Goal: Task Accomplishment & Management: Manage account settings

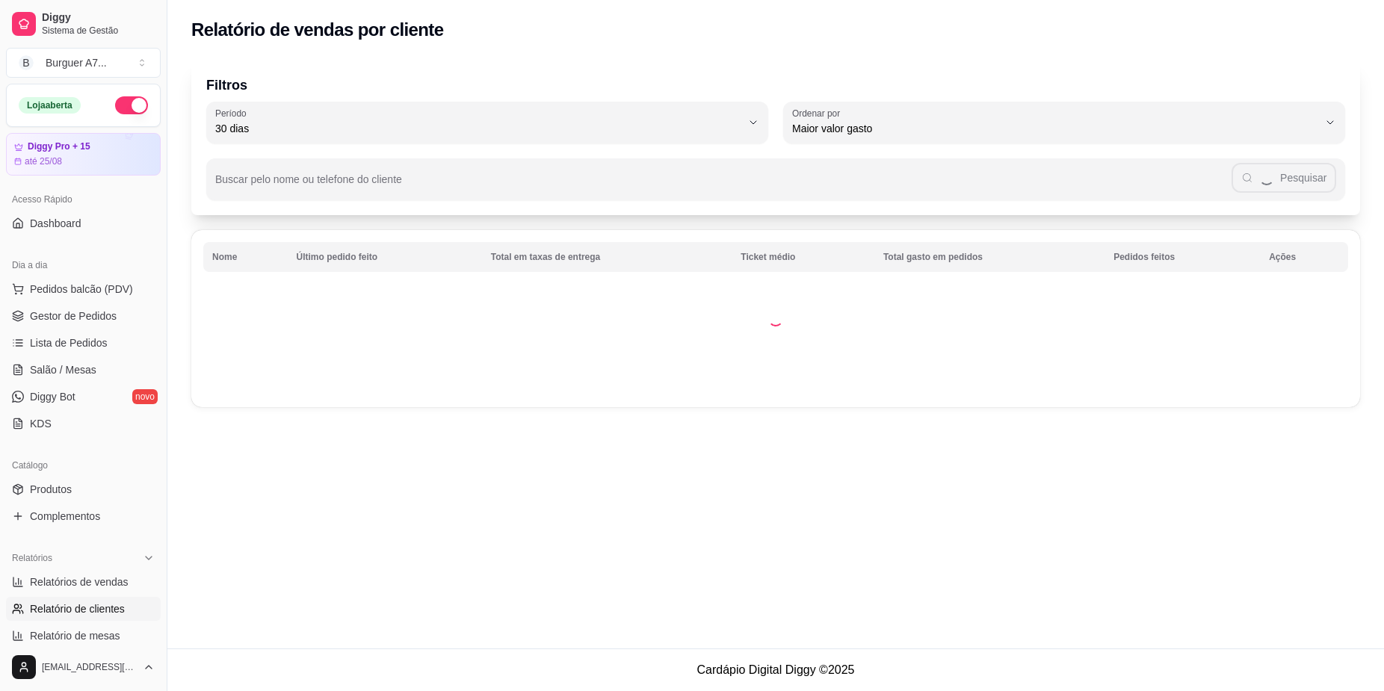
select select "30"
select select "HIGHEST_TOTAL_SPENT_WITH_ORDERS"
click at [105, 589] on span "Relatórios de vendas" at bounding box center [79, 582] width 99 height 15
select select "ALL"
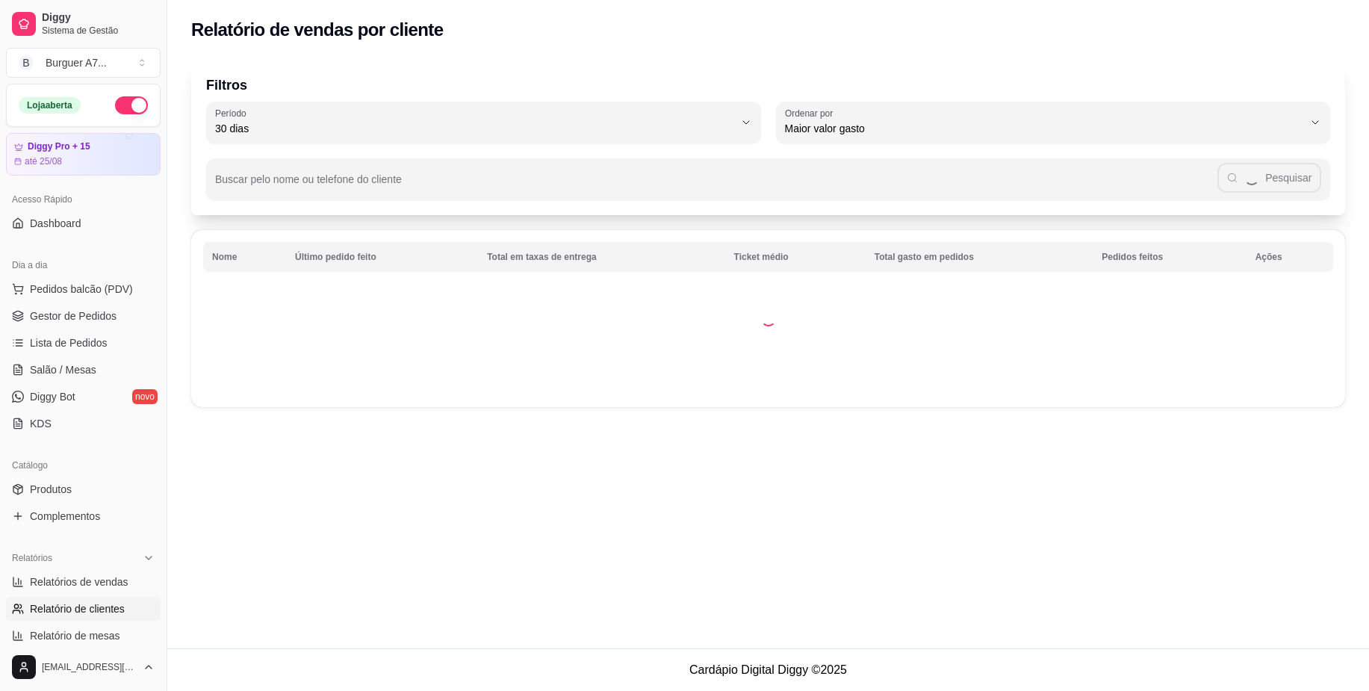
select select "0"
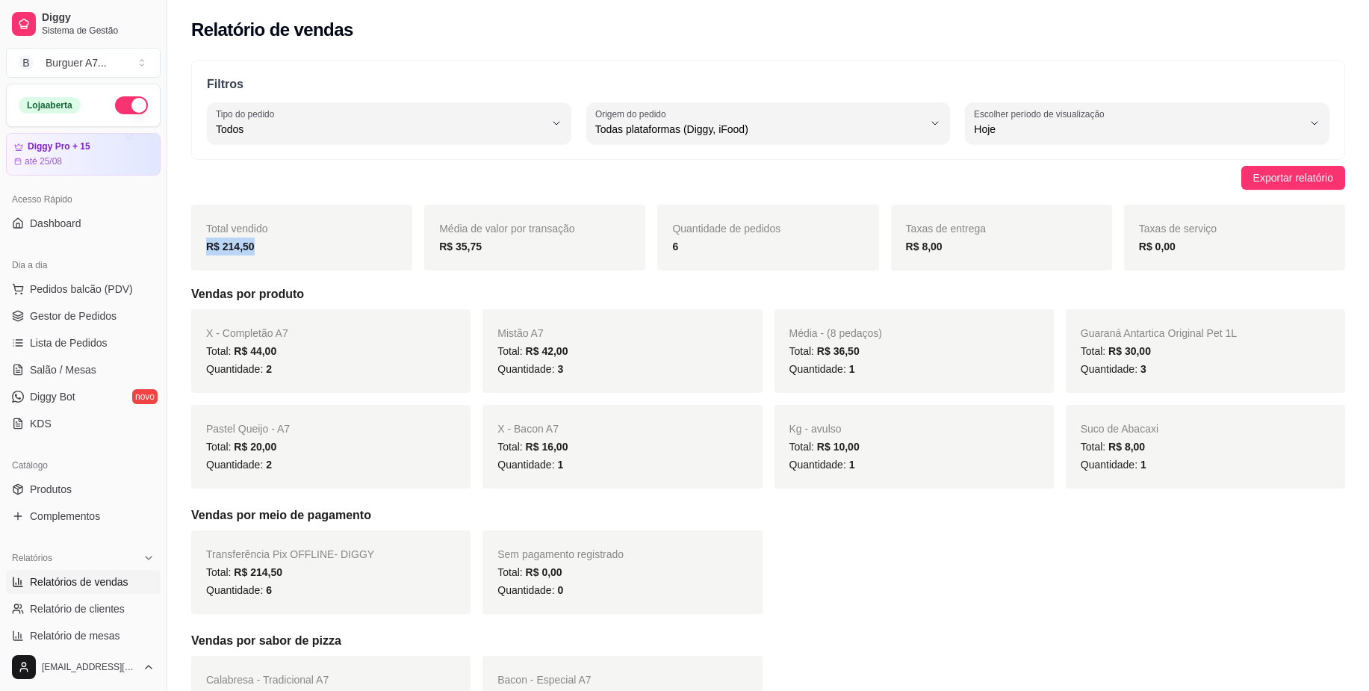
drag, startPoint x: 206, startPoint y: 238, endPoint x: 265, endPoint y: 252, distance: 60.5
click at [265, 252] on div "R$ 214,50" at bounding box center [301, 247] width 191 height 18
drag, startPoint x: 265, startPoint y: 252, endPoint x: 122, endPoint y: 321, distance: 159.4
click at [122, 321] on link "Gestor de Pedidos" at bounding box center [83, 316] width 155 height 24
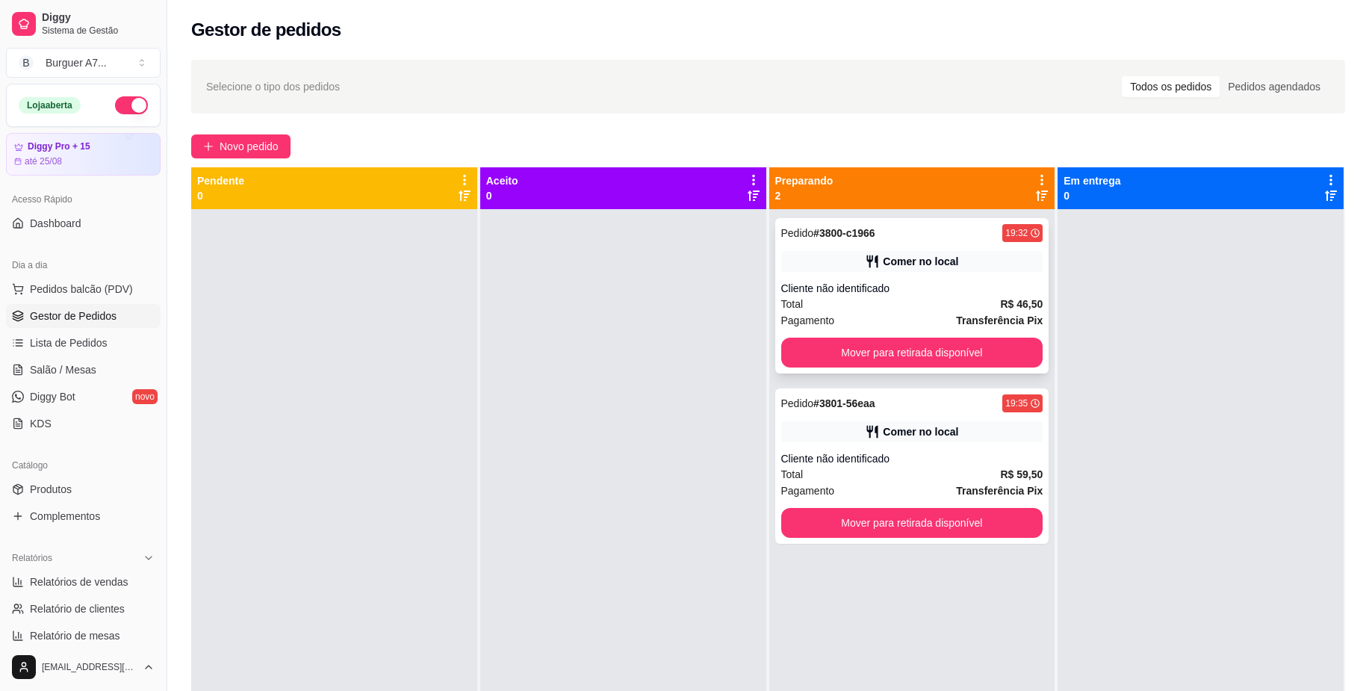
click at [896, 258] on div "Comer no local" at bounding box center [920, 261] width 75 height 15
click at [961, 308] on div "Total R$ 46,50" at bounding box center [912, 304] width 262 height 16
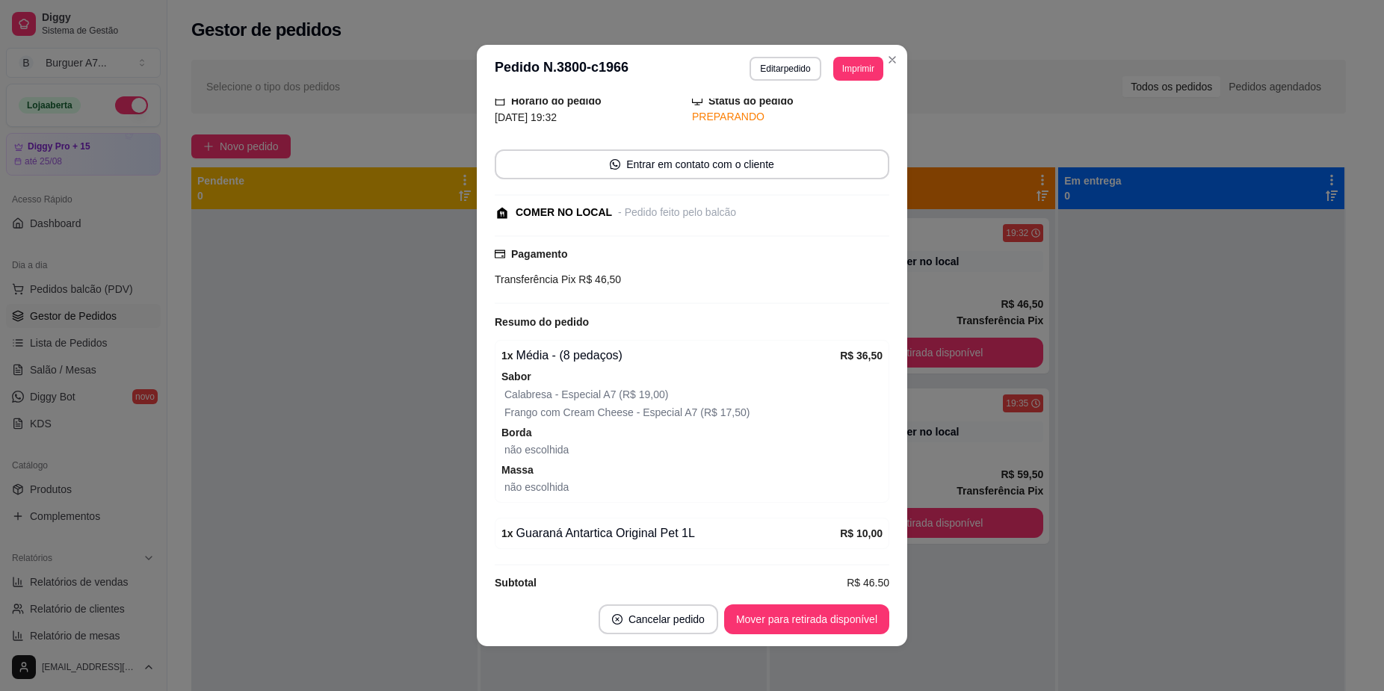
scroll to position [76, 0]
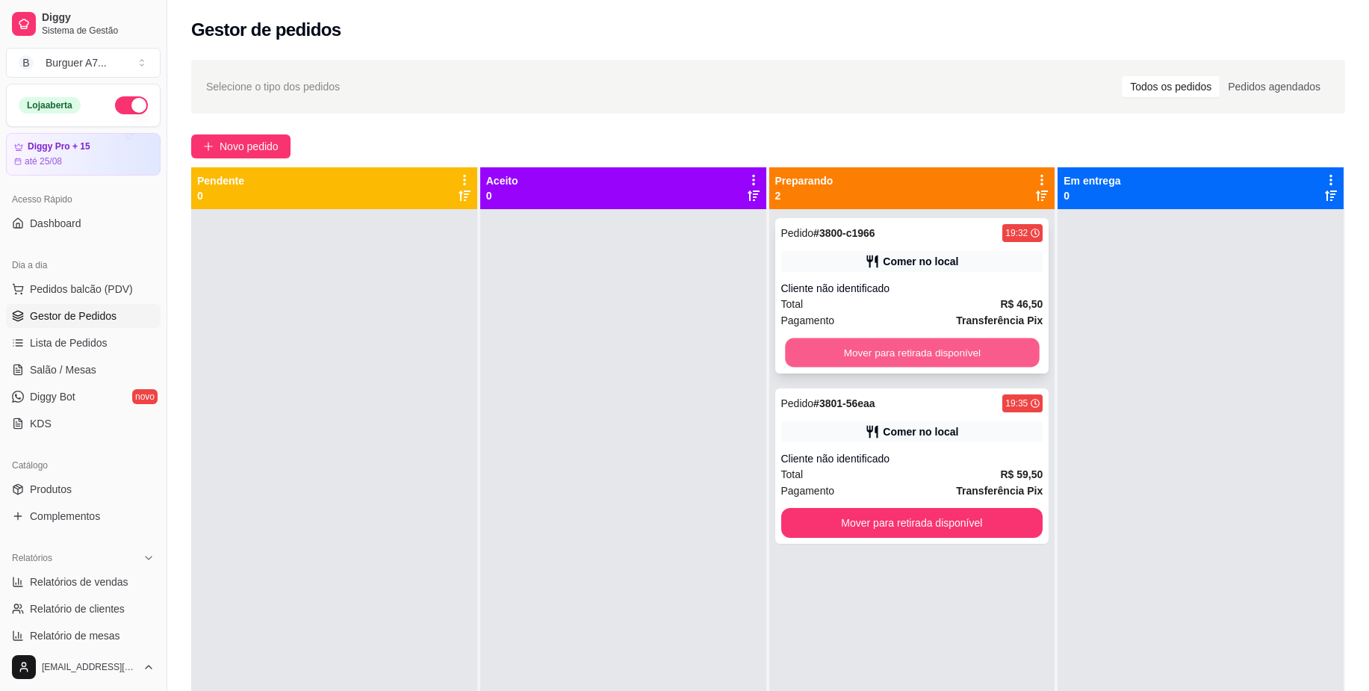
click at [958, 350] on button "Mover para retirada disponível" at bounding box center [912, 352] width 254 height 29
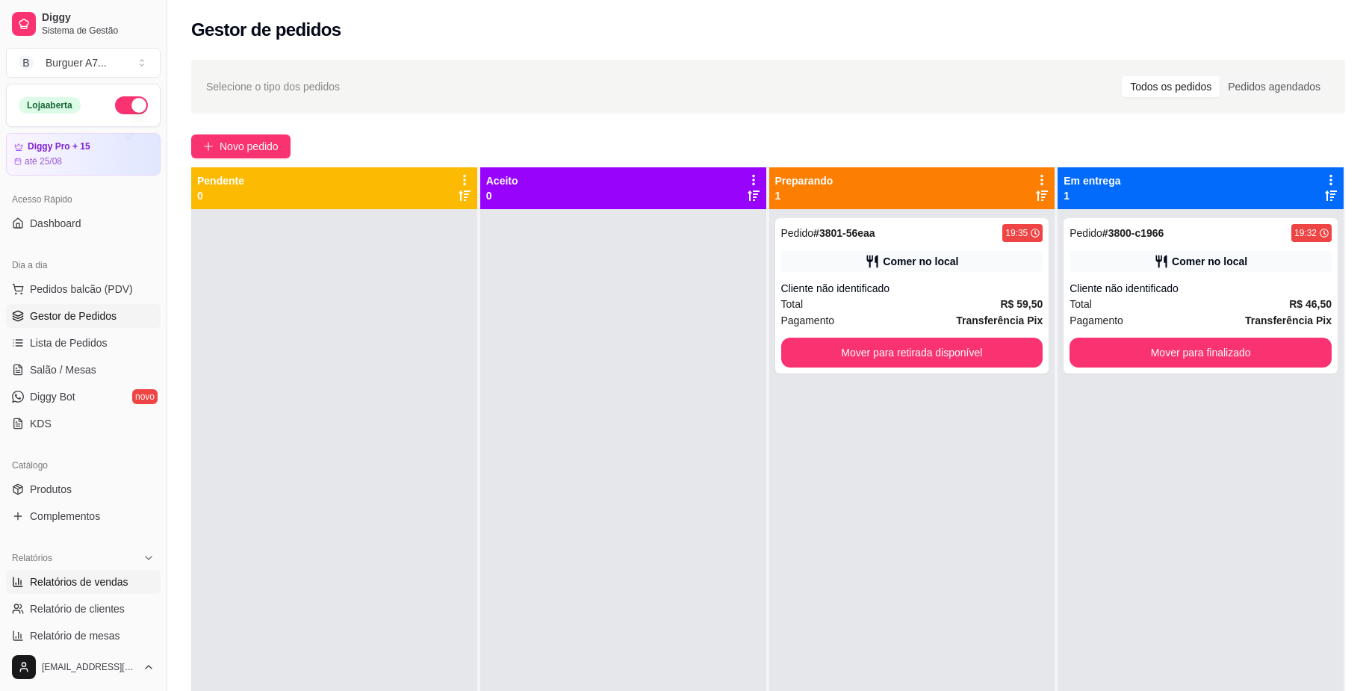
click at [98, 581] on span "Relatórios de vendas" at bounding box center [79, 582] width 99 height 15
select select "ALL"
select select "0"
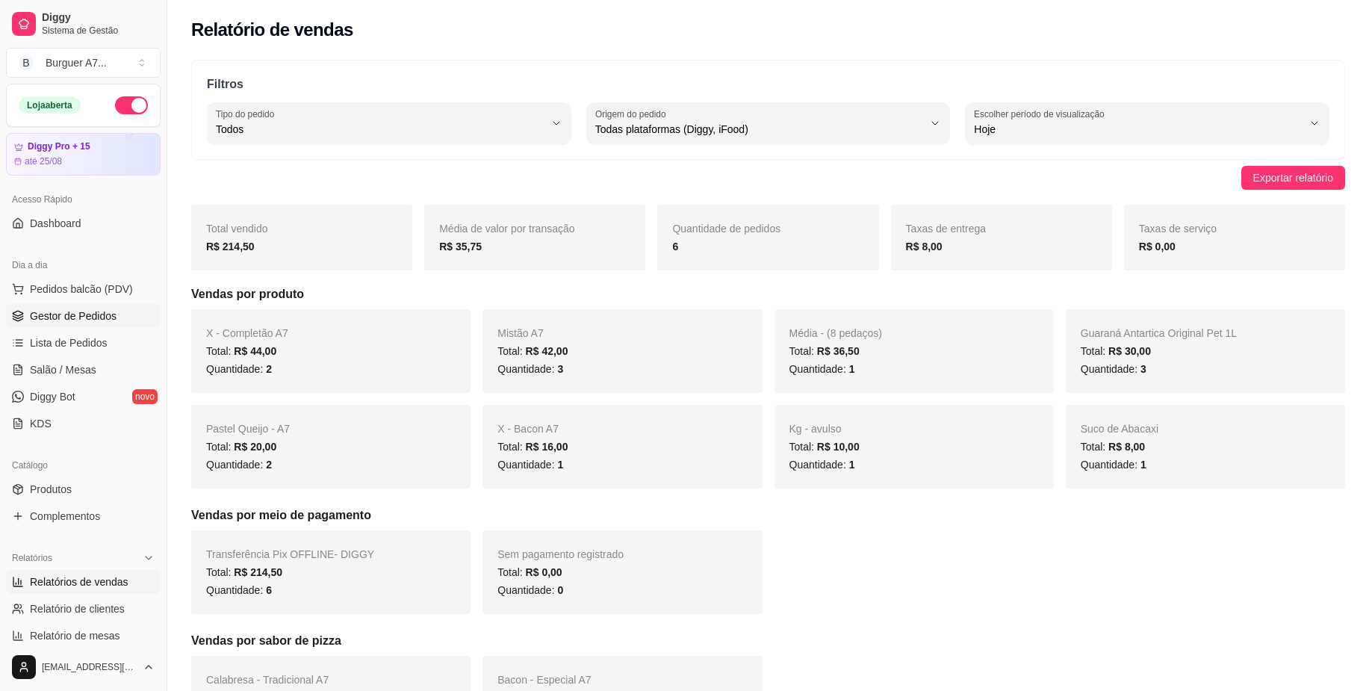
click at [138, 312] on link "Gestor de Pedidos" at bounding box center [83, 316] width 155 height 24
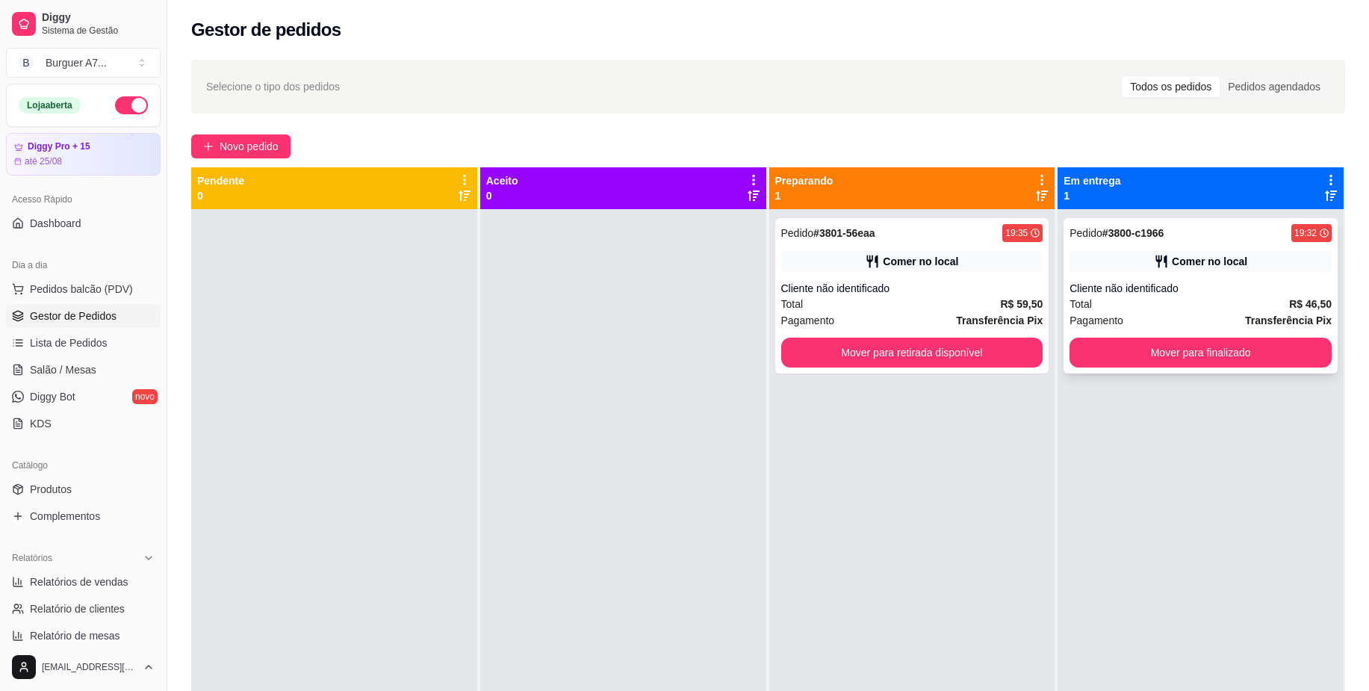
click at [1210, 318] on div "Pagamento Transferência Pix" at bounding box center [1201, 320] width 262 height 16
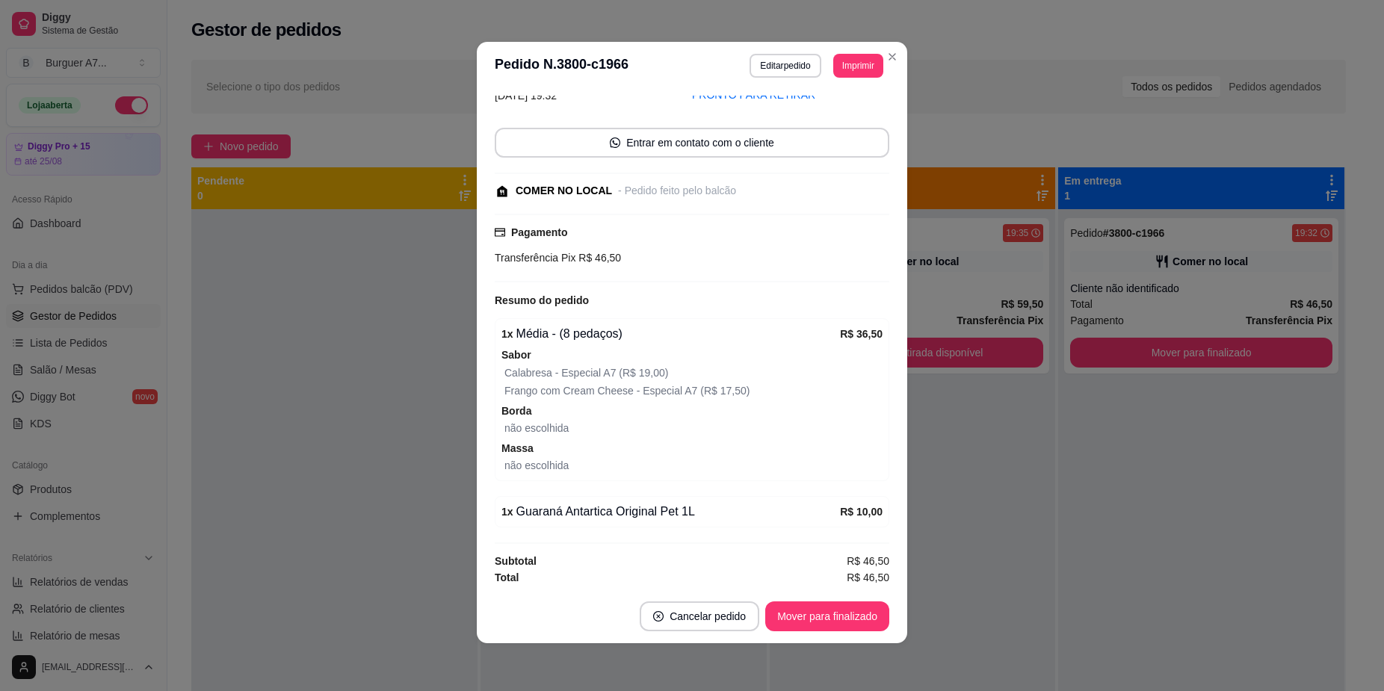
scroll to position [76, 0]
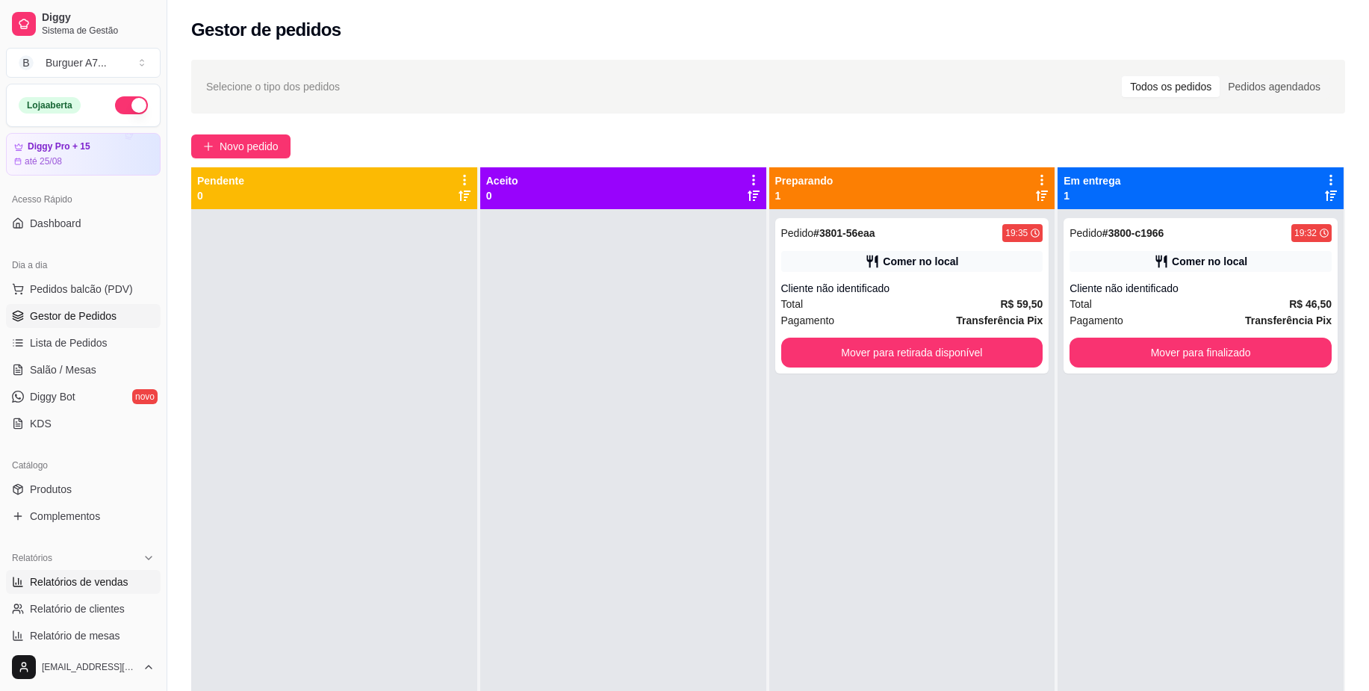
click at [52, 576] on link "Relatórios de vendas" at bounding box center [83, 582] width 155 height 24
select select "ALL"
select select "0"
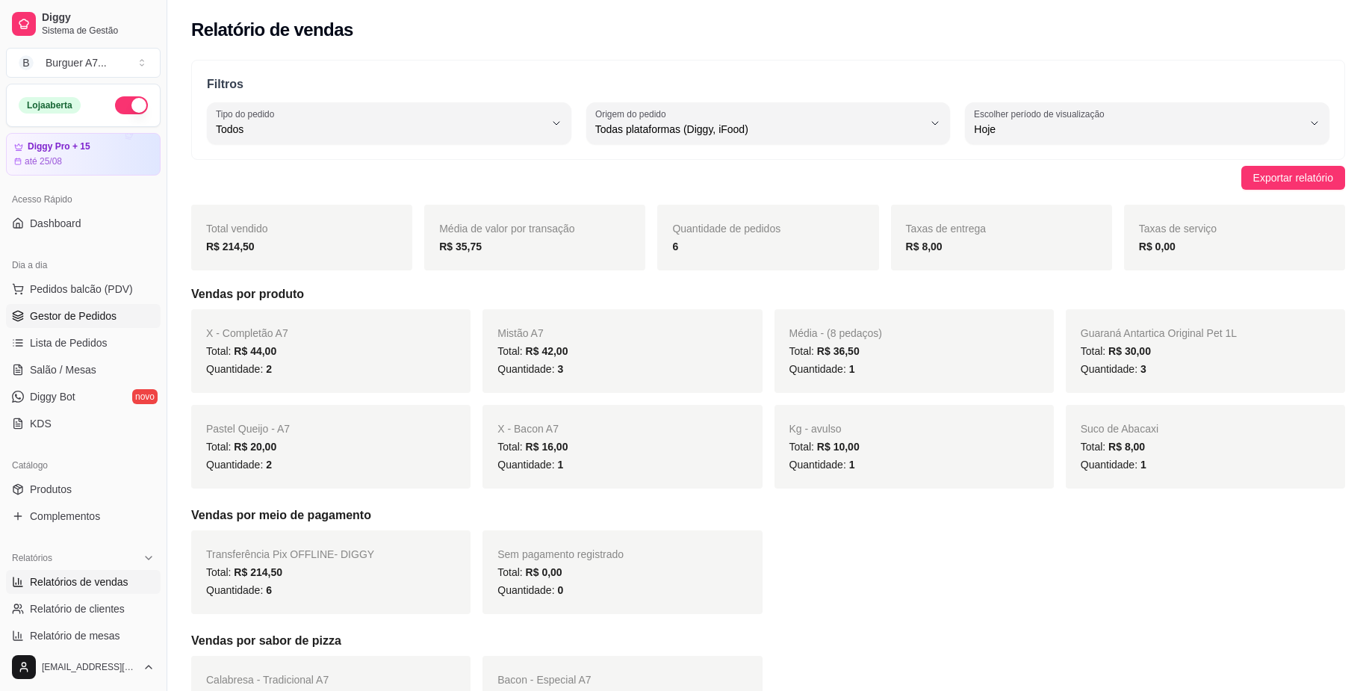
click at [129, 313] on link "Gestor de Pedidos" at bounding box center [83, 316] width 155 height 24
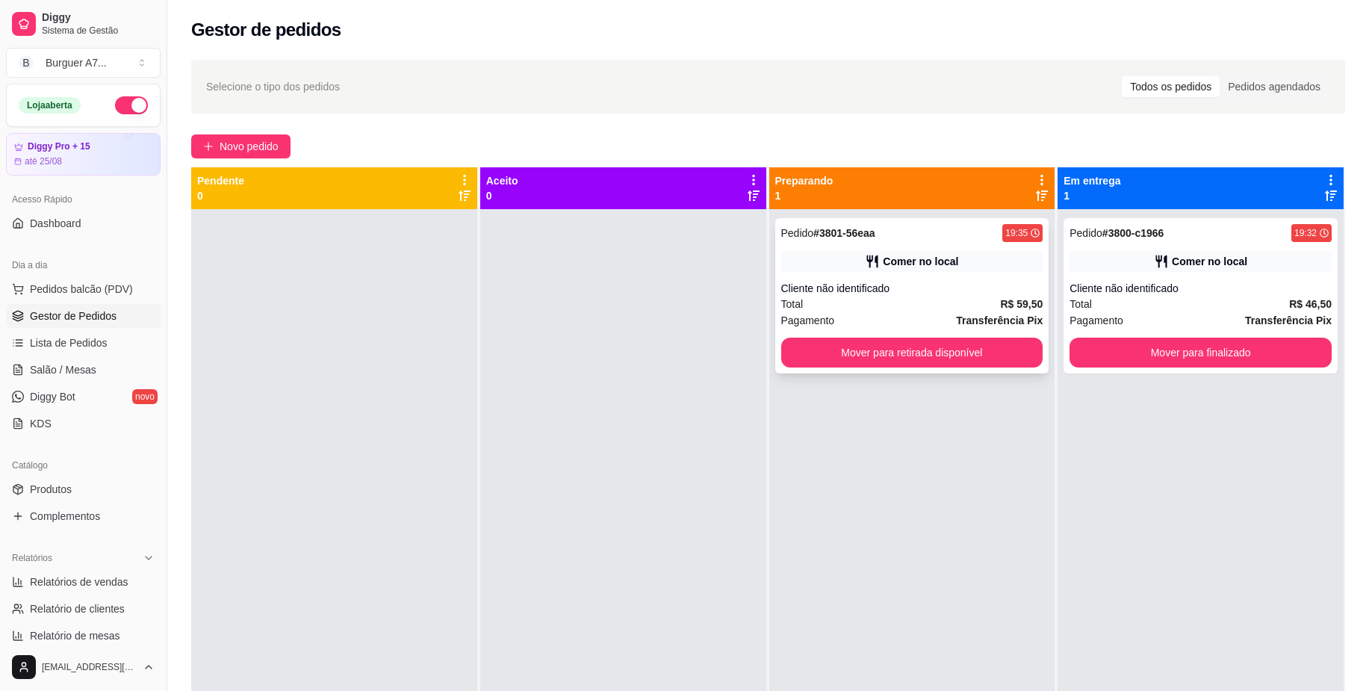
click at [1010, 289] on div "Cliente não identificado" at bounding box center [912, 288] width 262 height 15
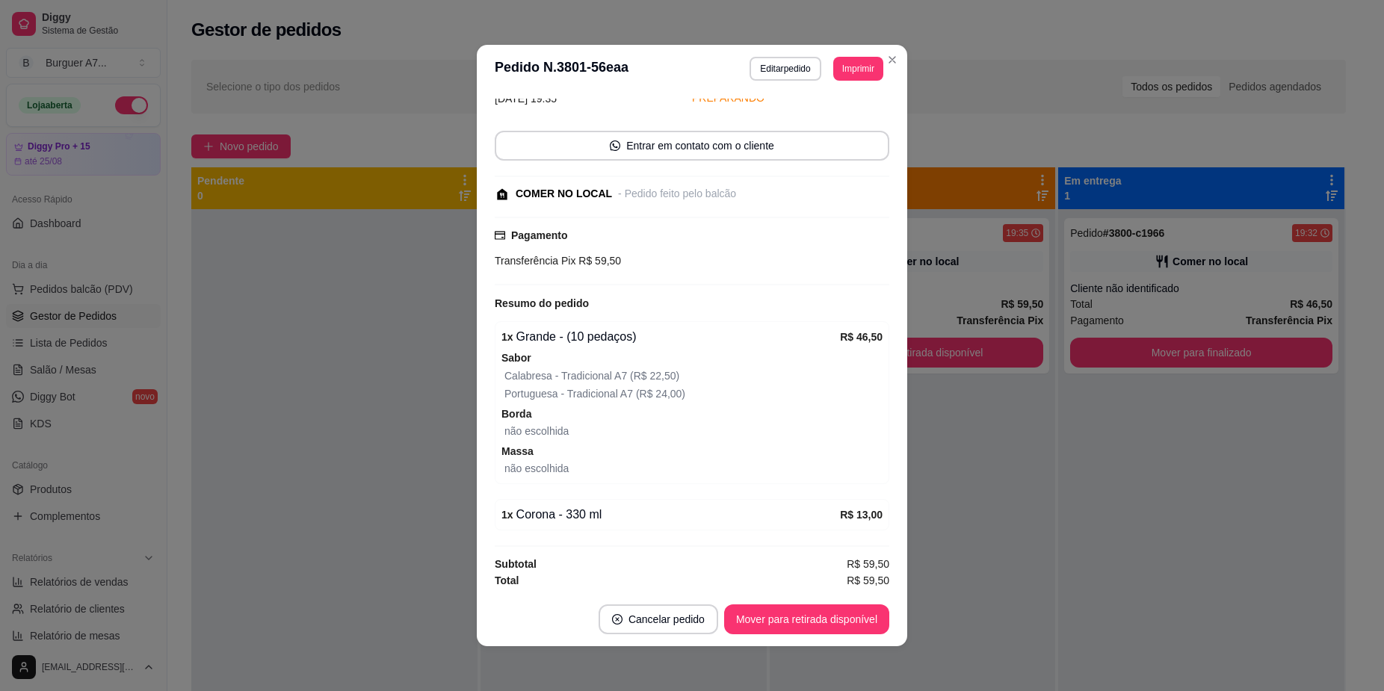
scroll to position [76, 0]
click at [753, 80] on button "Editar pedido" at bounding box center [785, 68] width 69 height 23
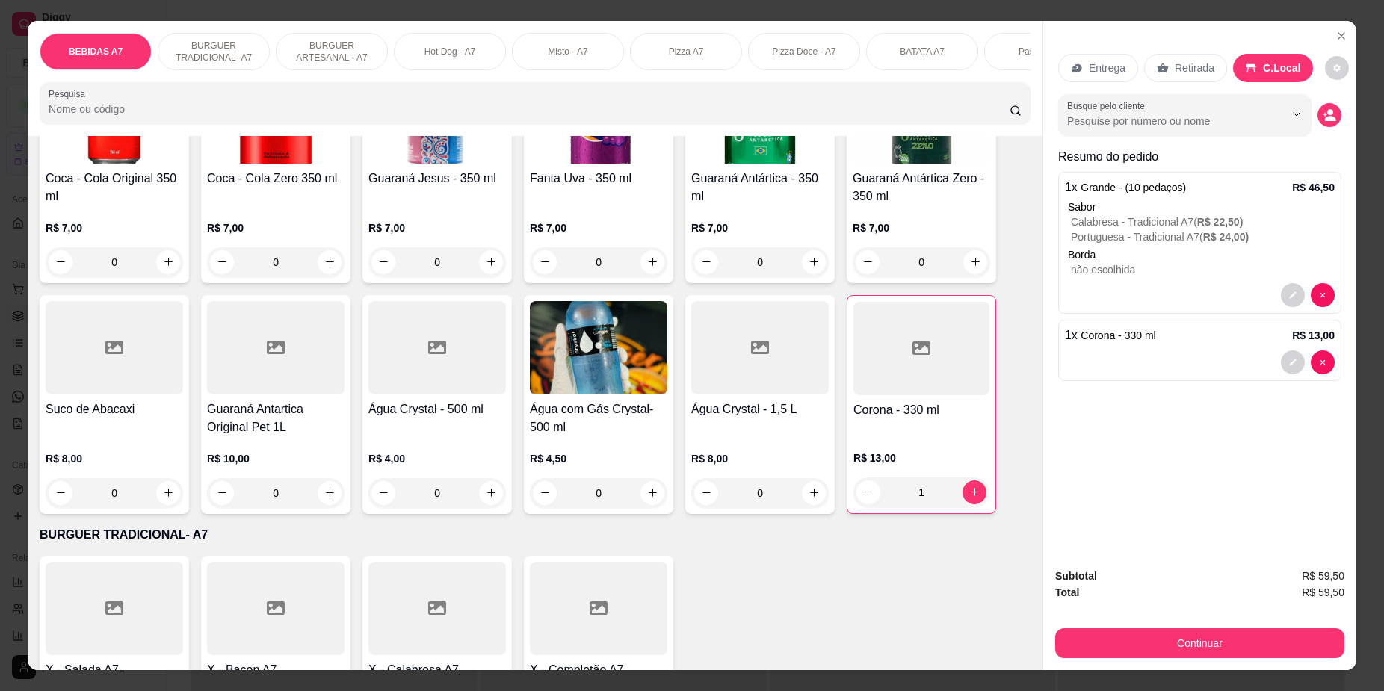
scroll to position [187, 0]
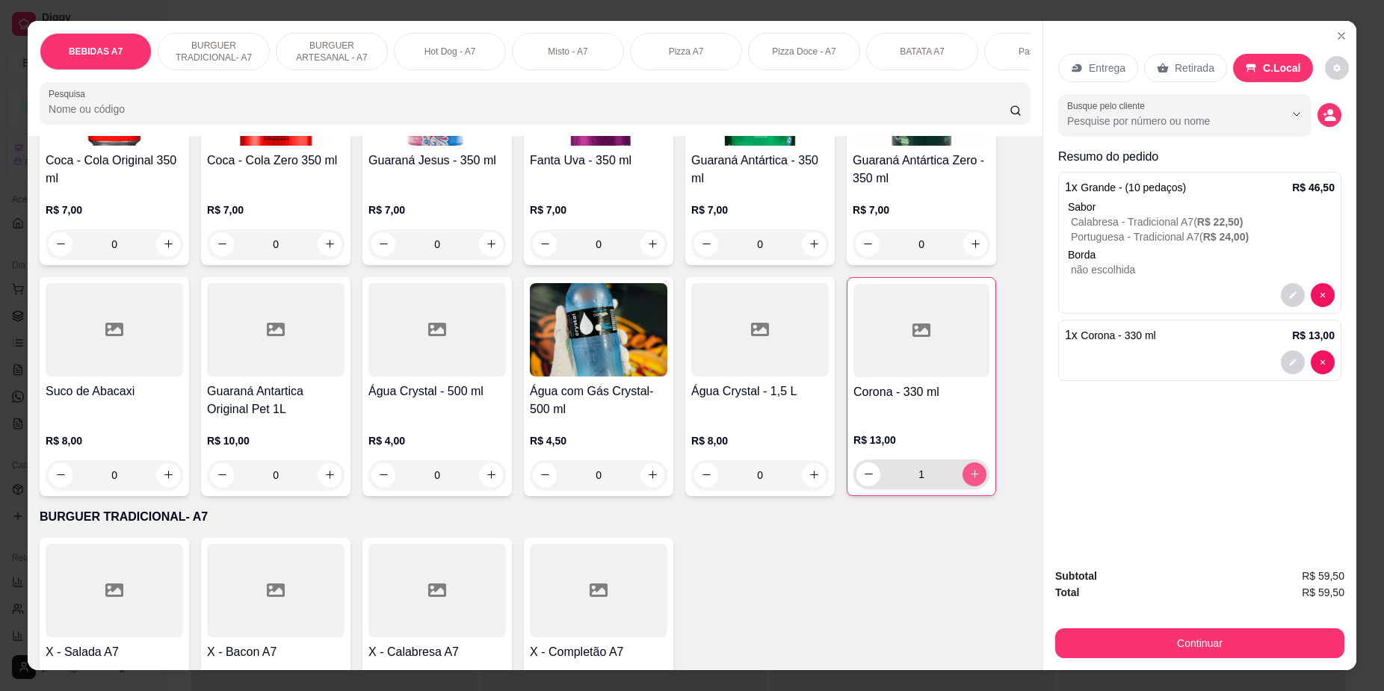
click at [969, 480] on icon "increase-product-quantity" at bounding box center [974, 473] width 11 height 11
type input "2"
click at [324, 480] on icon "increase-product-quantity" at bounding box center [329, 474] width 11 height 11
type input "1"
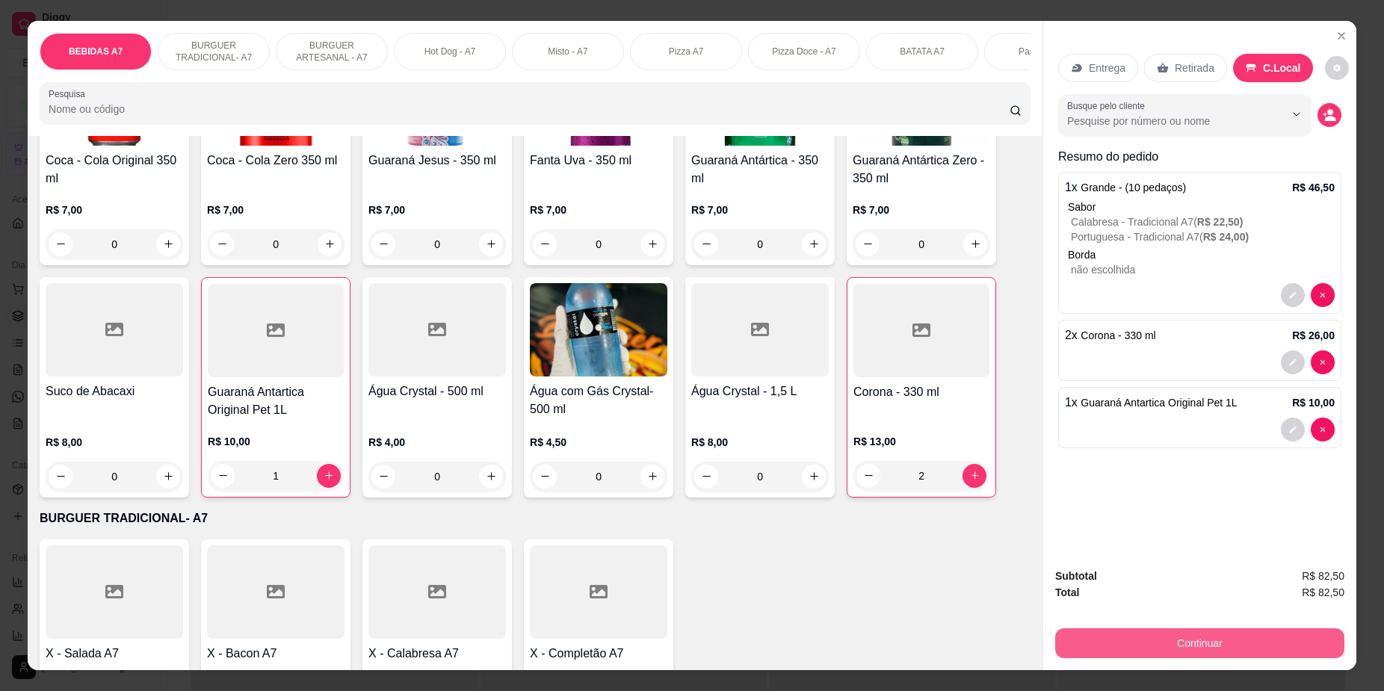
click at [1267, 645] on button "Continuar" at bounding box center [1199, 643] width 289 height 30
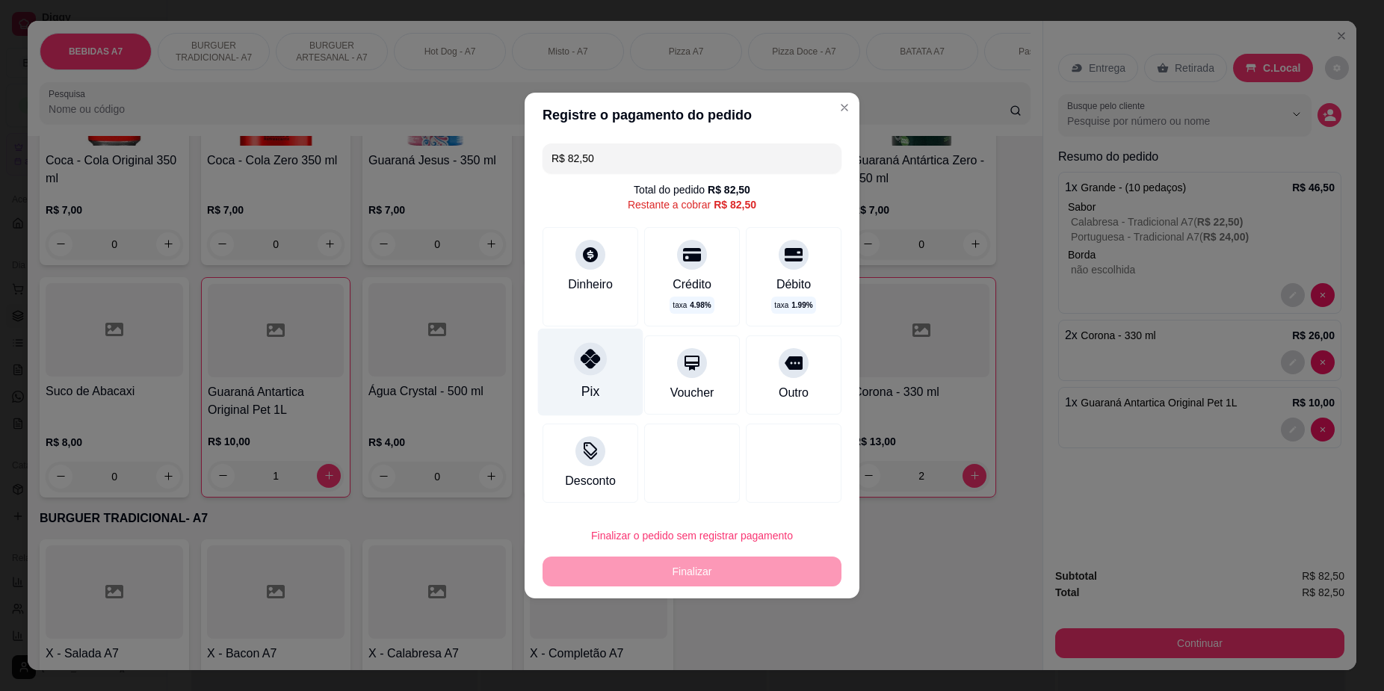
click at [620, 401] on div "Pix" at bounding box center [590, 372] width 105 height 87
type input "R$ 0,00"
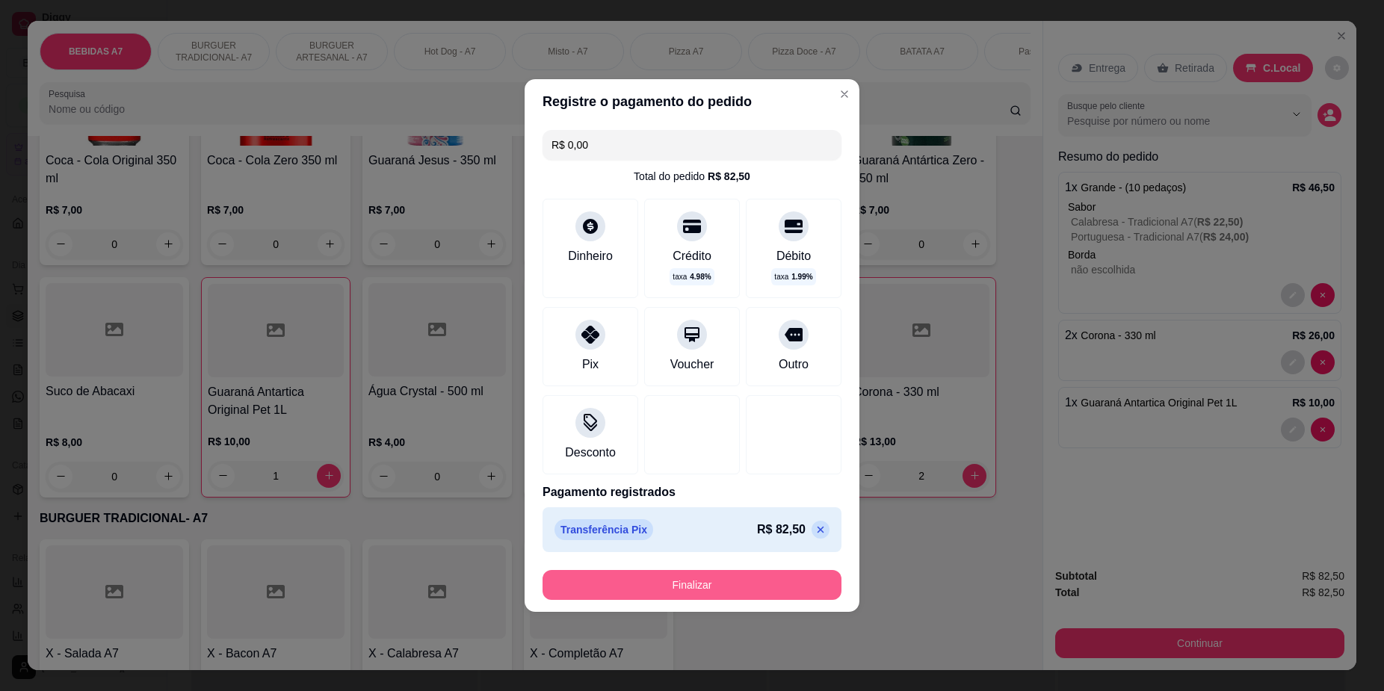
click at [743, 582] on button "Finalizar" at bounding box center [691, 585] width 299 height 30
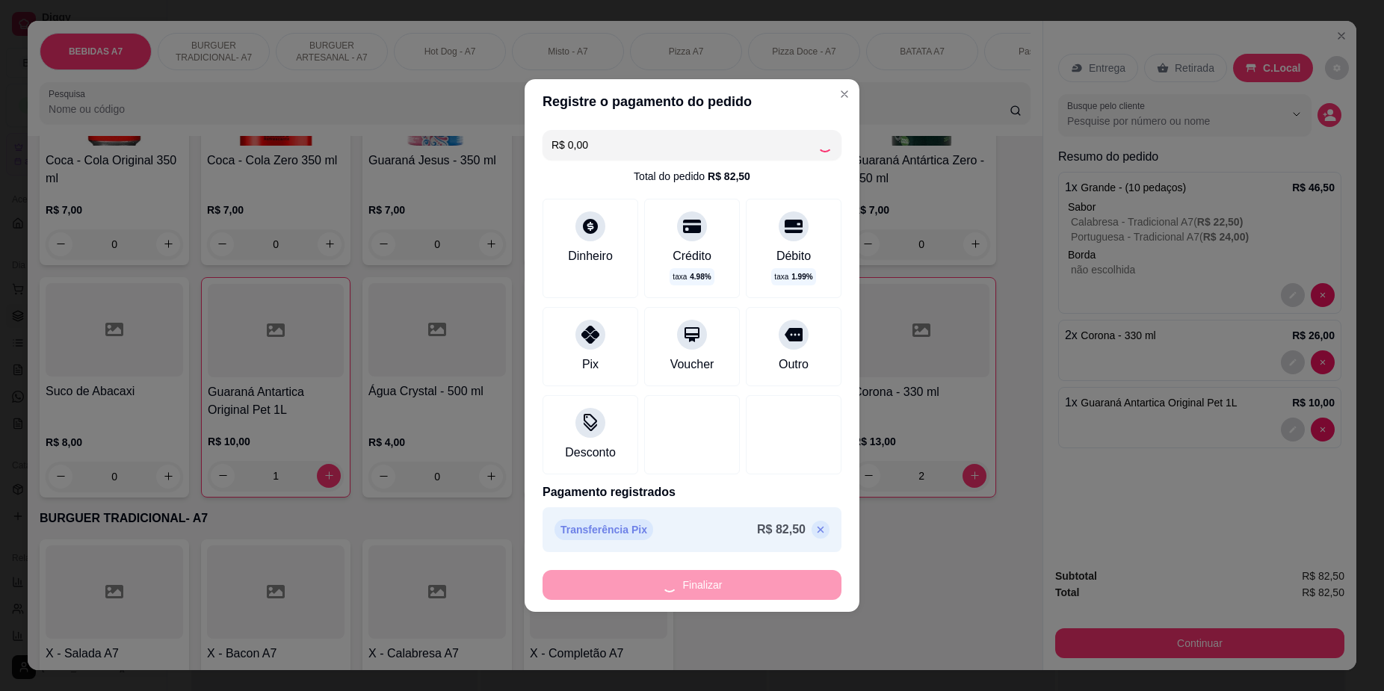
type input "0"
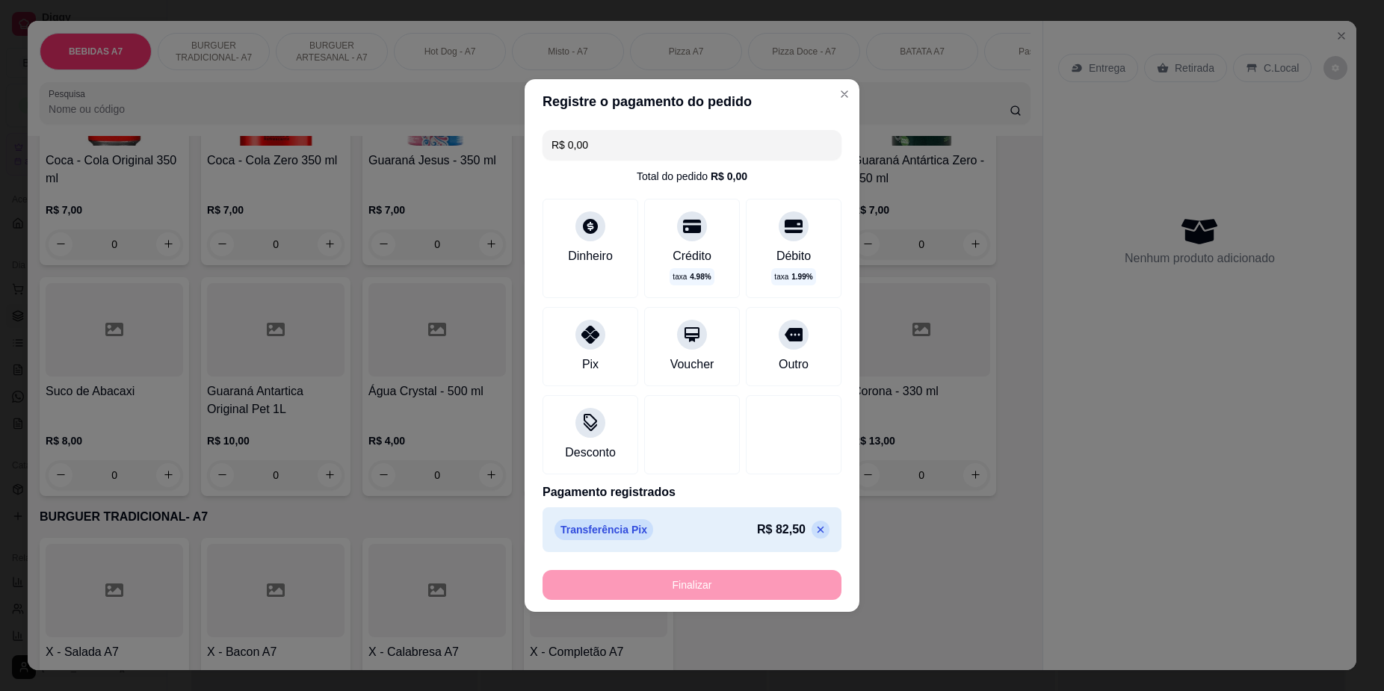
type input "-R$ 82,50"
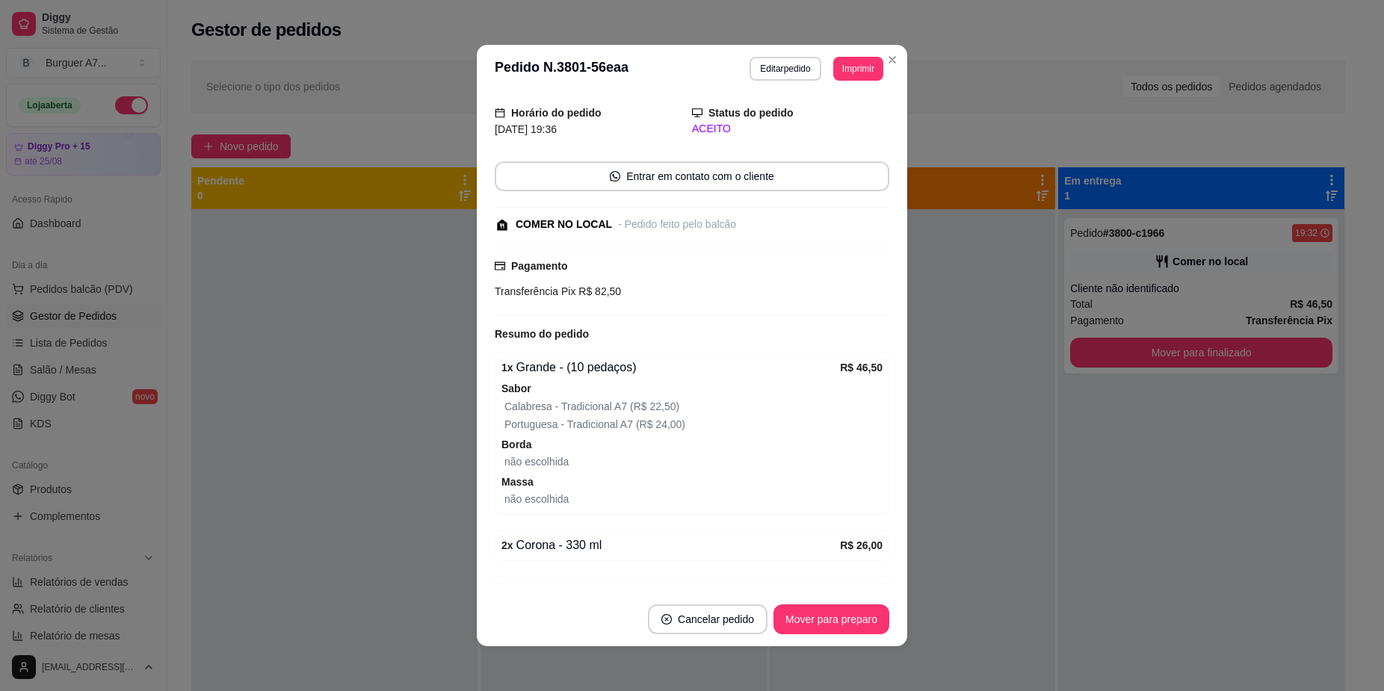
scroll to position [109, 0]
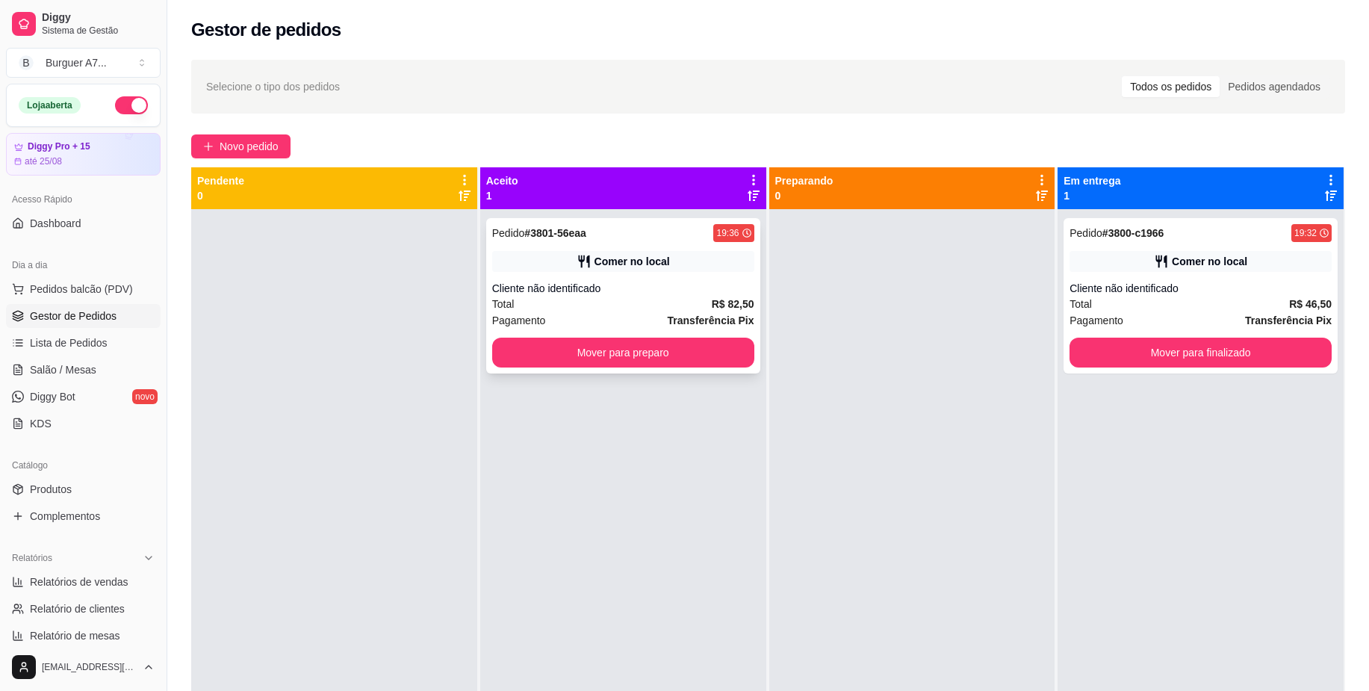
click at [707, 372] on div "Pedido # 3801-56eaa 19:36 Comer no local Cliente não identificado Total R$ 82,5…" at bounding box center [623, 295] width 274 height 155
click at [666, 359] on button "Mover para preparo" at bounding box center [623, 353] width 262 height 30
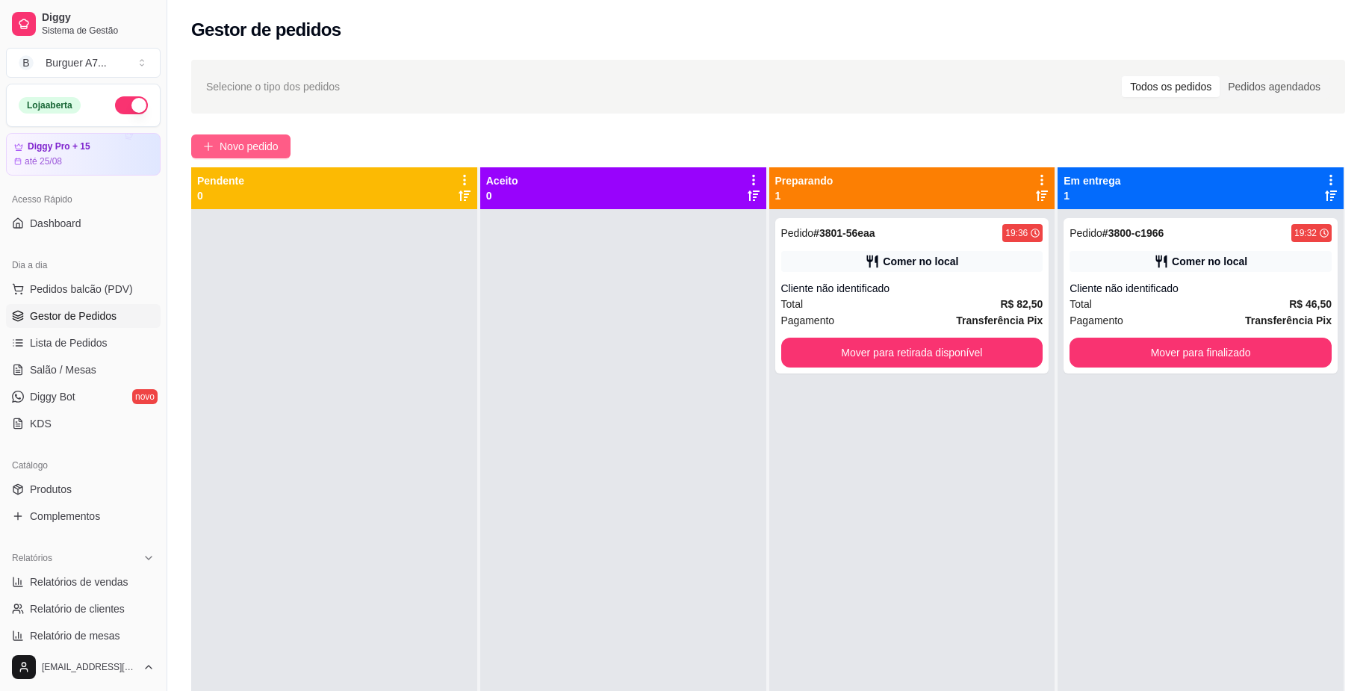
click at [220, 150] on span "Novo pedido" at bounding box center [249, 146] width 59 height 16
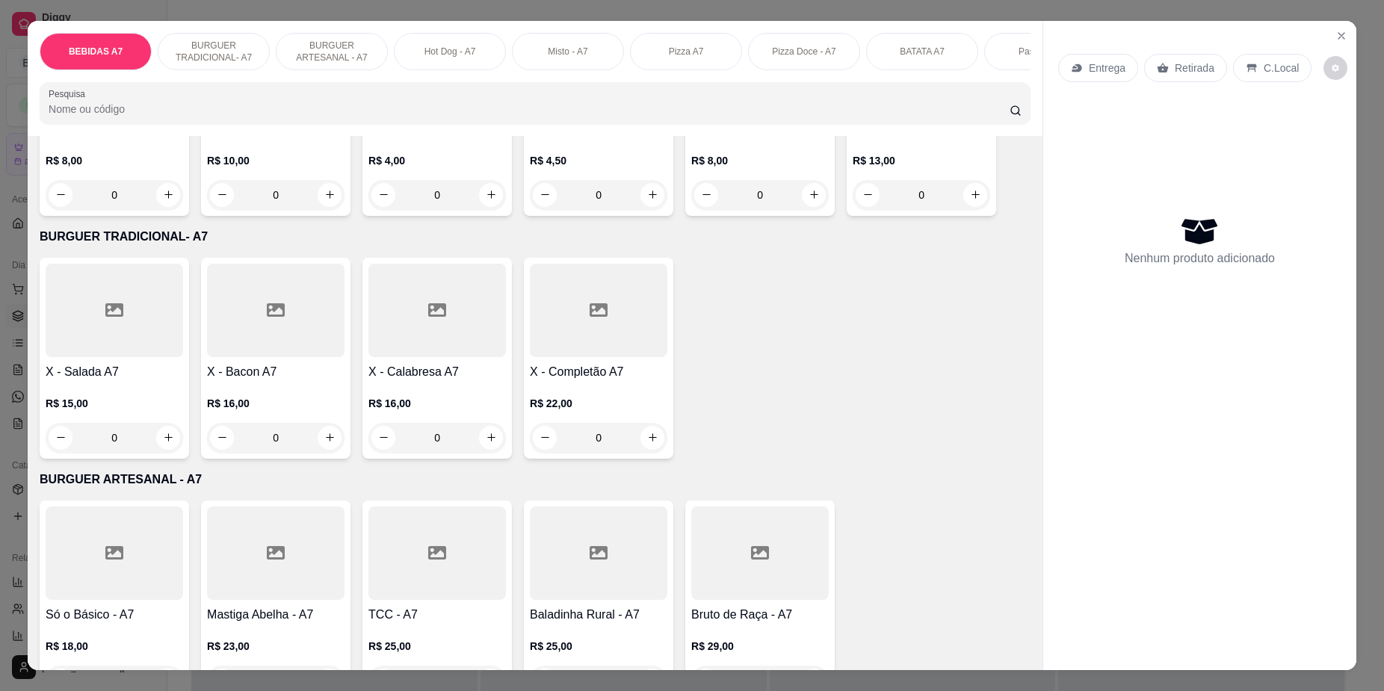
scroll to position [654, 0]
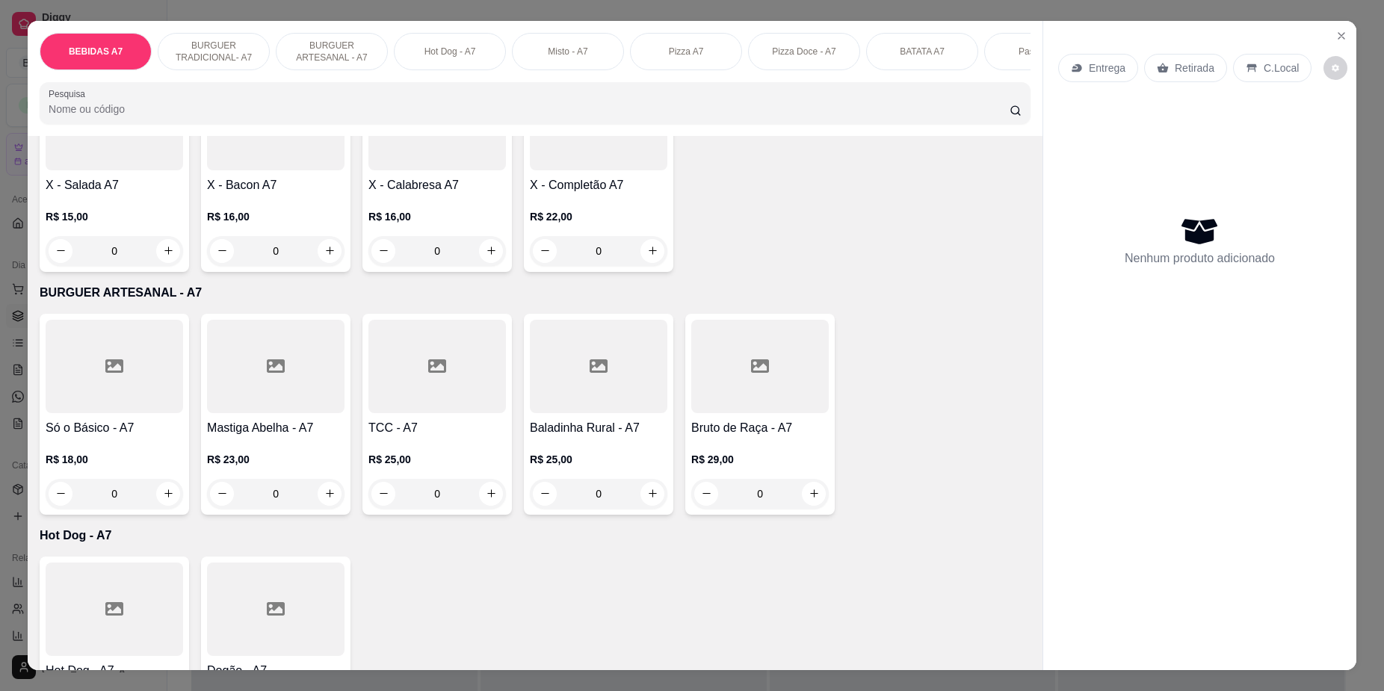
click at [317, 507] on div "0" at bounding box center [275, 494] width 137 height 30
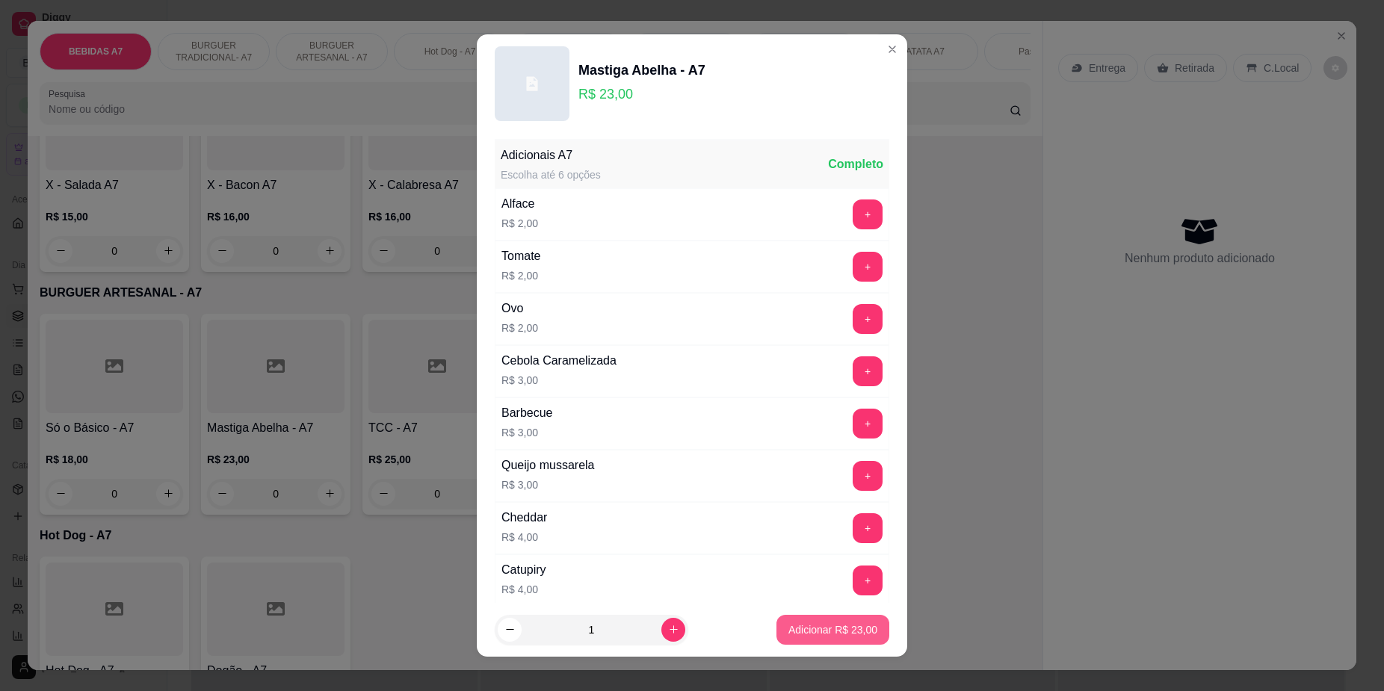
click at [776, 628] on button "Adicionar R$ 23,00" at bounding box center [832, 630] width 113 height 30
type input "1"
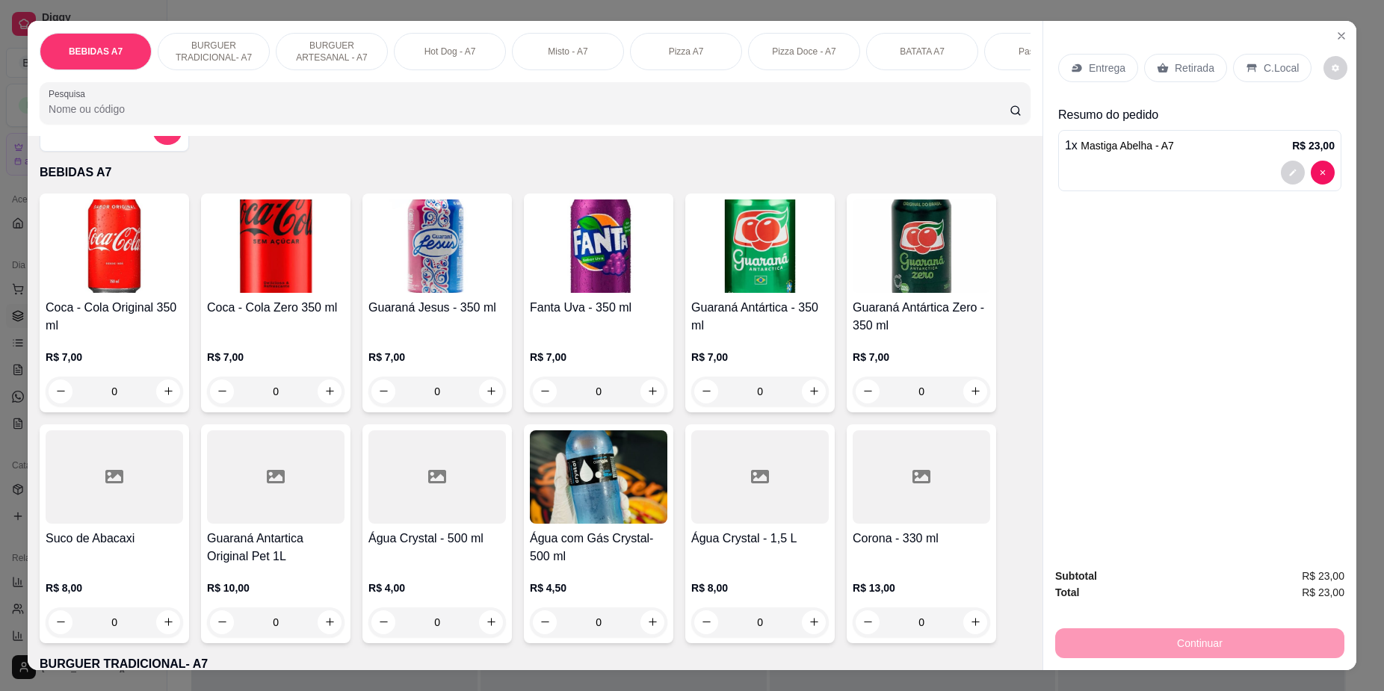
scroll to position [0, 0]
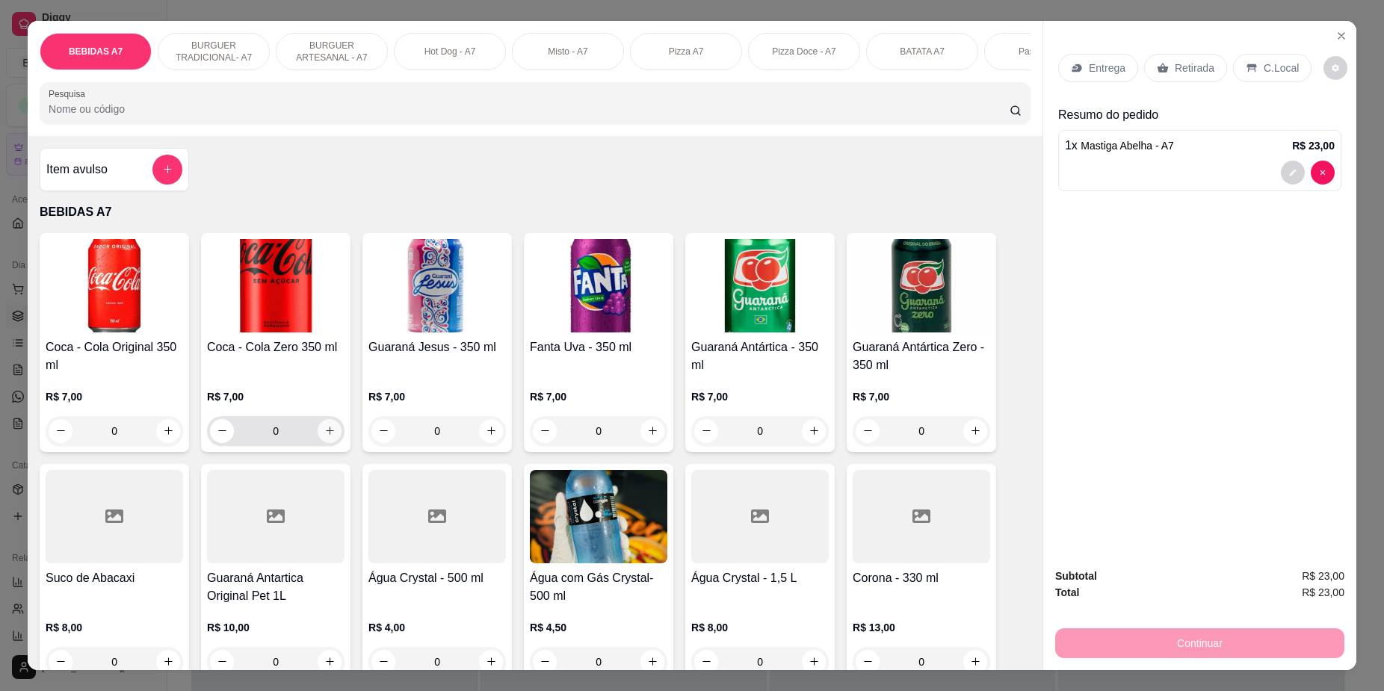
click at [324, 436] on icon "increase-product-quantity" at bounding box center [329, 430] width 11 height 11
type input "1"
click at [1198, 65] on p "Retirada" at bounding box center [1194, 68] width 40 height 15
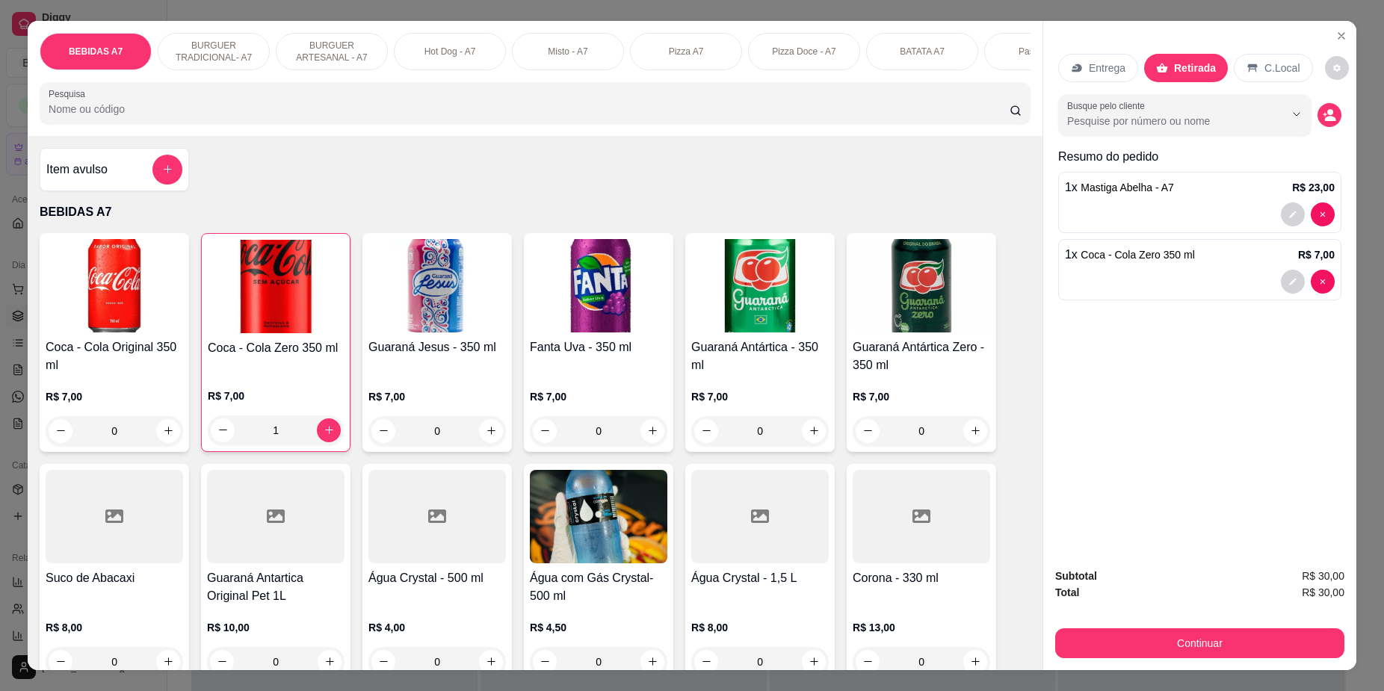
click at [1286, 626] on div "Continuar" at bounding box center [1199, 642] width 289 height 34
click at [1287, 645] on button "Continuar" at bounding box center [1199, 643] width 280 height 29
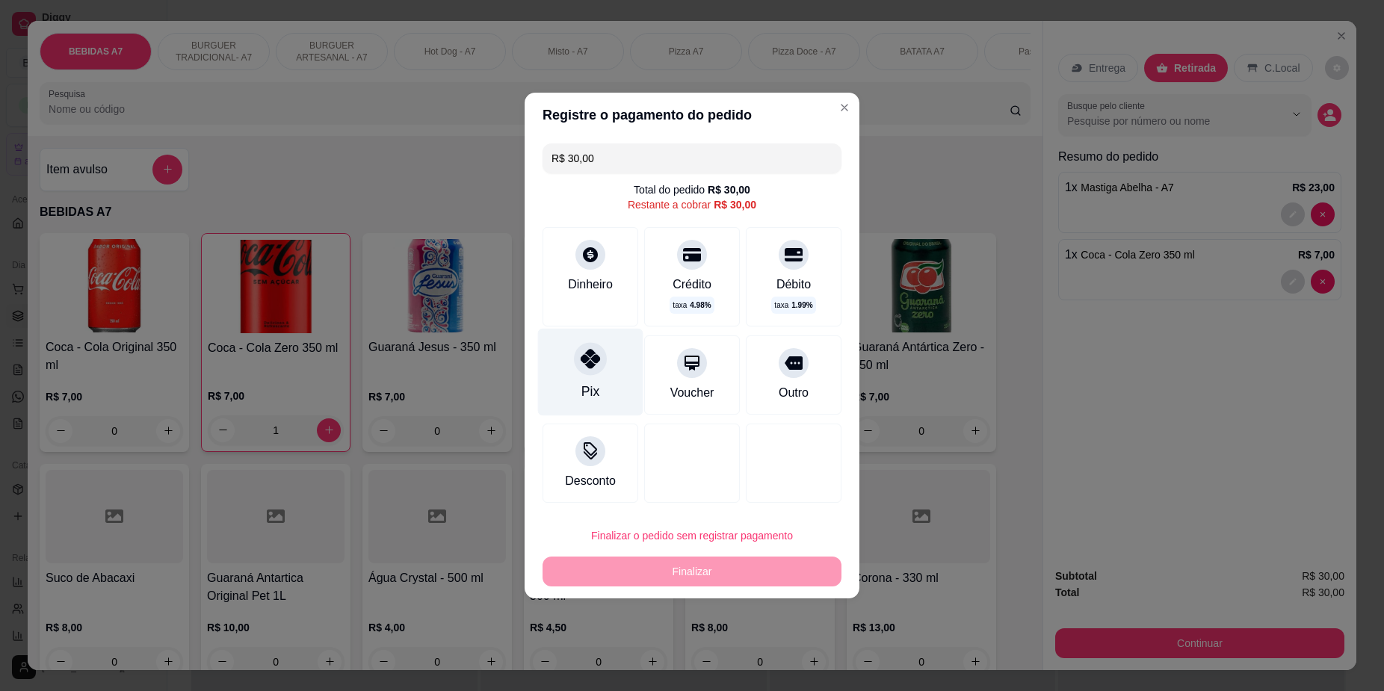
click at [614, 361] on div "Pix" at bounding box center [590, 372] width 105 height 87
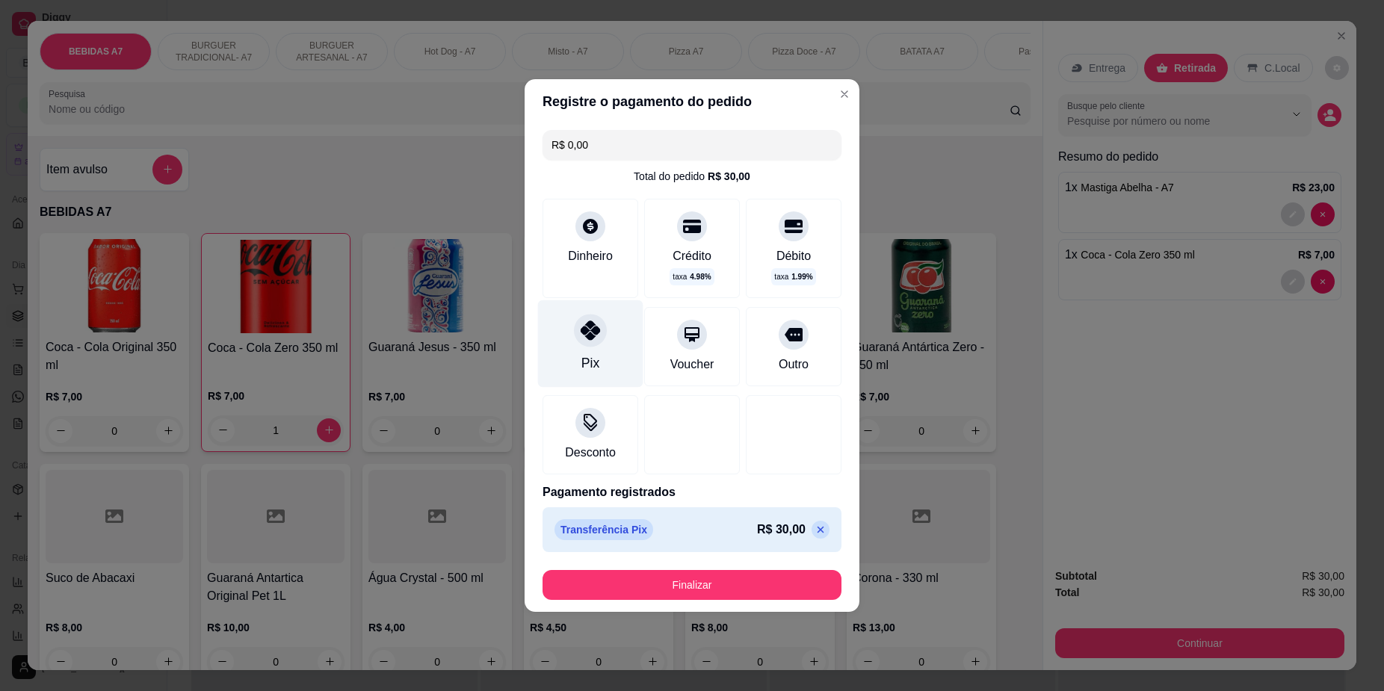
type input "R$ 0,00"
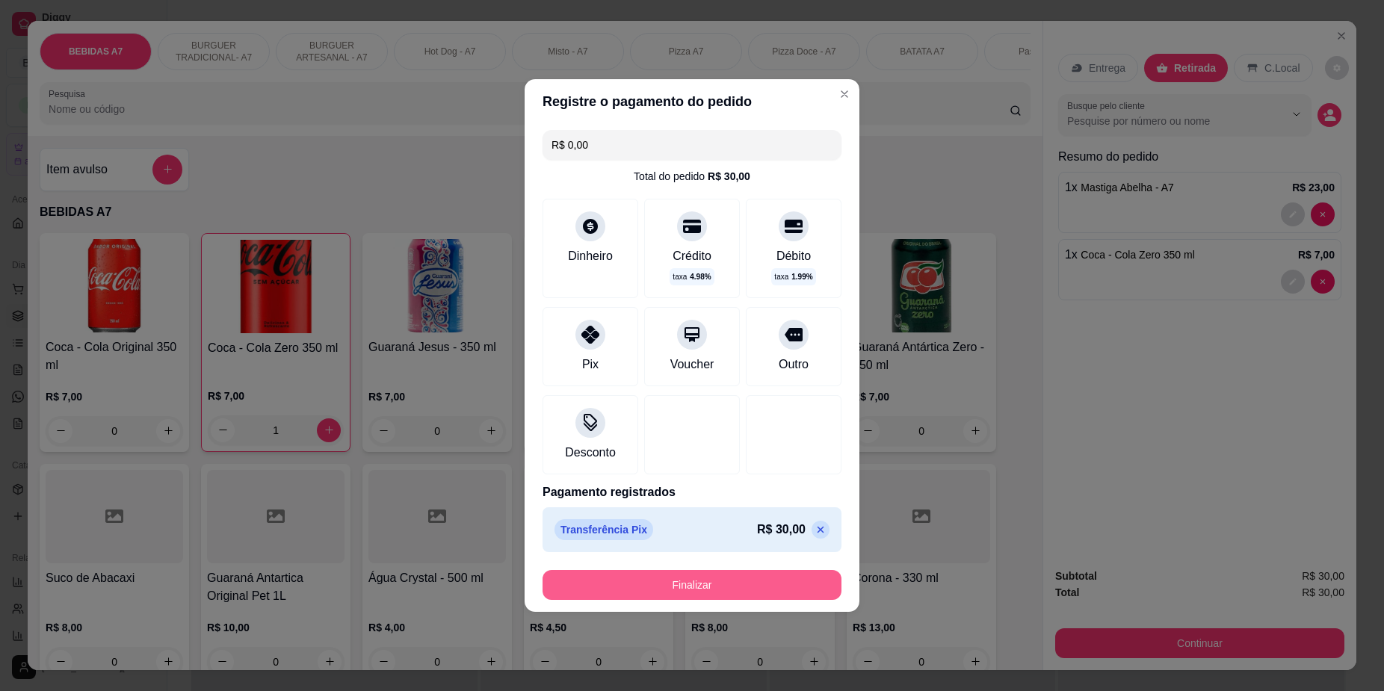
click at [746, 572] on button "Finalizar" at bounding box center [691, 585] width 299 height 30
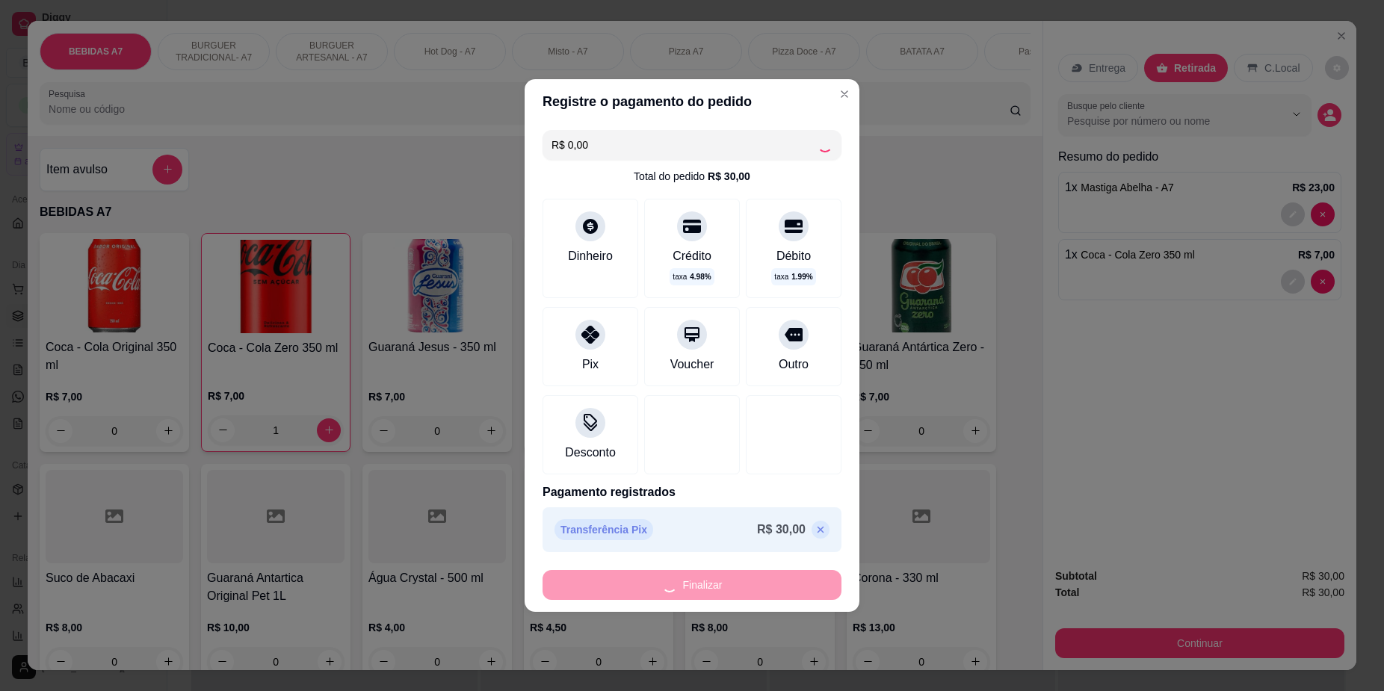
type input "0"
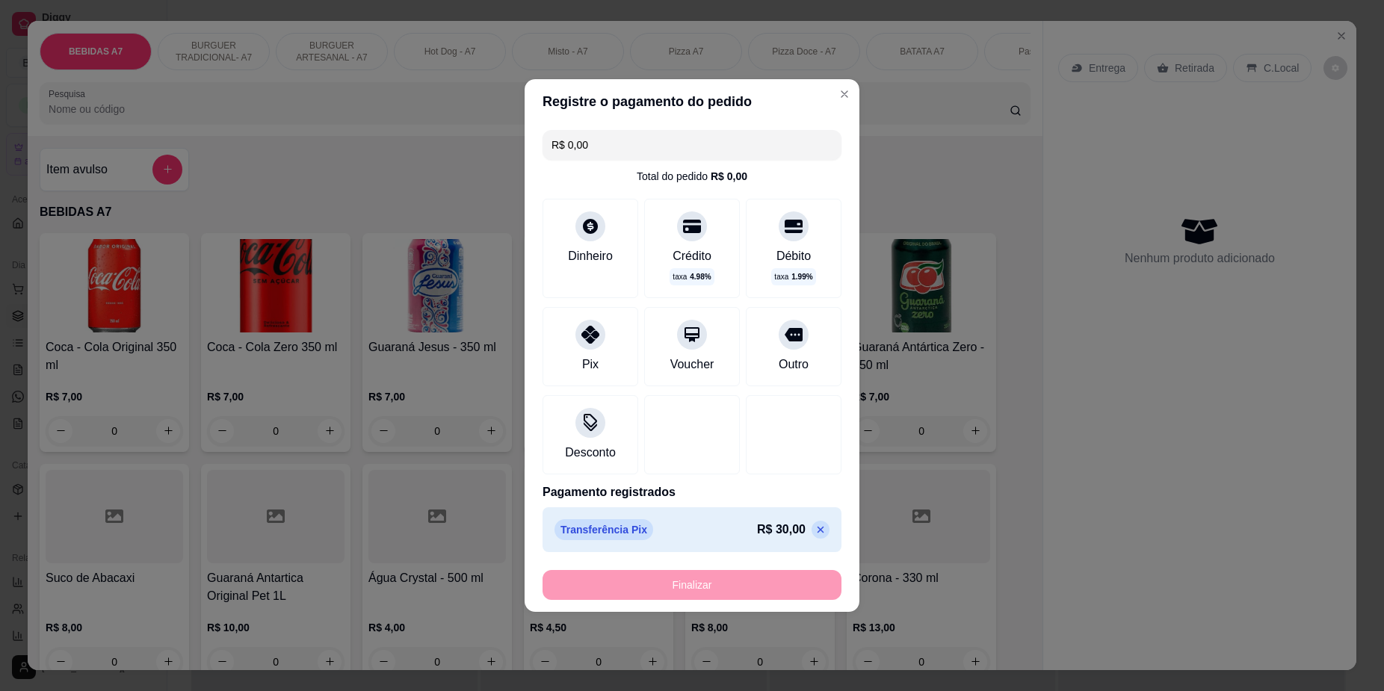
type input "-R$ 30,00"
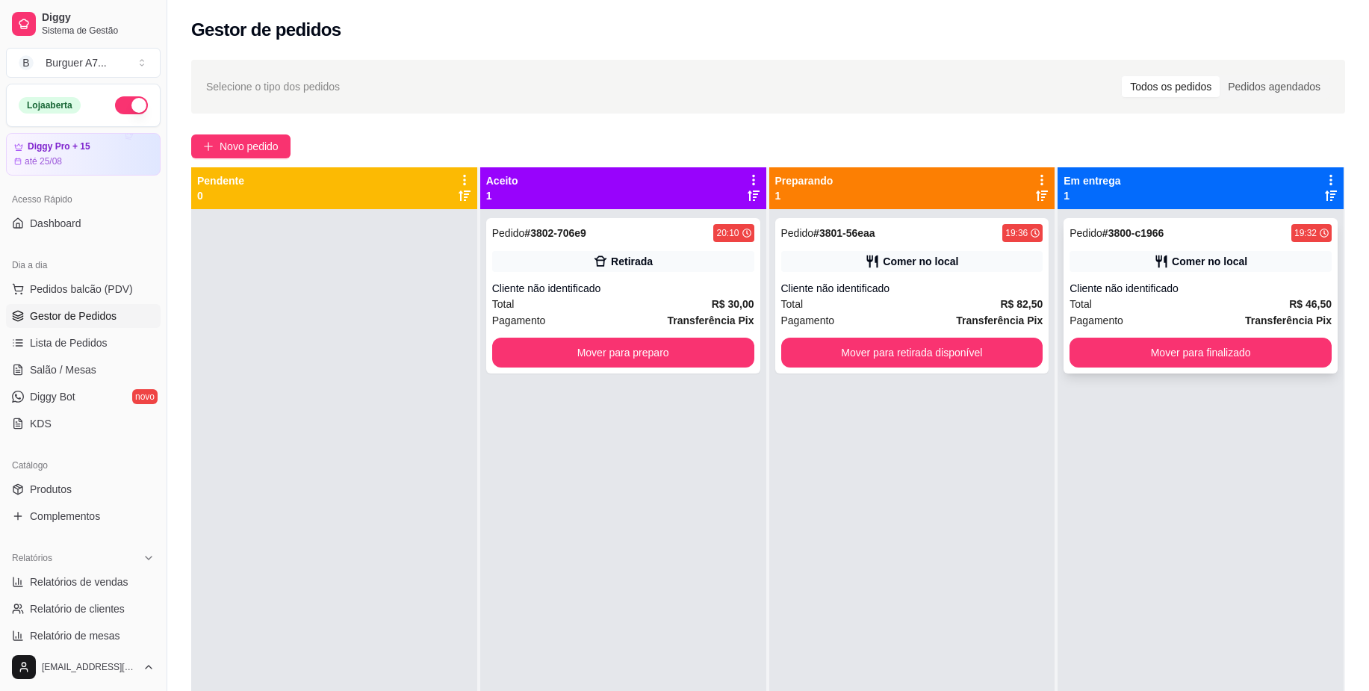
click at [1155, 289] on div "Cliente não identificado" at bounding box center [1201, 288] width 262 height 15
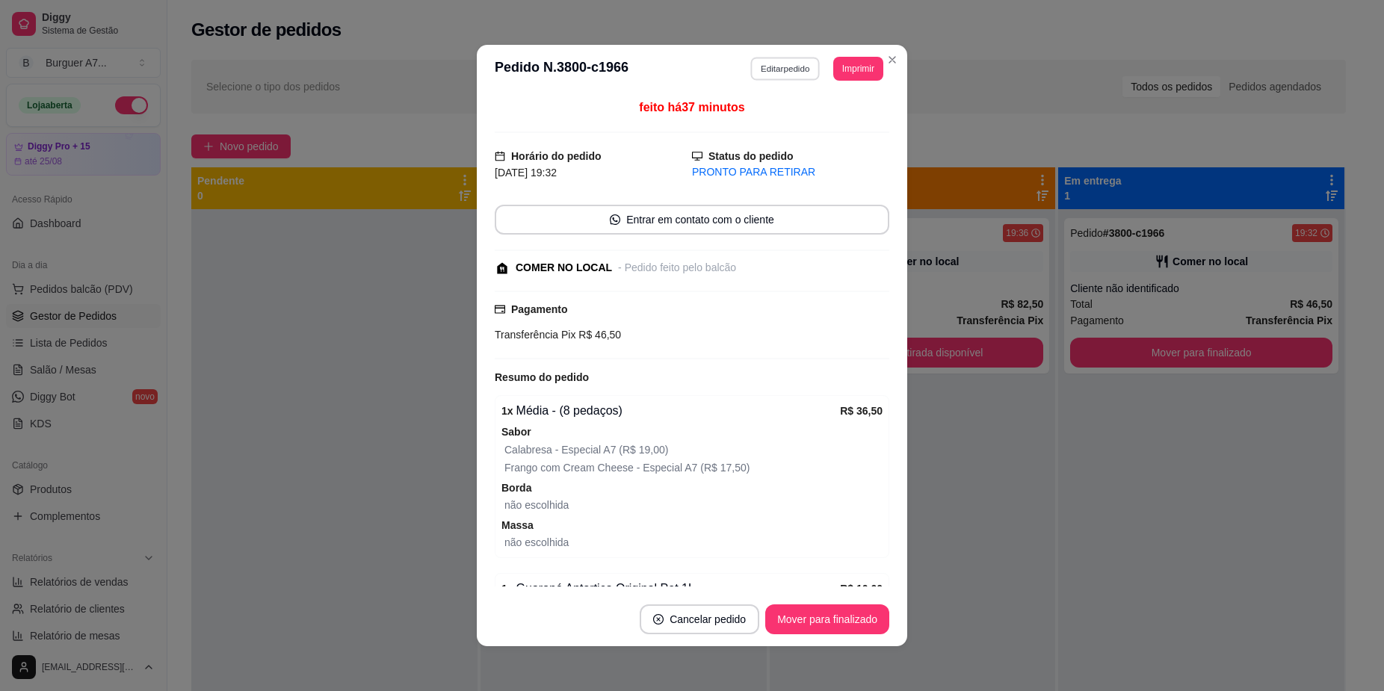
click at [770, 61] on button "Editar pedido" at bounding box center [785, 68] width 69 height 23
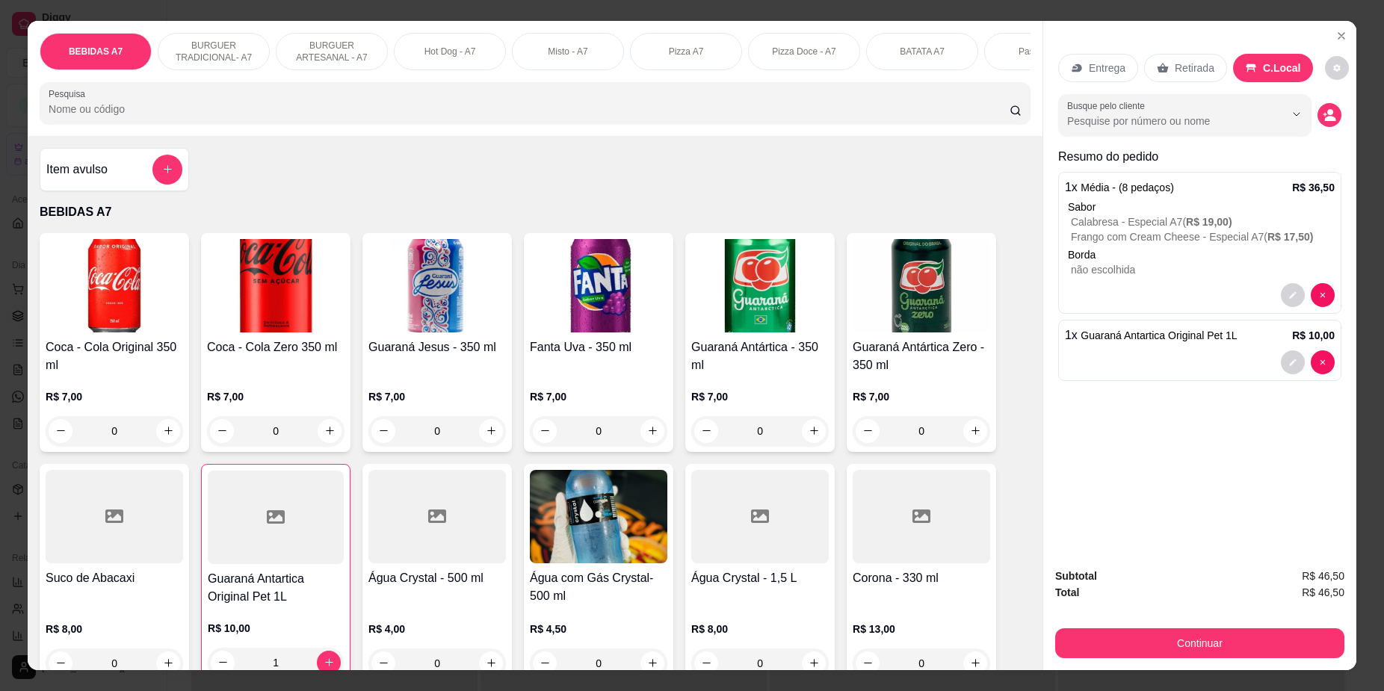
click at [135, 176] on div "Item avulso" at bounding box center [114, 170] width 136 height 30
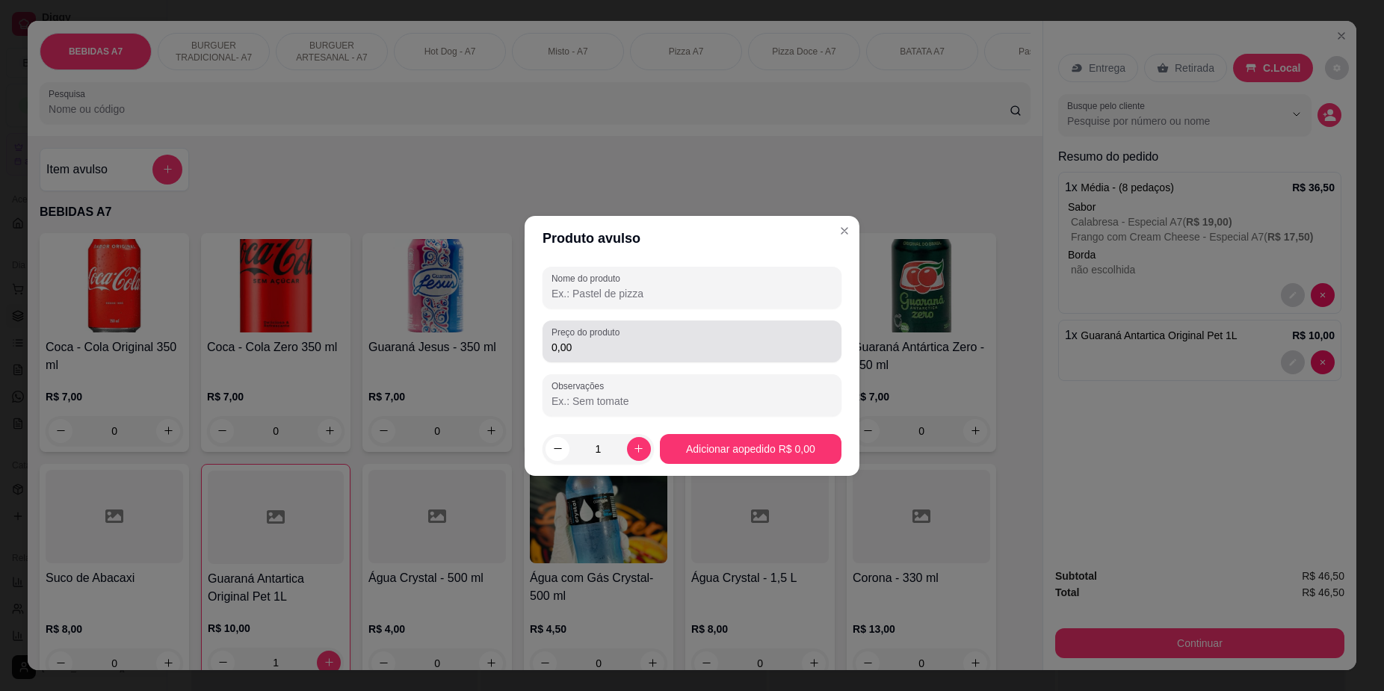
click at [616, 332] on label "Preço do produto" at bounding box center [587, 332] width 73 height 13
click at [616, 340] on input "0,00" at bounding box center [691, 347] width 281 height 15
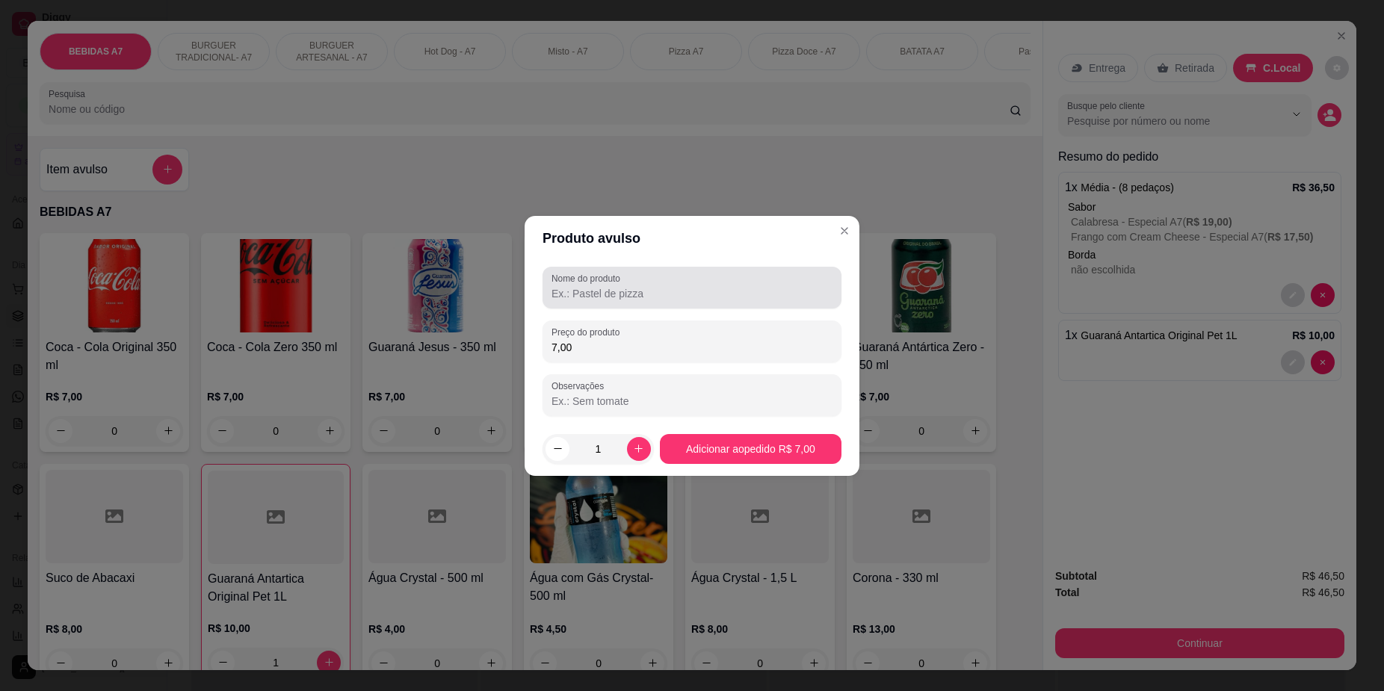
type input "7,00"
click at [657, 305] on div "Nome do produto" at bounding box center [691, 288] width 299 height 42
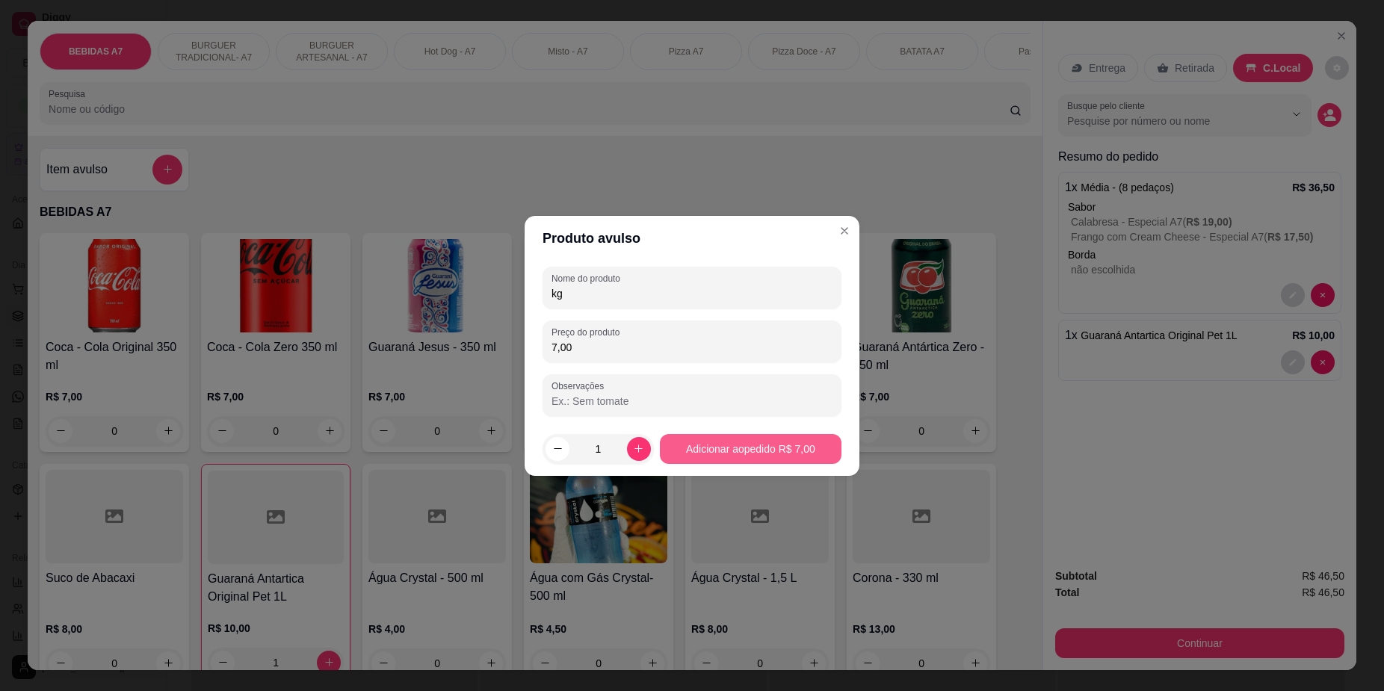
type input "kg"
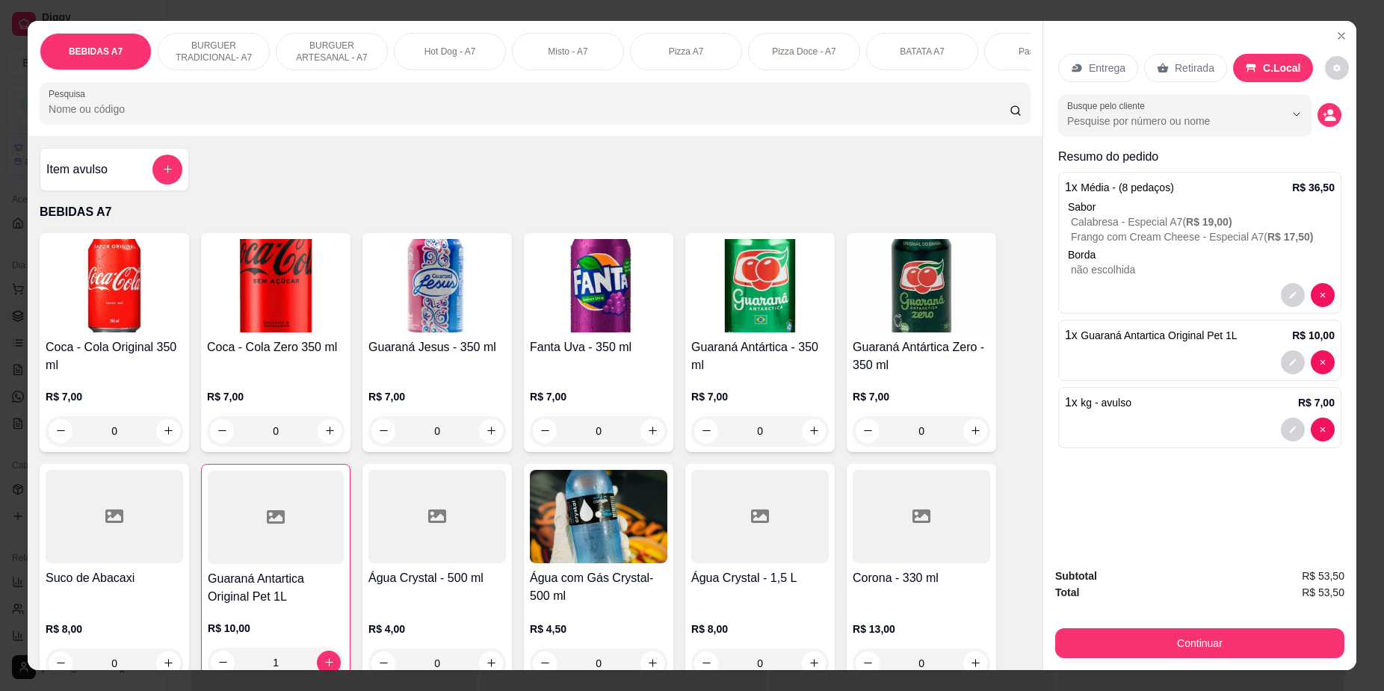
click at [1238, 625] on div "Continuar" at bounding box center [1199, 642] width 289 height 34
click at [1238, 635] on button "Continuar" at bounding box center [1199, 643] width 289 height 30
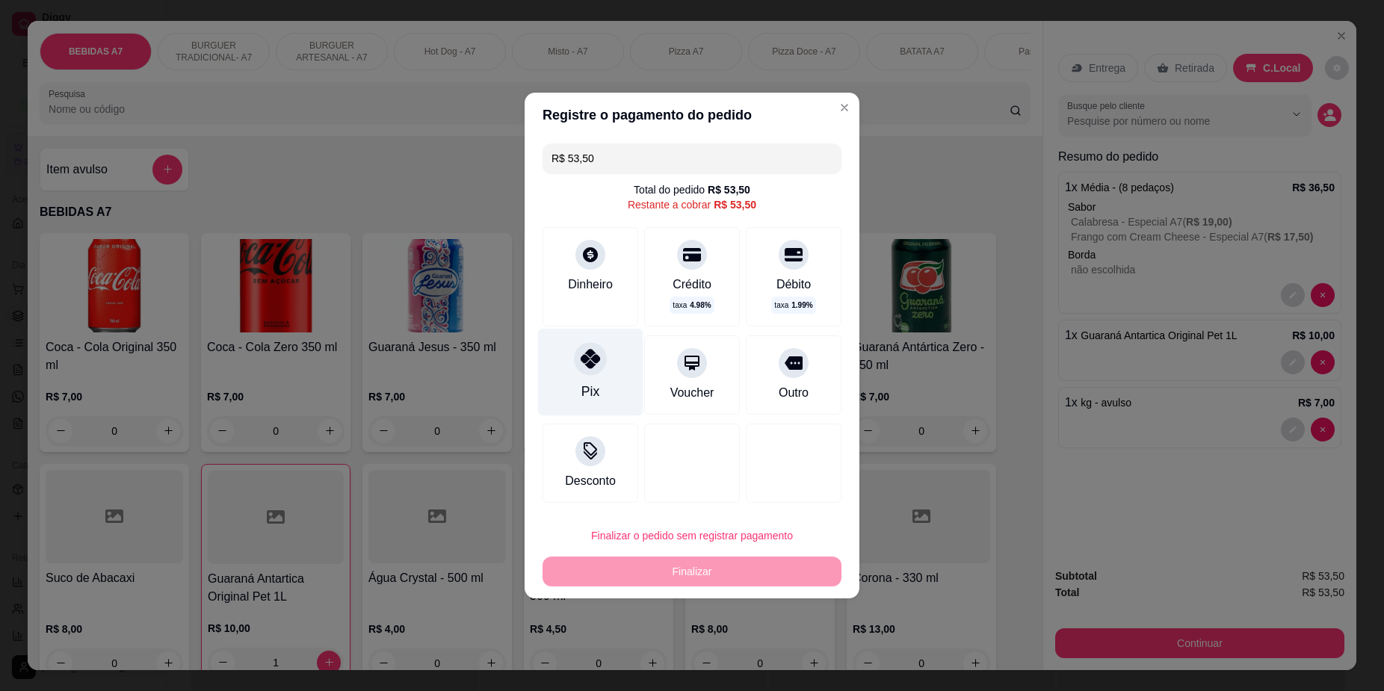
click at [607, 390] on div "Pix" at bounding box center [590, 372] width 105 height 87
type input "R$ 0,00"
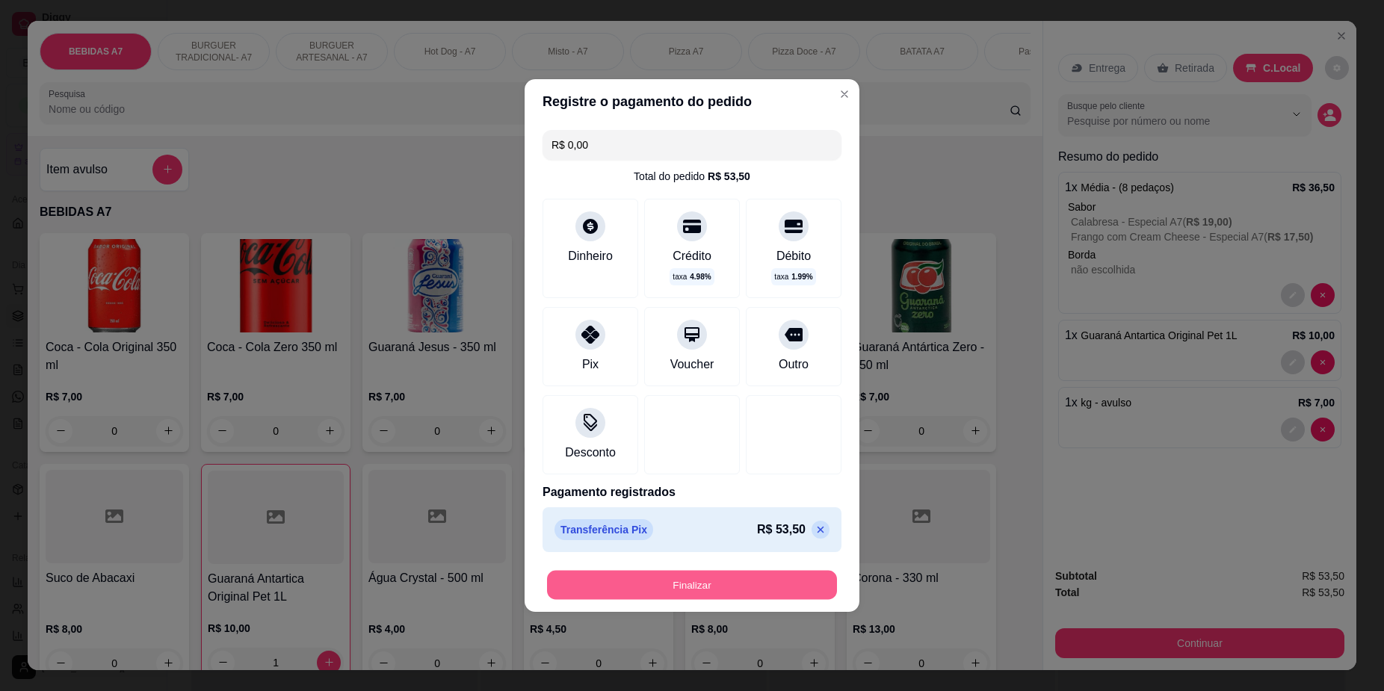
click at [747, 586] on button "Finalizar" at bounding box center [692, 585] width 290 height 29
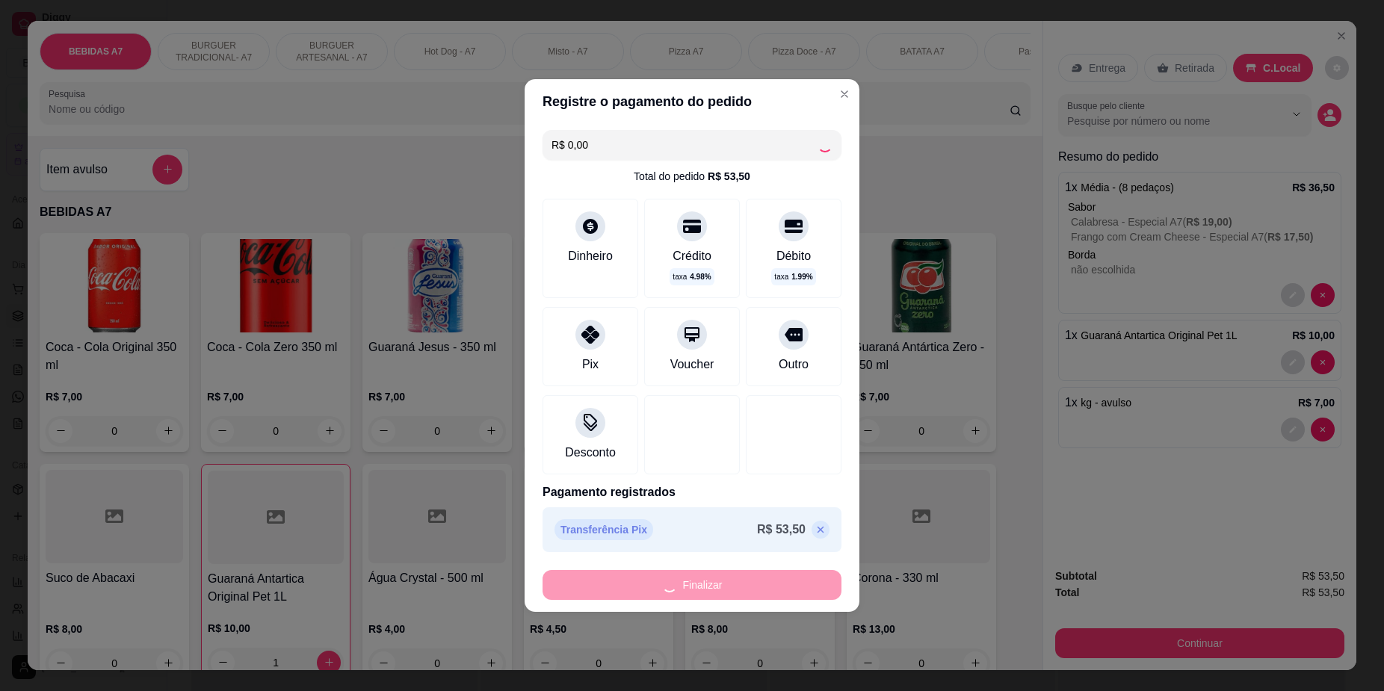
type input "0"
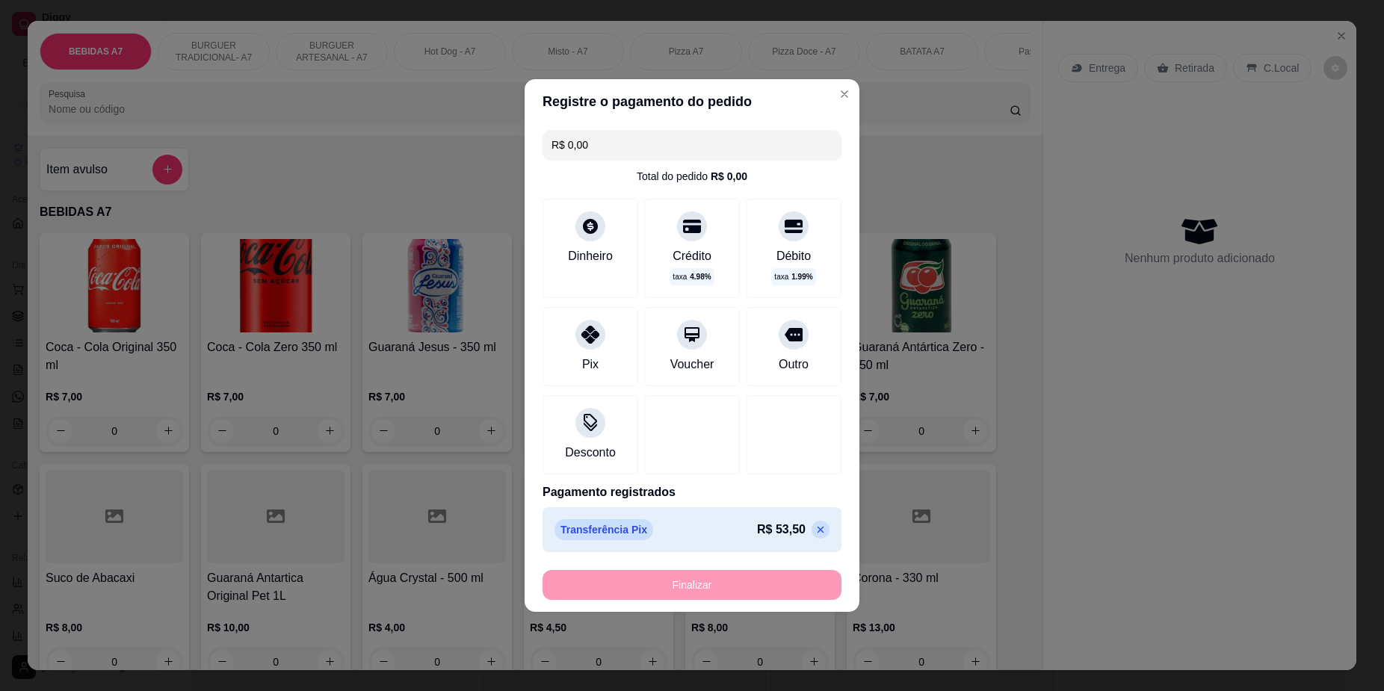
type input "-R$ 53,50"
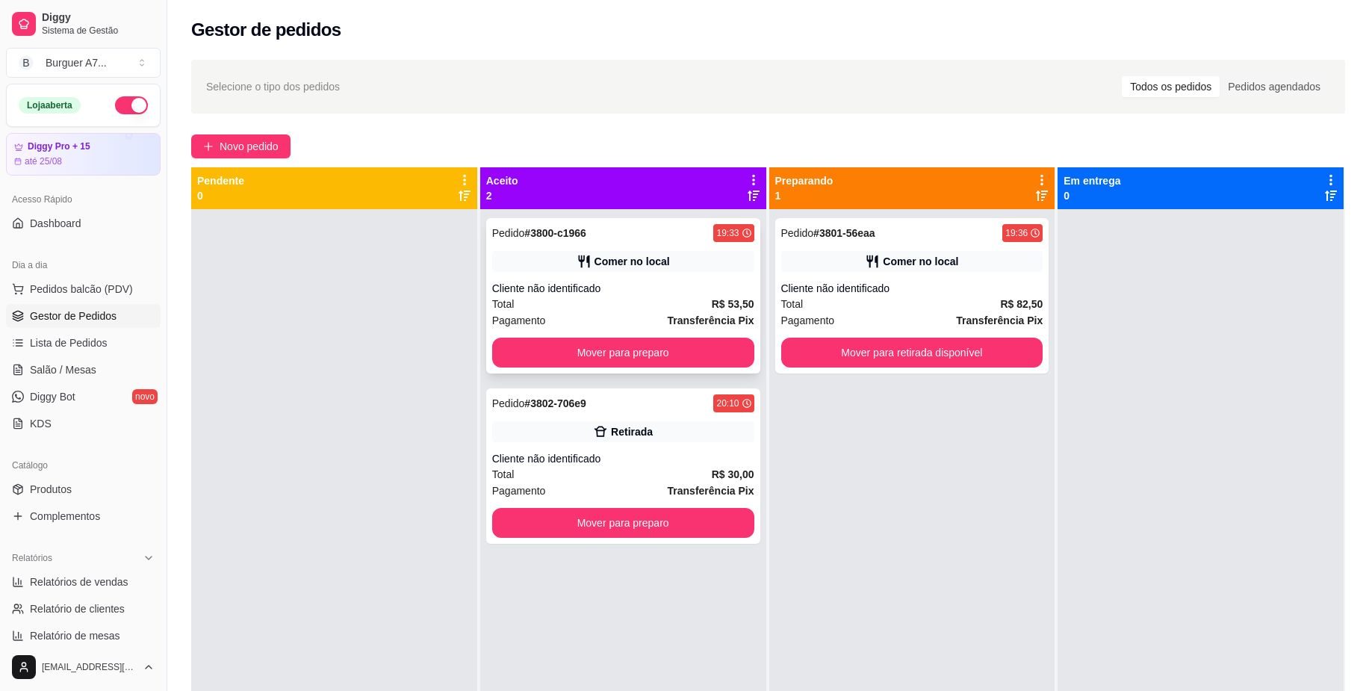
click at [663, 249] on div "Pedido # 3800-c1966 19:33 Comer no local Cliente não identificado Total R$ 53,5…" at bounding box center [623, 295] width 274 height 155
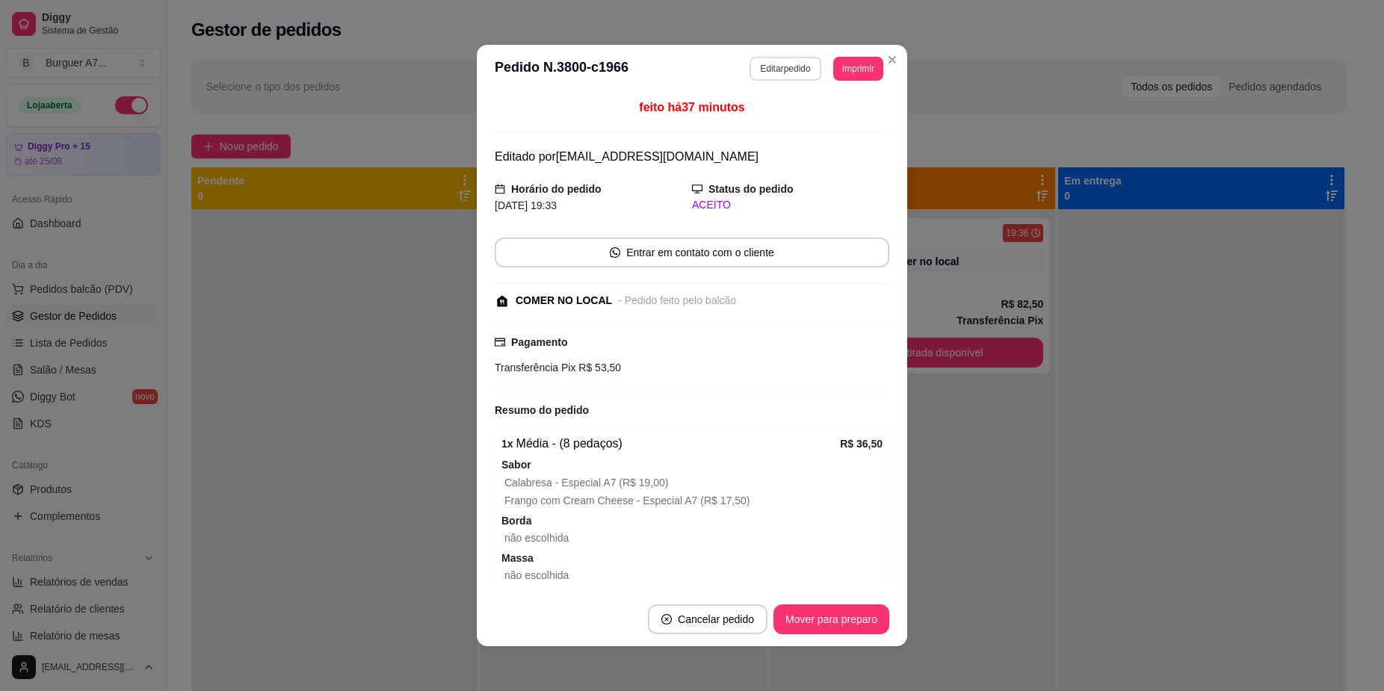
click at [762, 71] on button "Editar pedido" at bounding box center [784, 69] width 71 height 24
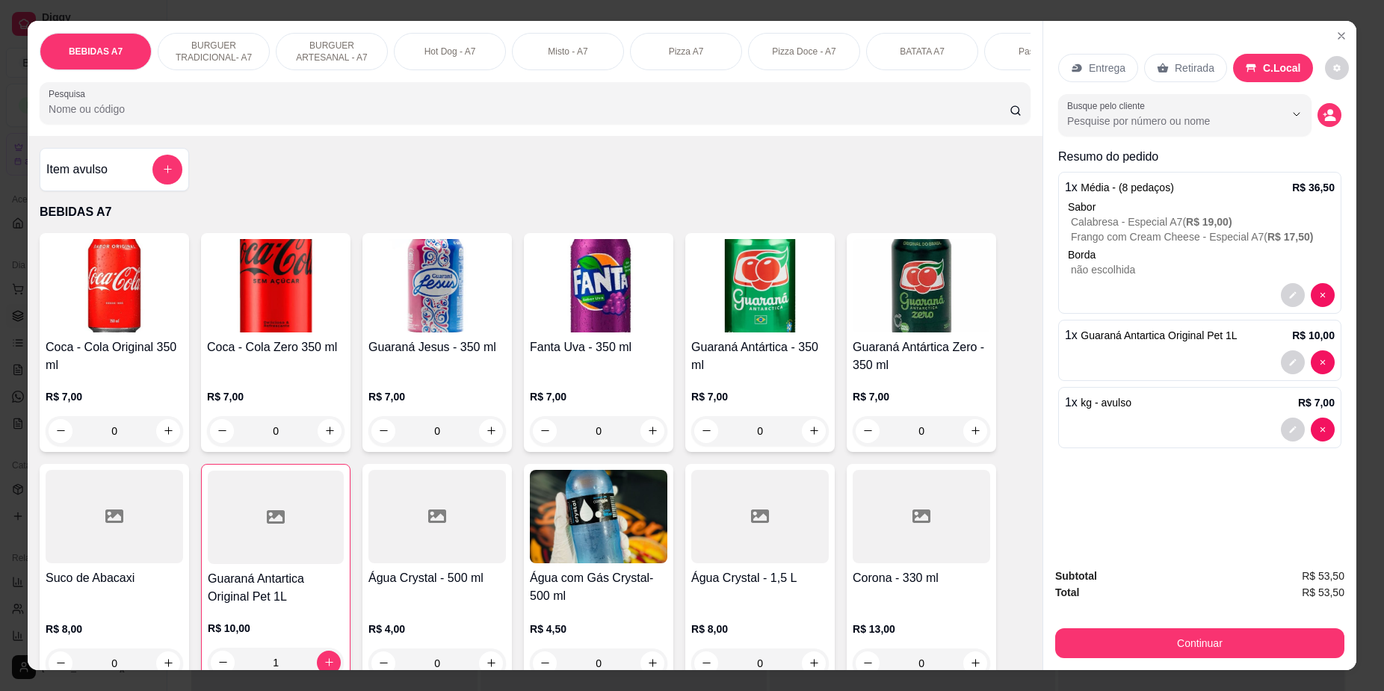
click at [1203, 631] on button "Continuar" at bounding box center [1199, 643] width 289 height 30
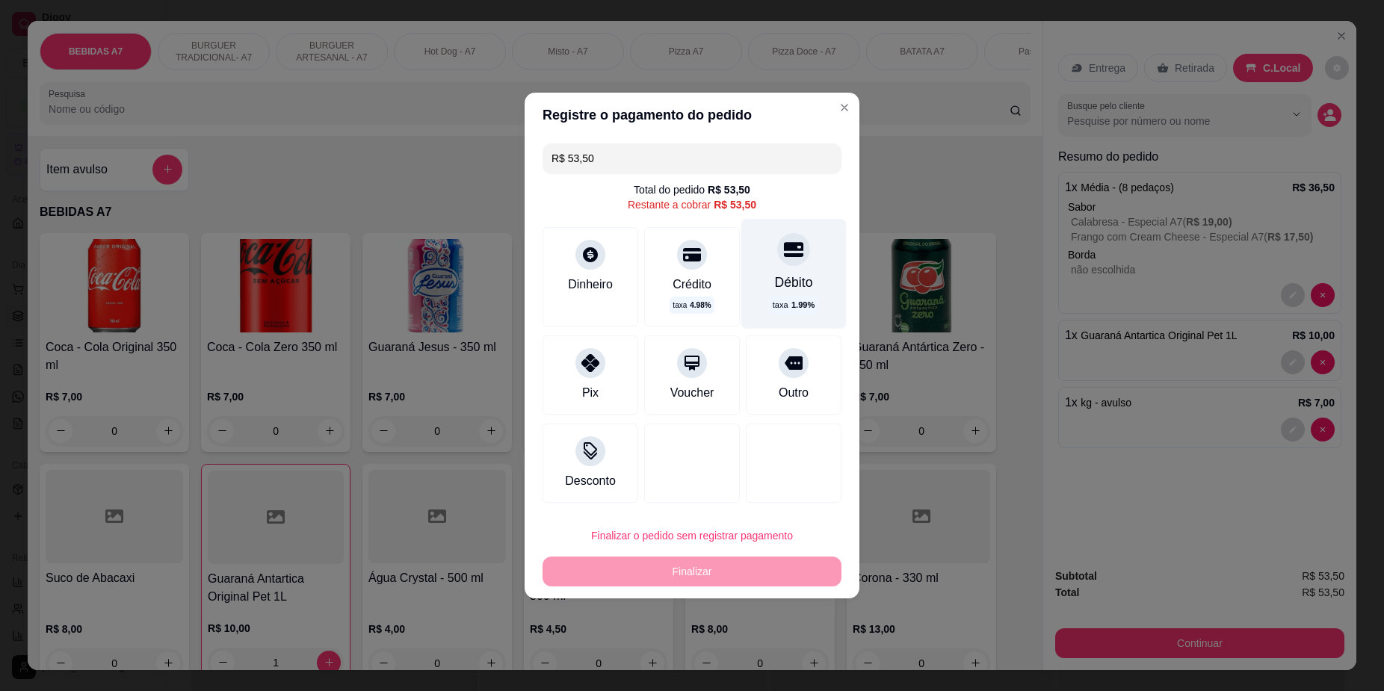
click at [769, 298] on div "taxa 1.99 %" at bounding box center [793, 305] width 49 height 19
type input "R$ 0,00"
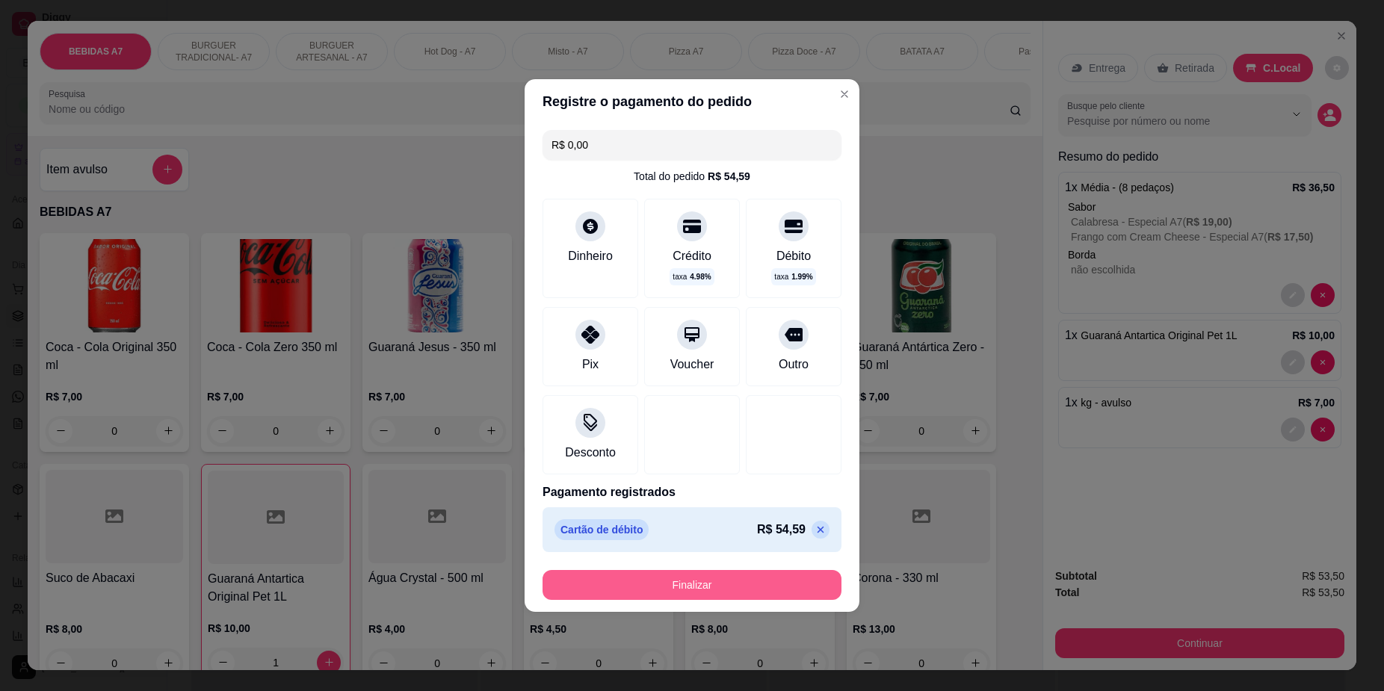
click at [817, 591] on button "Finalizar" at bounding box center [691, 585] width 299 height 30
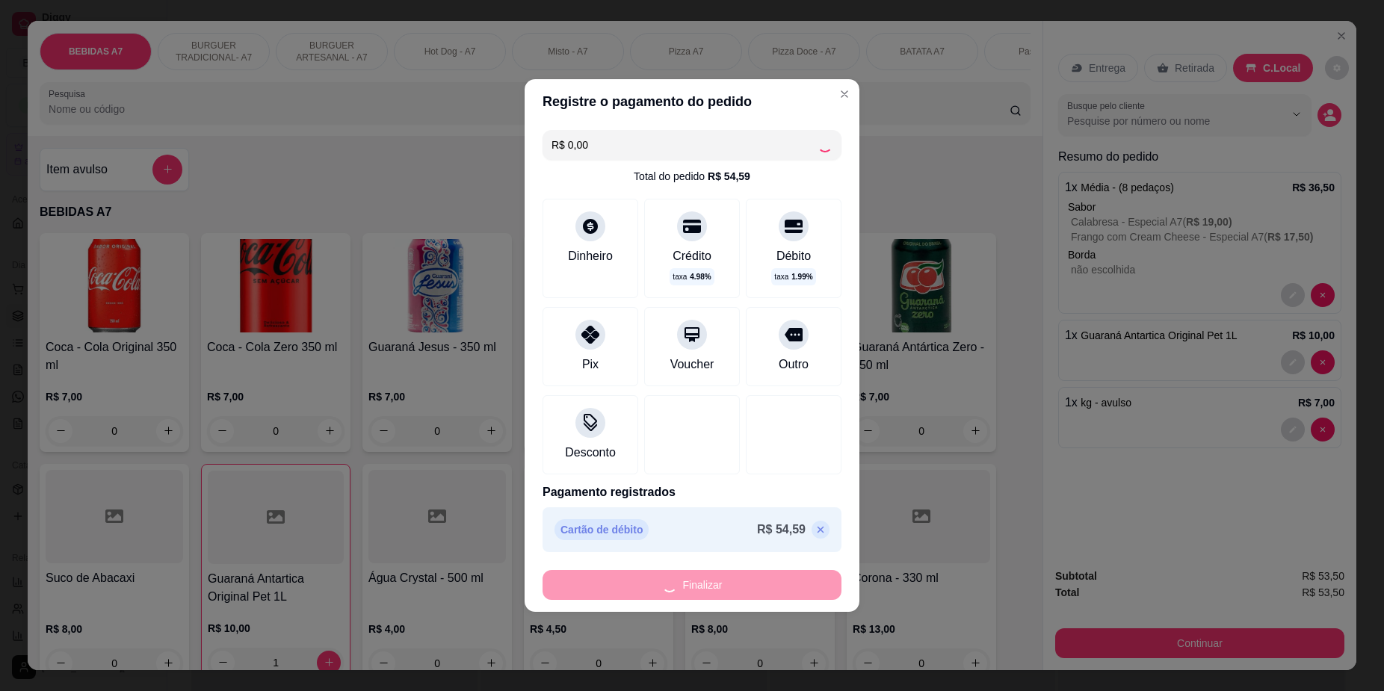
type input "0"
type input "-R$ 53,50"
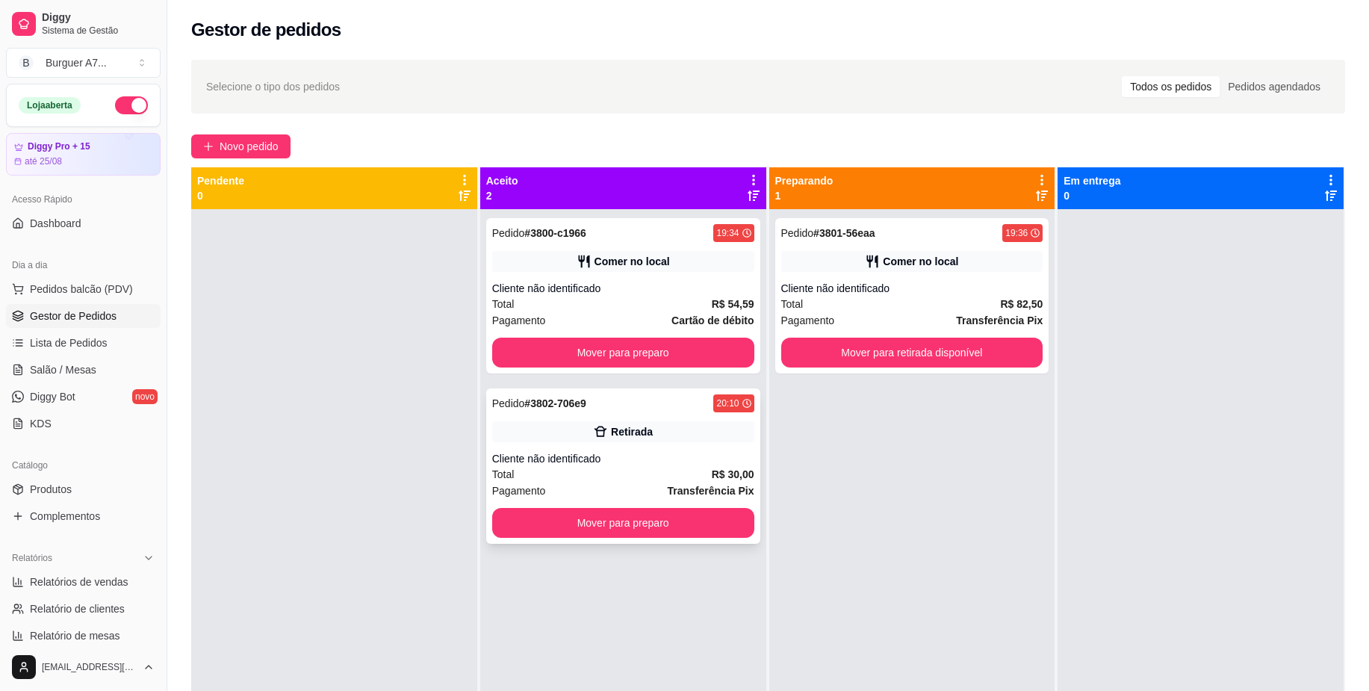
click at [700, 461] on div "Cliente não identificado" at bounding box center [623, 458] width 262 height 15
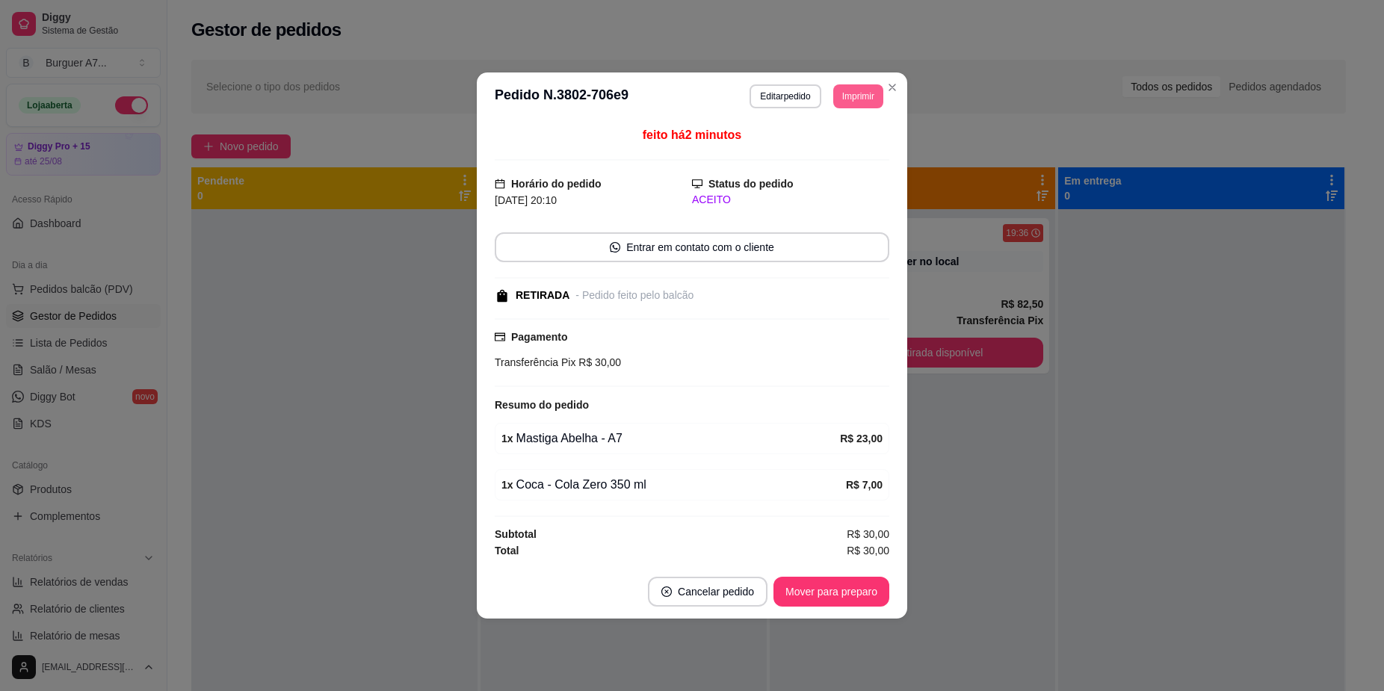
click at [869, 89] on button "Imprimir" at bounding box center [858, 96] width 50 height 24
click at [838, 175] on button "Impressora" at bounding box center [830, 179] width 108 height 24
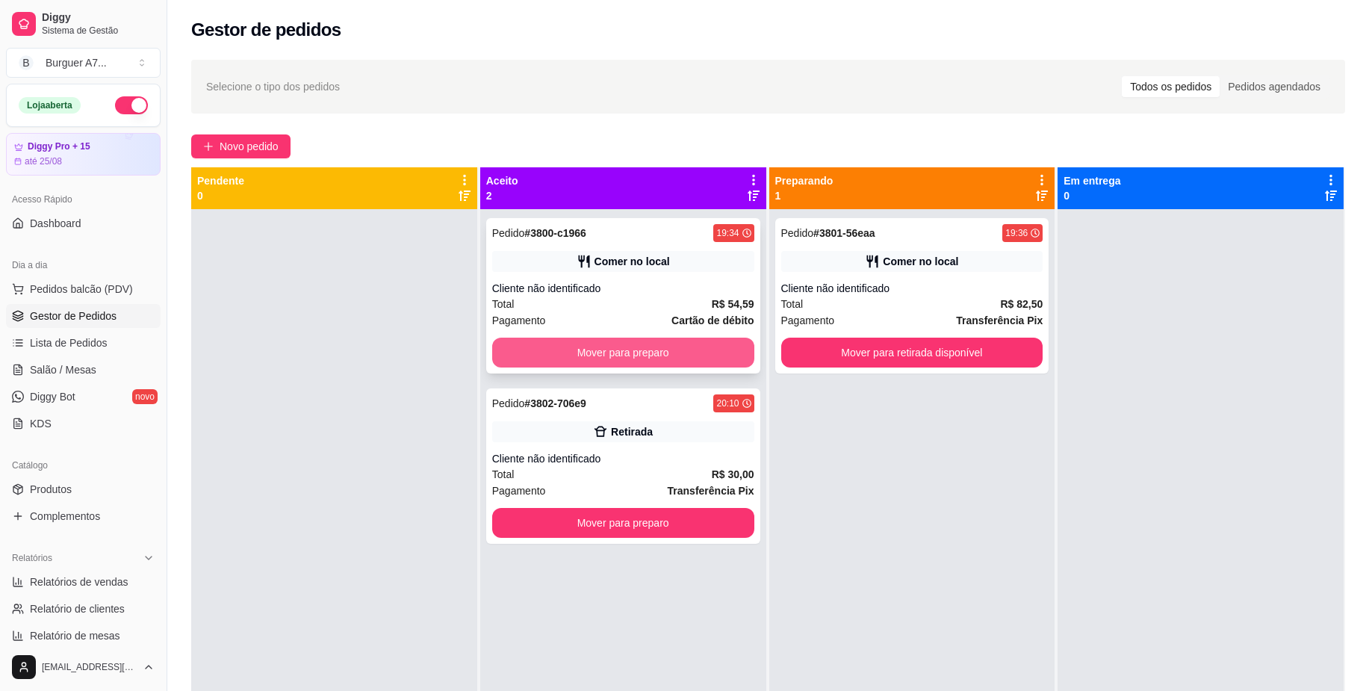
click at [734, 353] on button "Mover para preparo" at bounding box center [623, 353] width 262 height 30
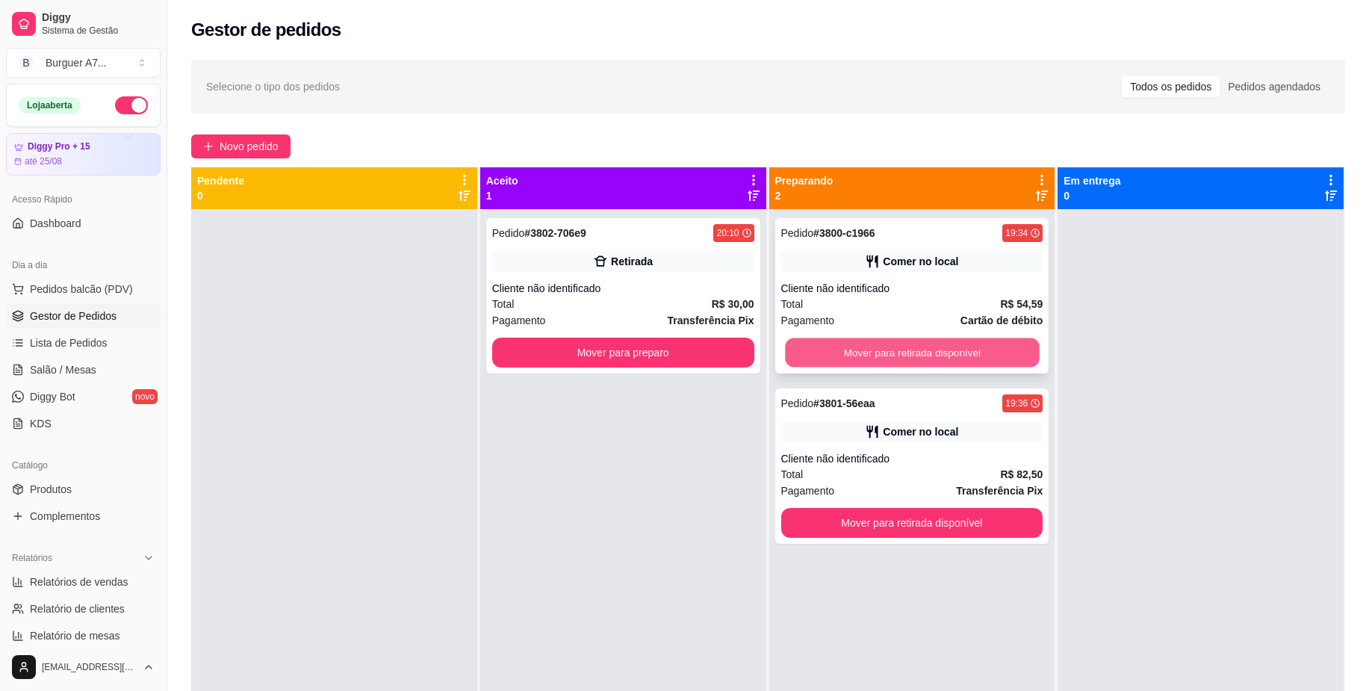
click at [960, 364] on button "Mover para retirada disponível" at bounding box center [912, 352] width 254 height 29
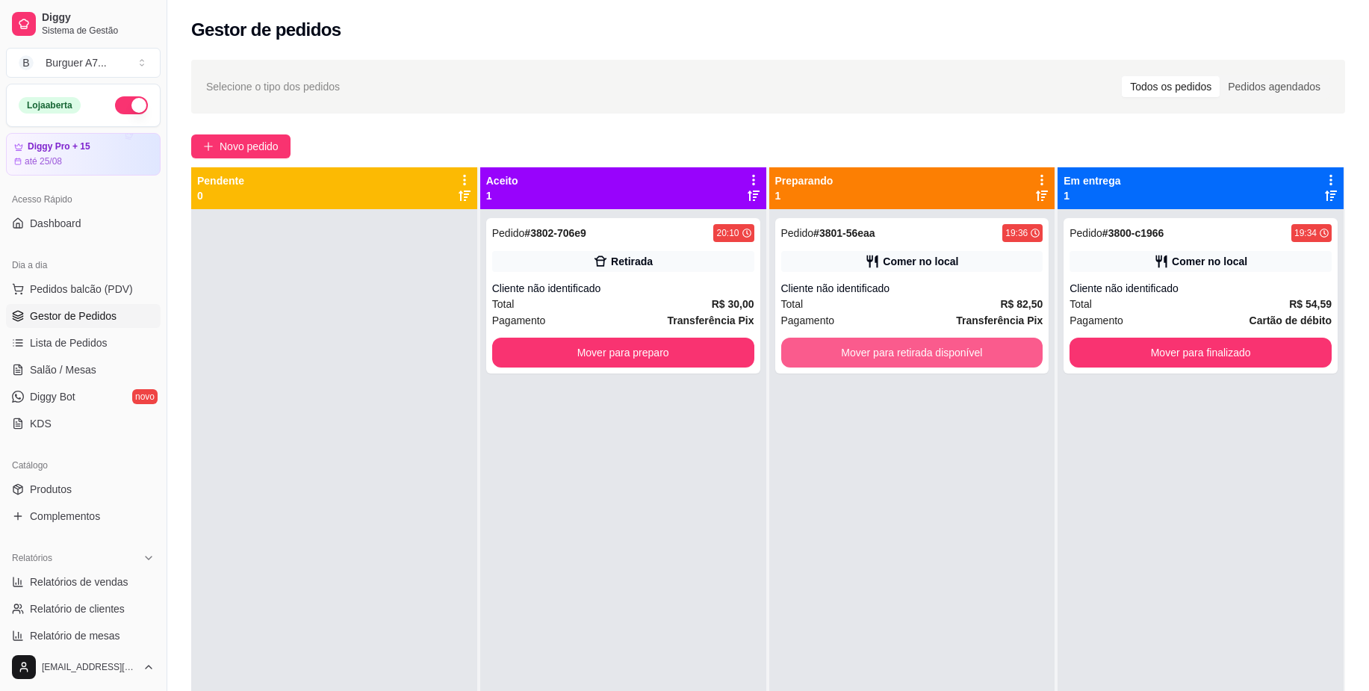
click at [960, 364] on button "Mover para retirada disponível" at bounding box center [912, 353] width 262 height 30
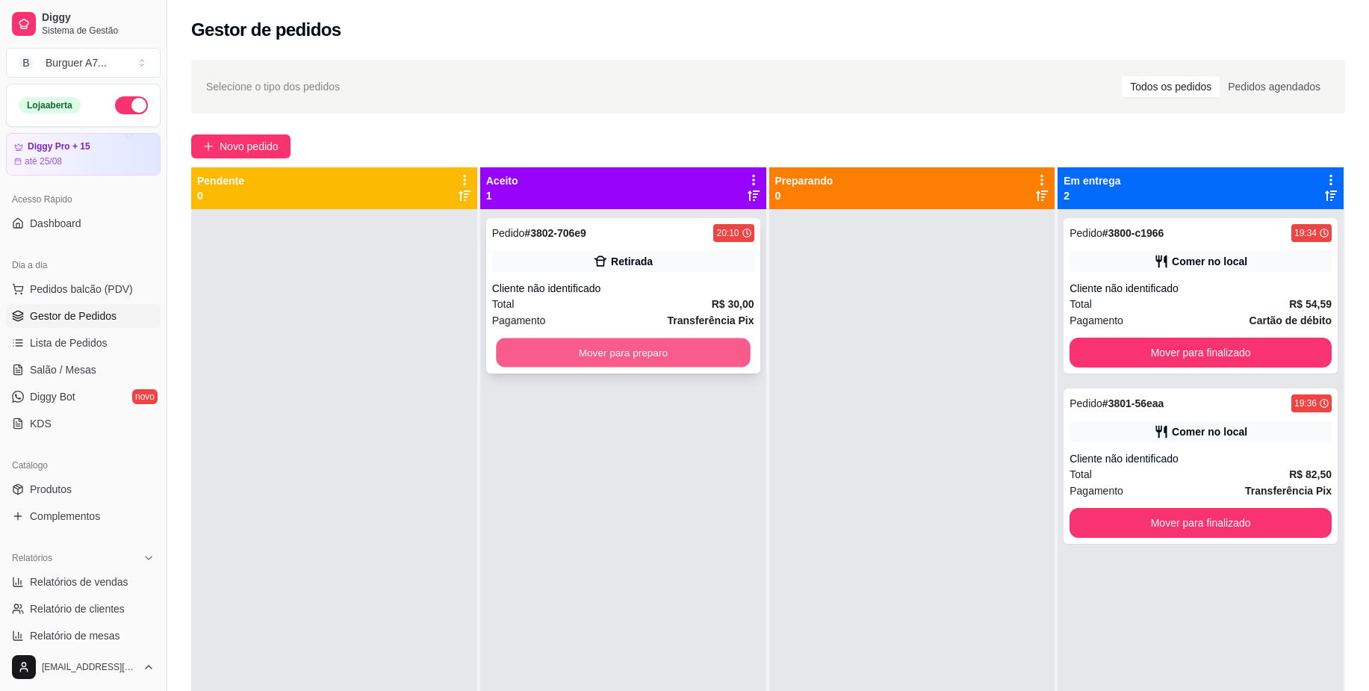
click at [709, 343] on button "Mover para preparo" at bounding box center [623, 352] width 254 height 29
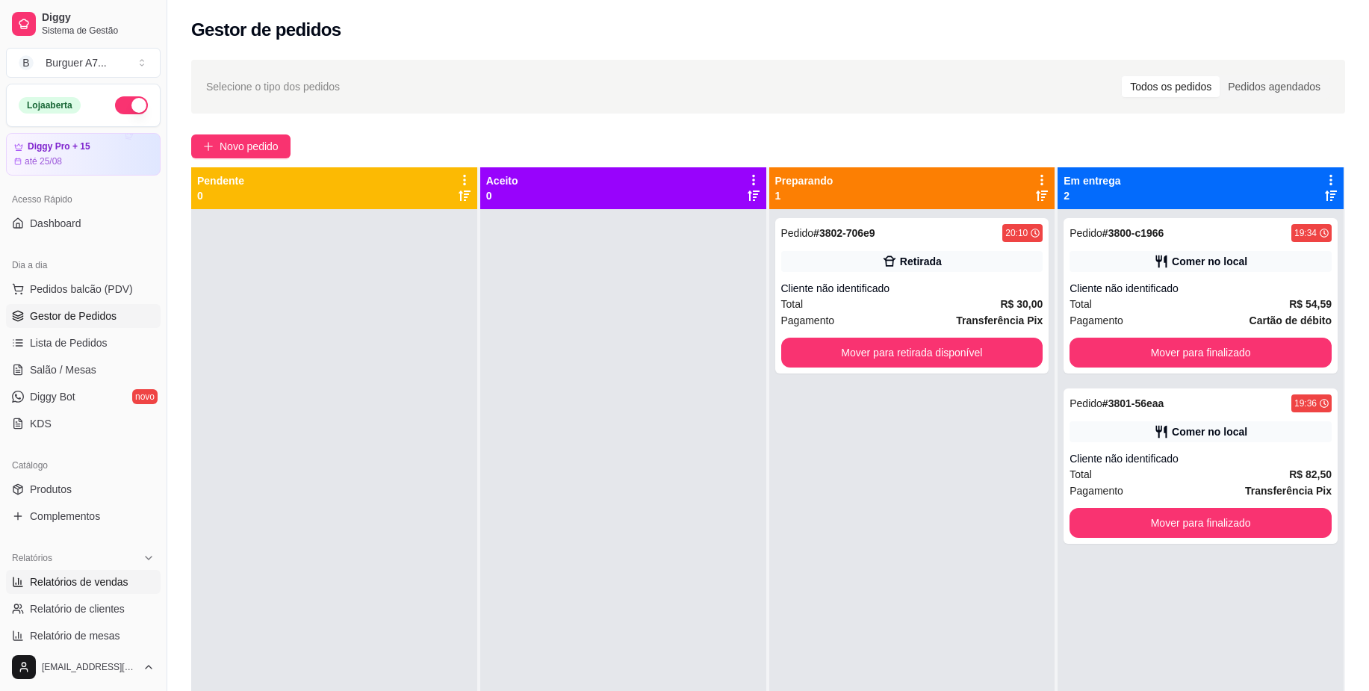
click at [10, 582] on link "Relatórios de vendas" at bounding box center [83, 582] width 155 height 24
click at [85, 571] on link "Relatórios de vendas" at bounding box center [83, 582] width 155 height 24
select select "ALL"
select select "0"
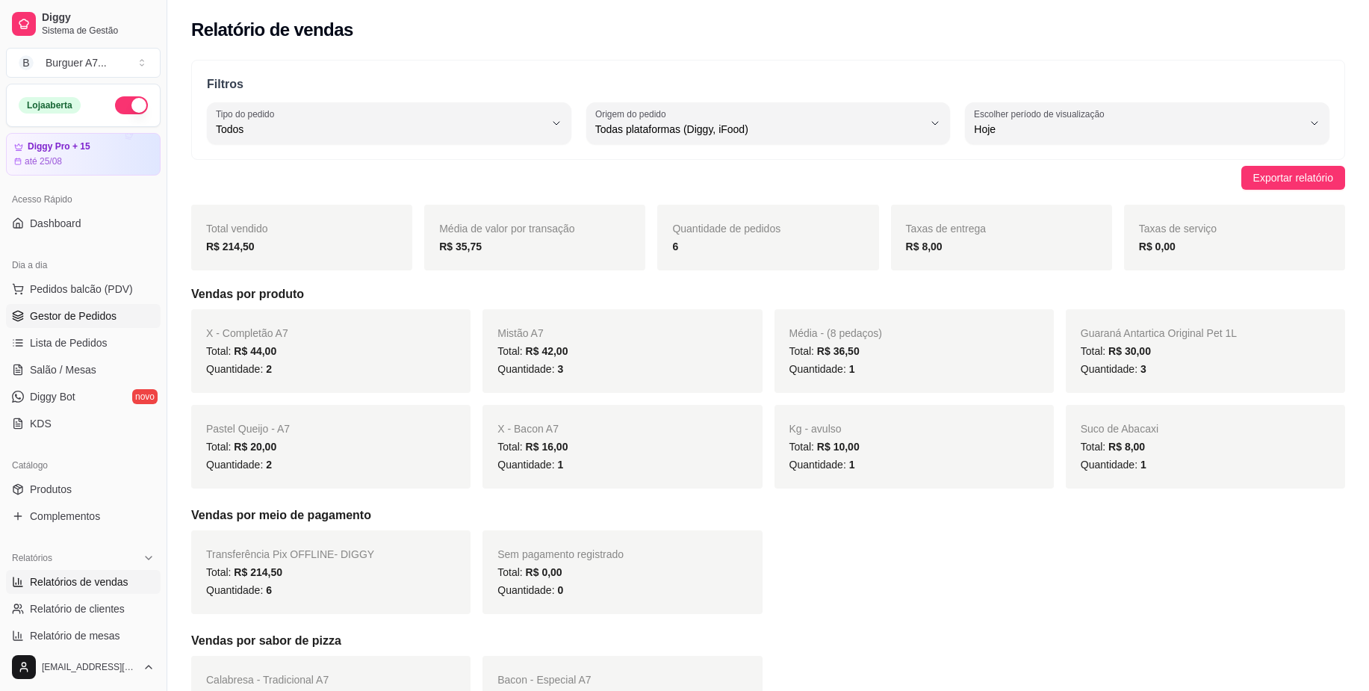
click at [117, 308] on link "Gestor de Pedidos" at bounding box center [83, 316] width 155 height 24
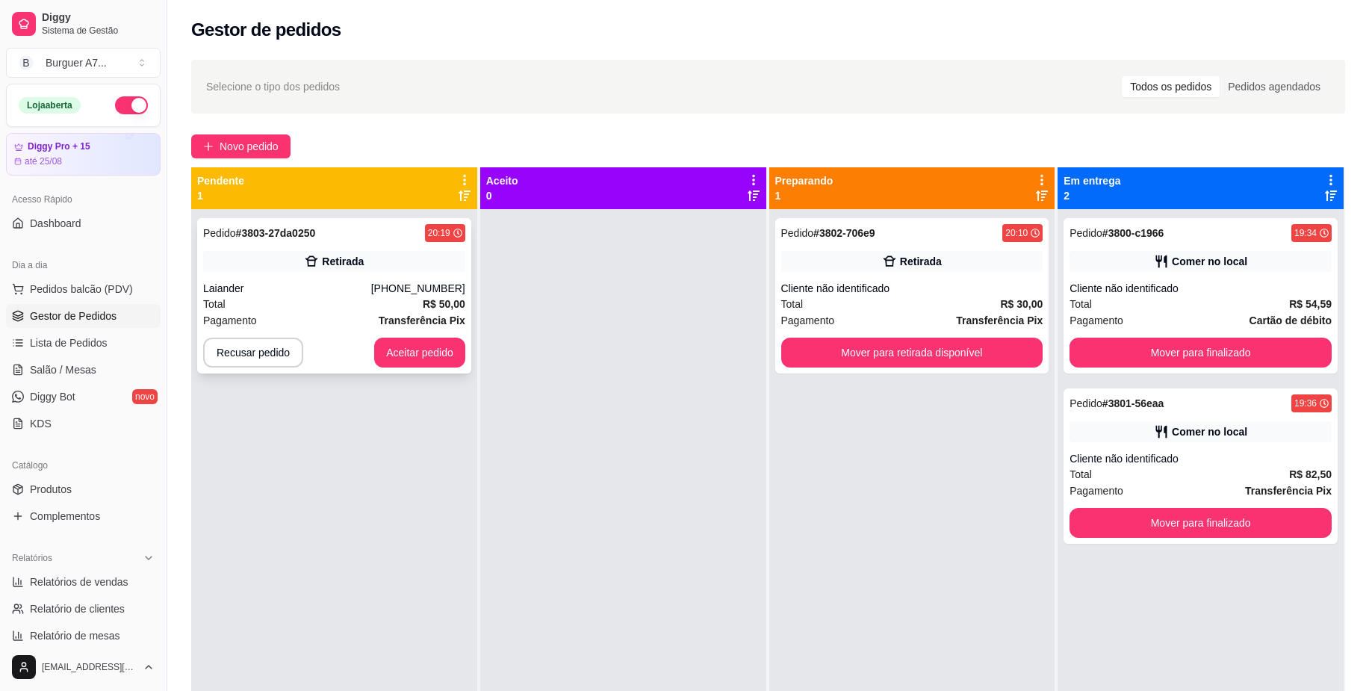
click at [339, 266] on div "Retirada" at bounding box center [343, 261] width 42 height 15
click at [439, 353] on button "Aceitar pedido" at bounding box center [419, 353] width 91 height 30
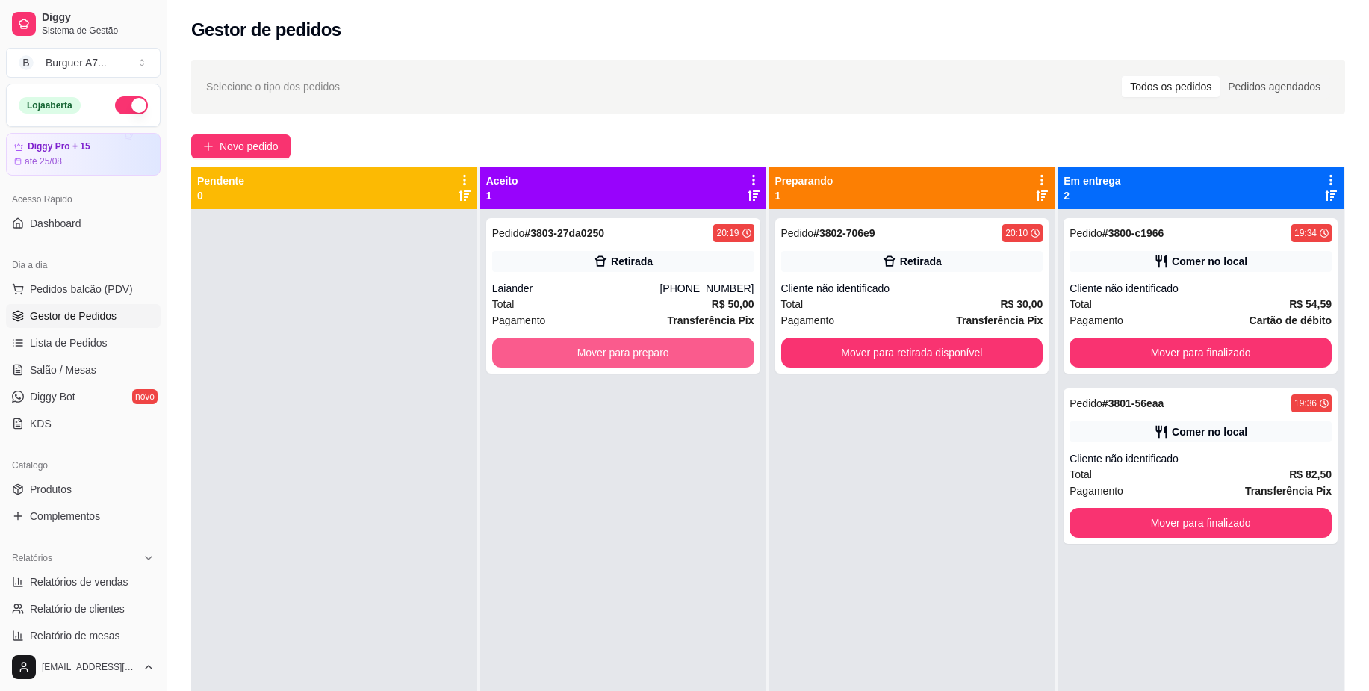
click at [653, 349] on button "Mover para preparo" at bounding box center [623, 353] width 262 height 30
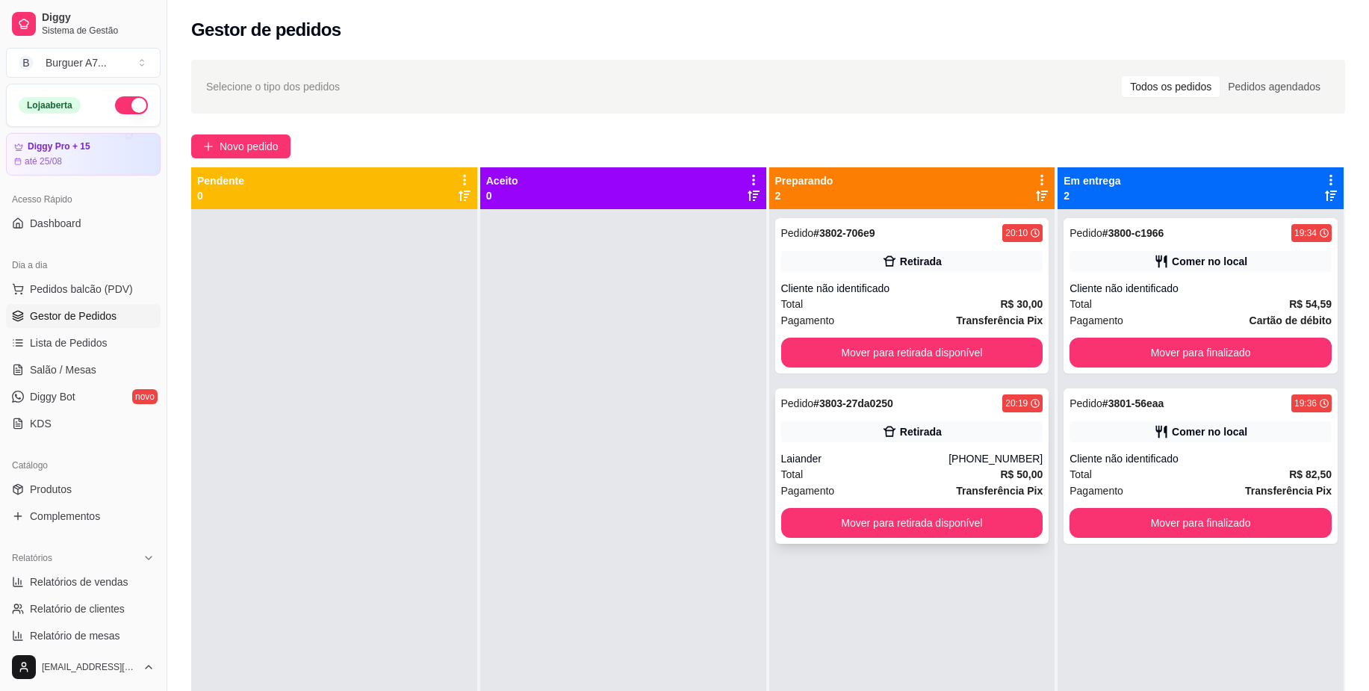
click at [900, 497] on div "Pagamento Transferência Pix" at bounding box center [912, 491] width 262 height 16
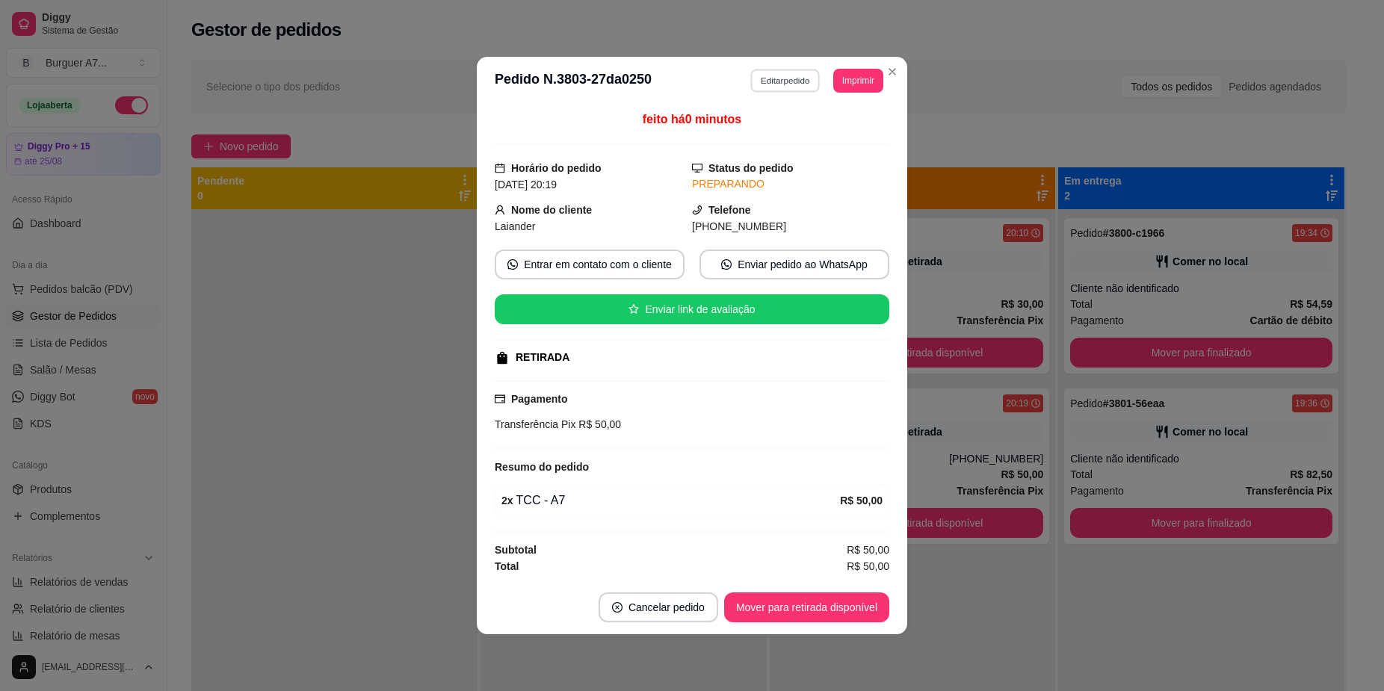
click at [806, 84] on button "Editar pedido" at bounding box center [785, 80] width 69 height 23
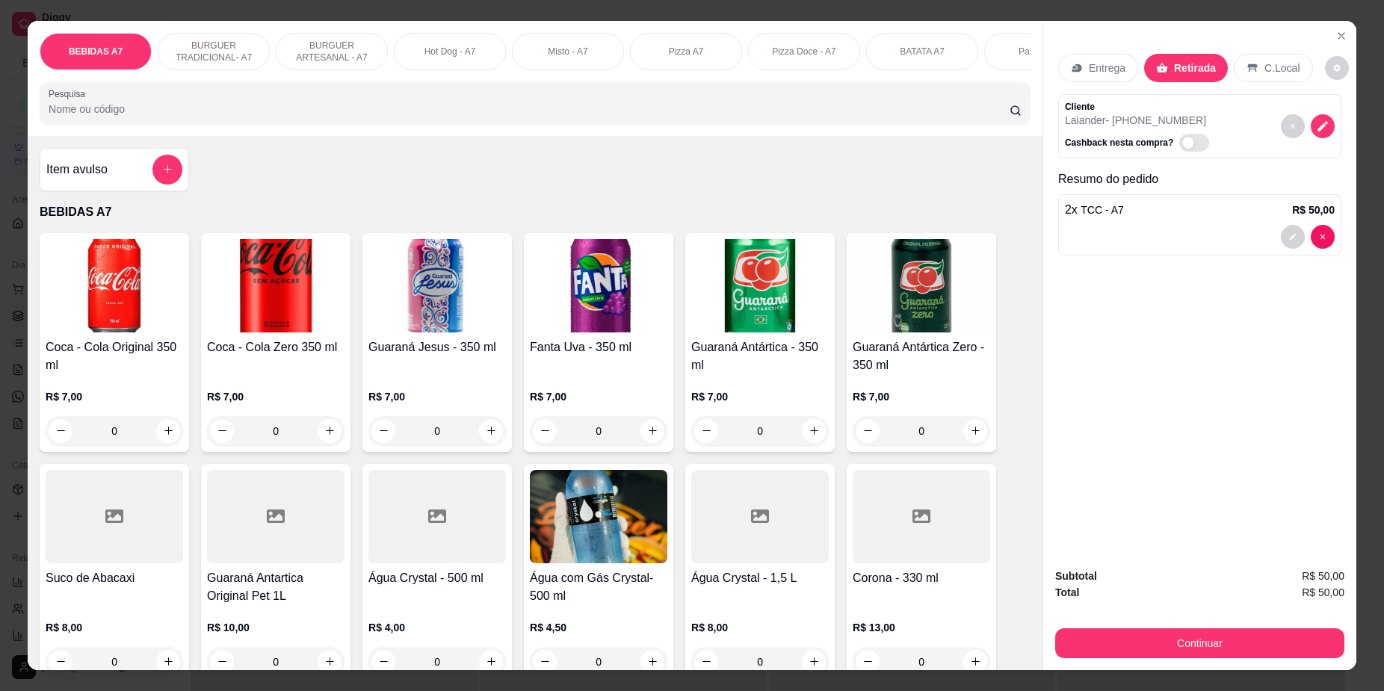
click at [1284, 65] on p "C.Local" at bounding box center [1281, 68] width 35 height 15
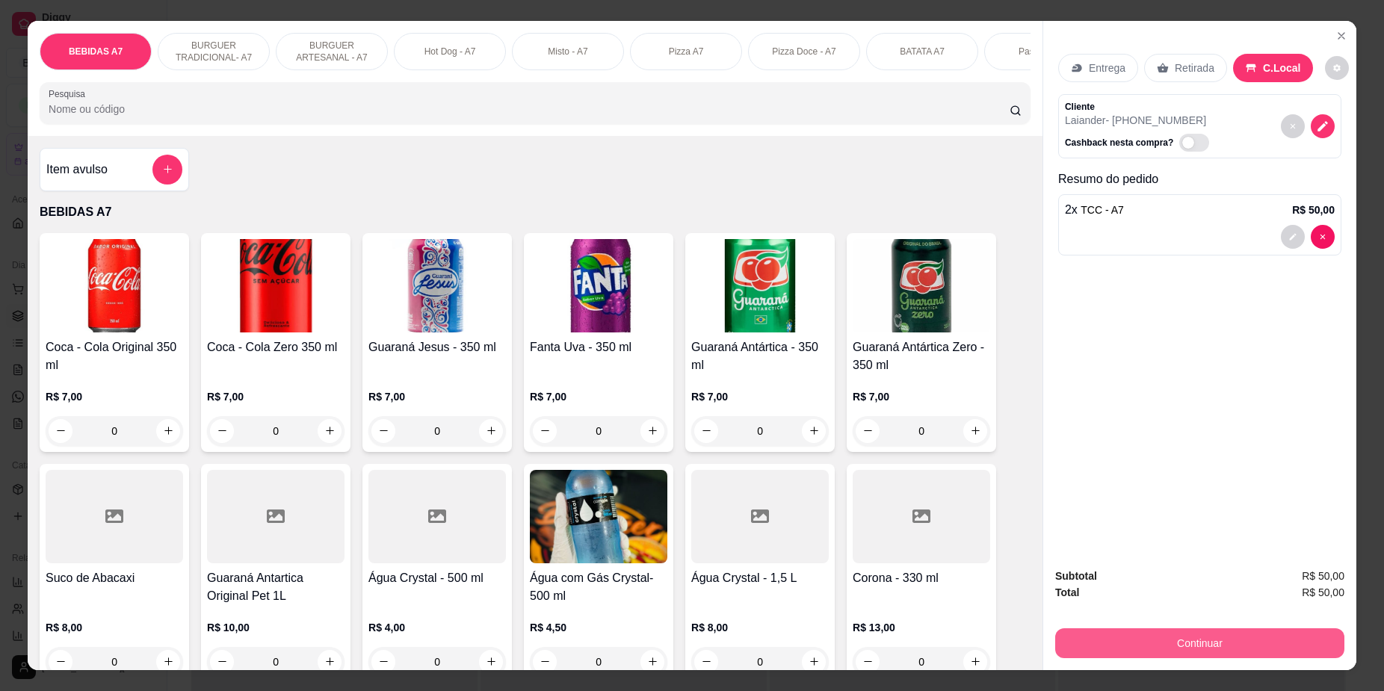
click at [1272, 636] on button "Continuar" at bounding box center [1199, 643] width 289 height 30
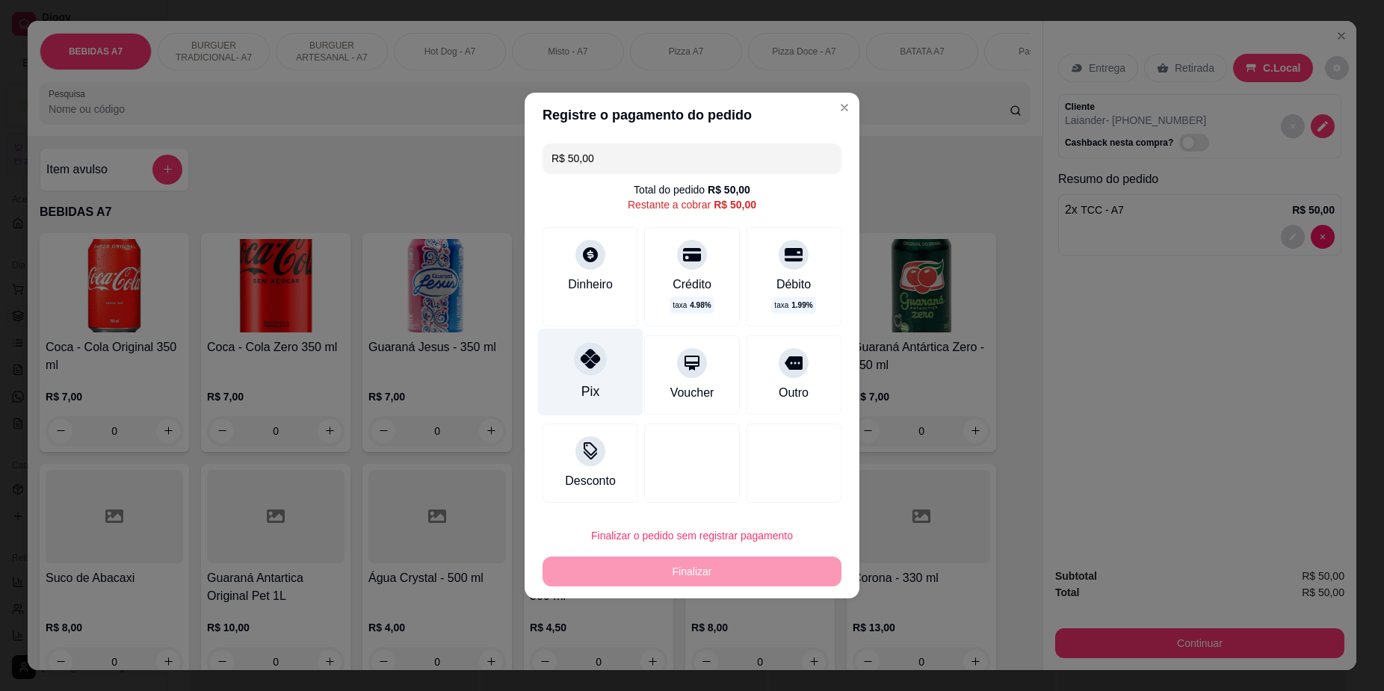
click at [569, 373] on div "Pix" at bounding box center [590, 372] width 105 height 87
type input "R$ 0,00"
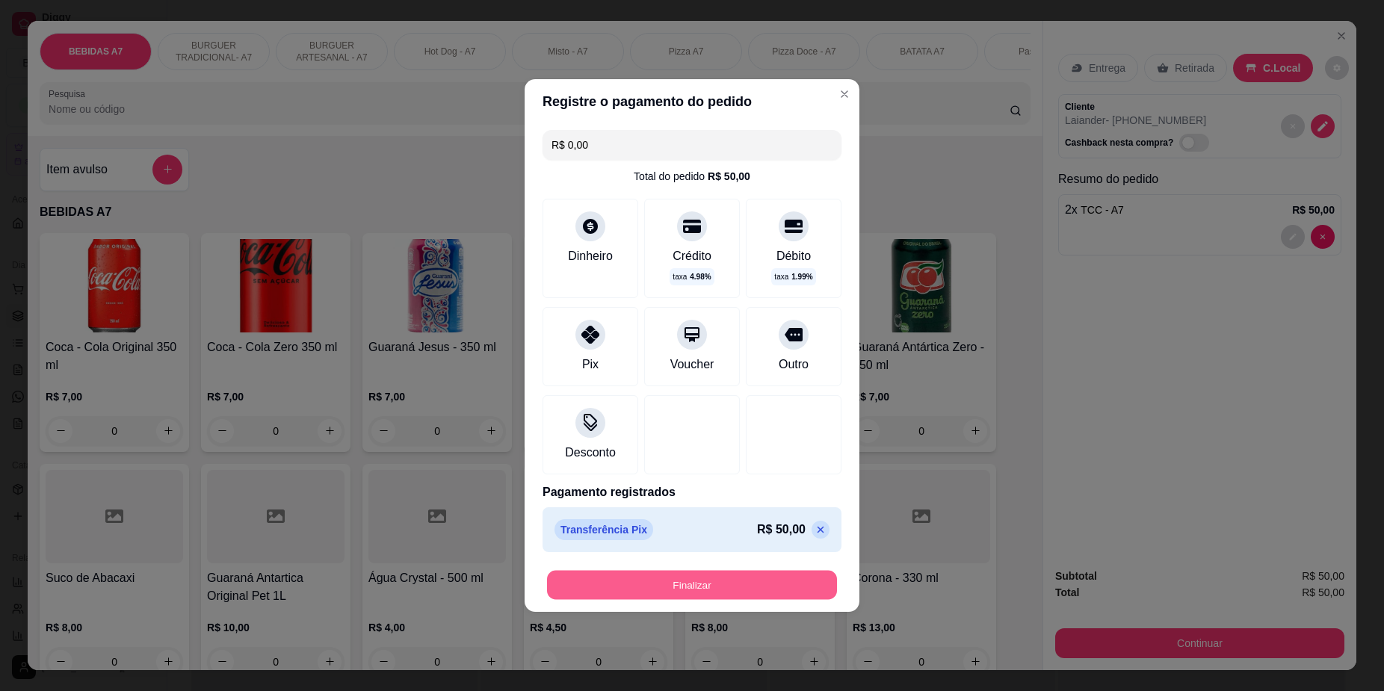
click at [731, 574] on button "Finalizar" at bounding box center [692, 585] width 290 height 29
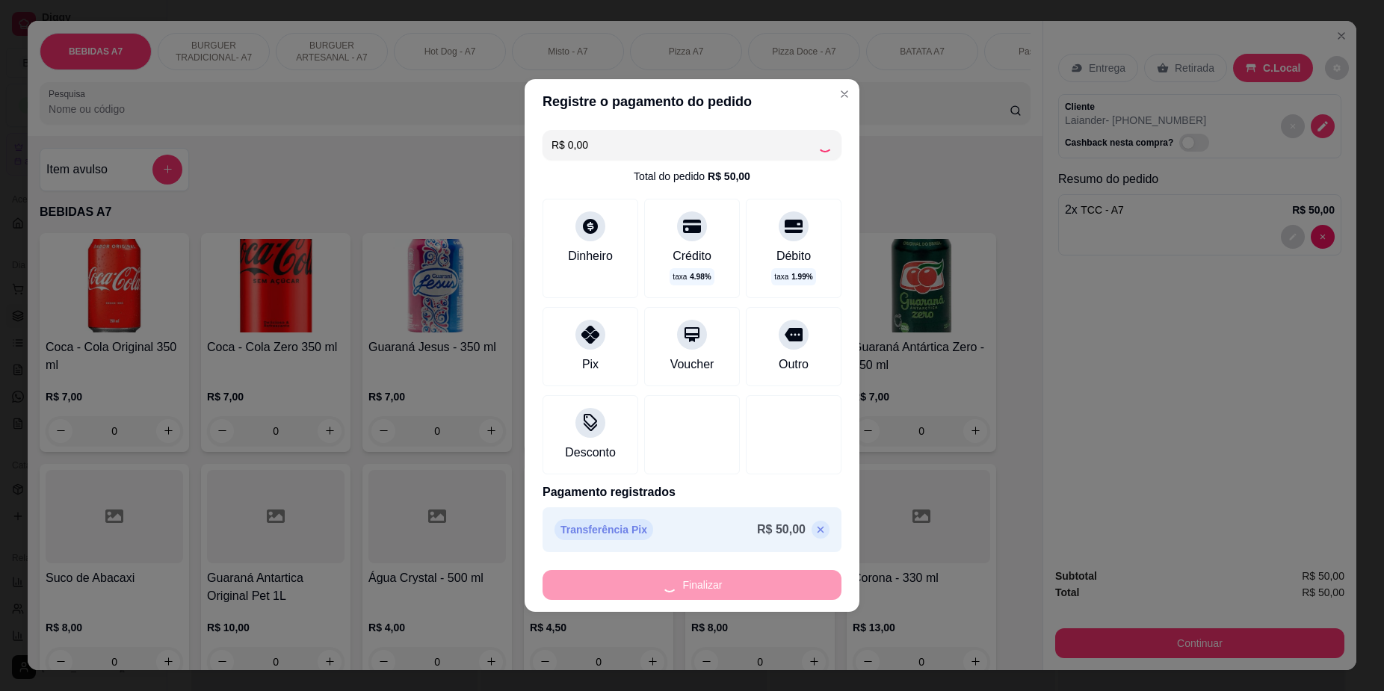
type input "0"
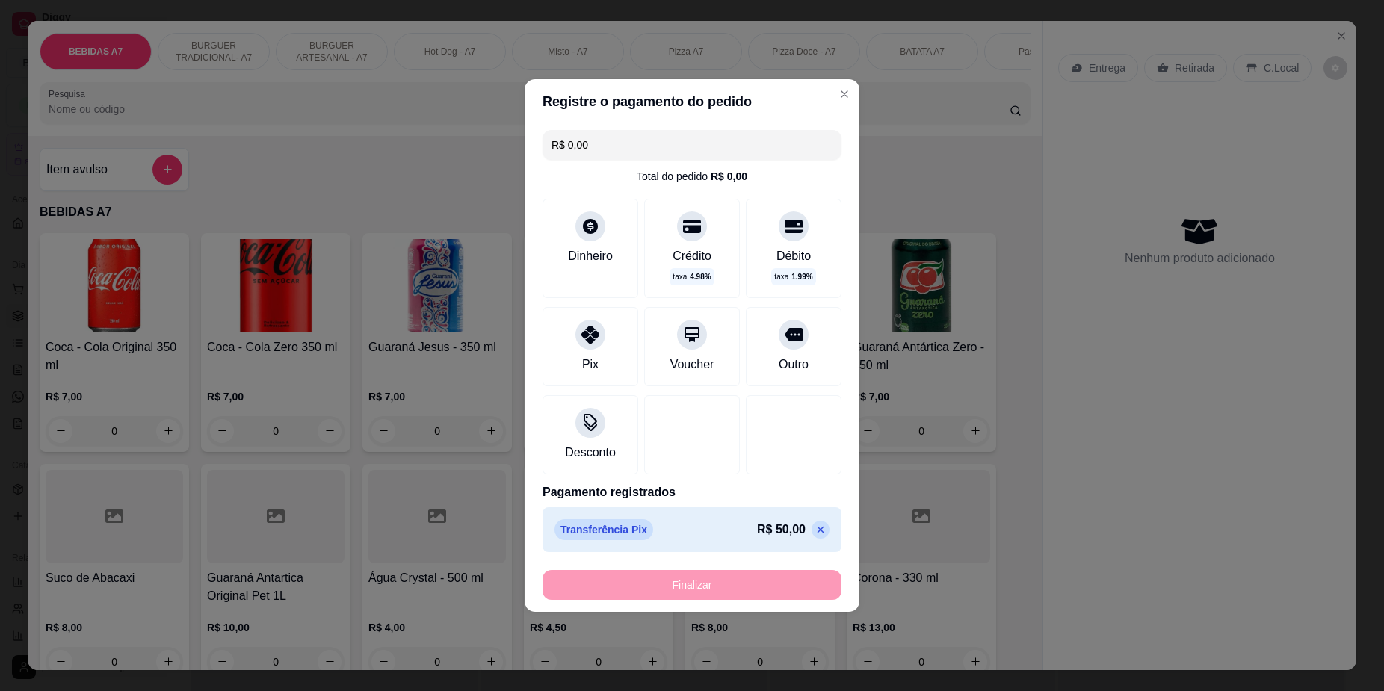
type input "-R$ 50,00"
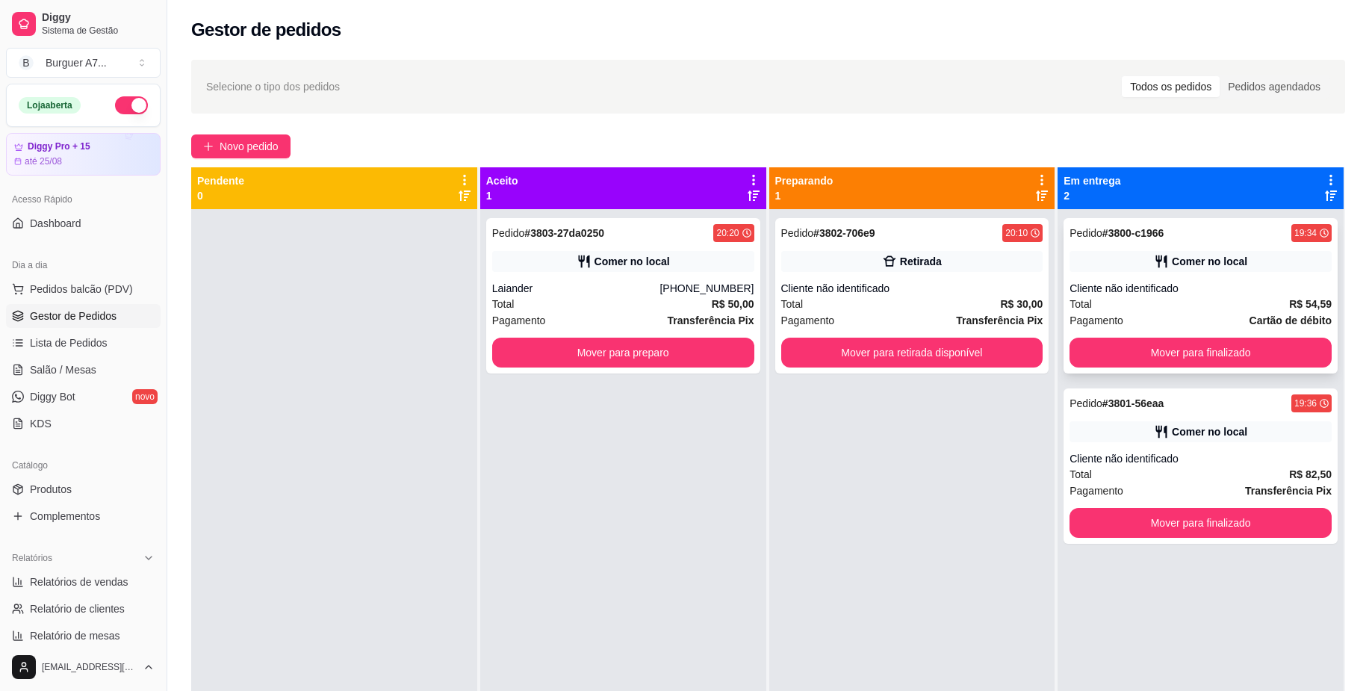
click at [1287, 275] on div "Pedido # 3800-c1966 19:34 Comer no local Cliente não identificado Total R$ 54,5…" at bounding box center [1201, 295] width 274 height 155
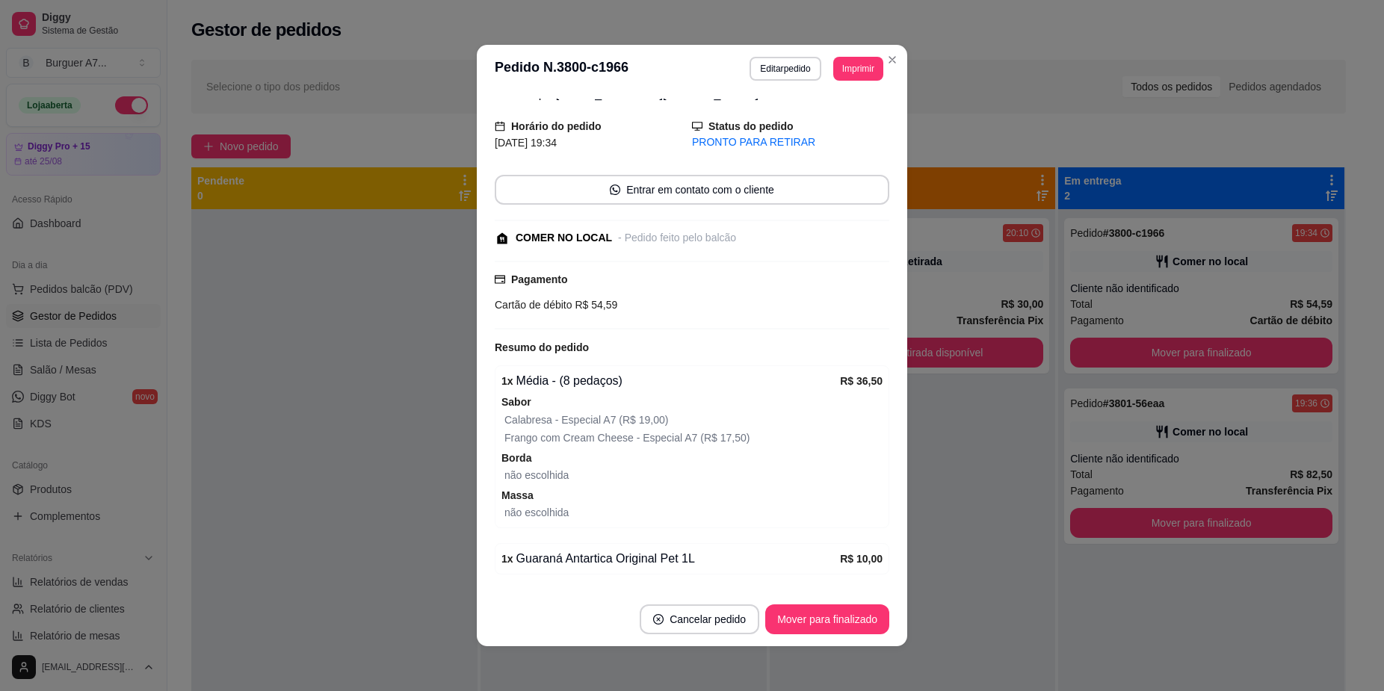
scroll to position [155, 0]
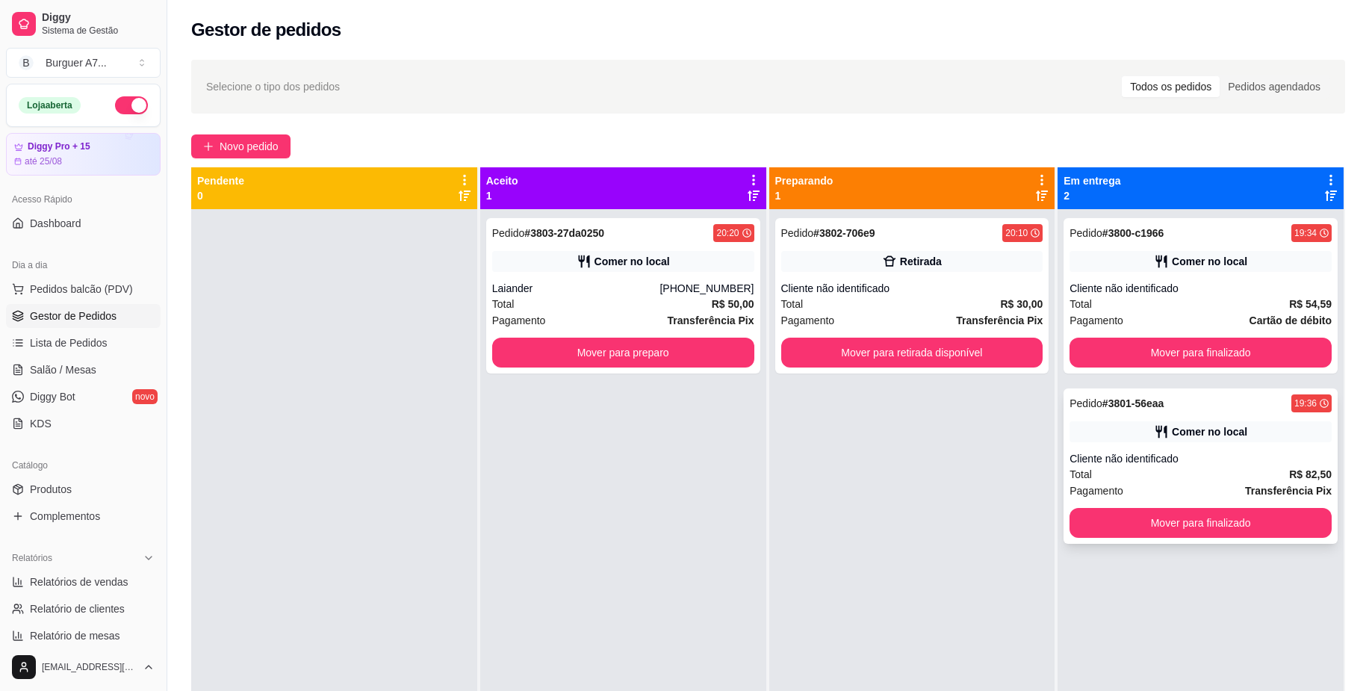
click at [1224, 471] on div "Total R$ 82,50" at bounding box center [1201, 474] width 262 height 16
click at [1204, 424] on div "Comer no local" at bounding box center [1209, 431] width 75 height 15
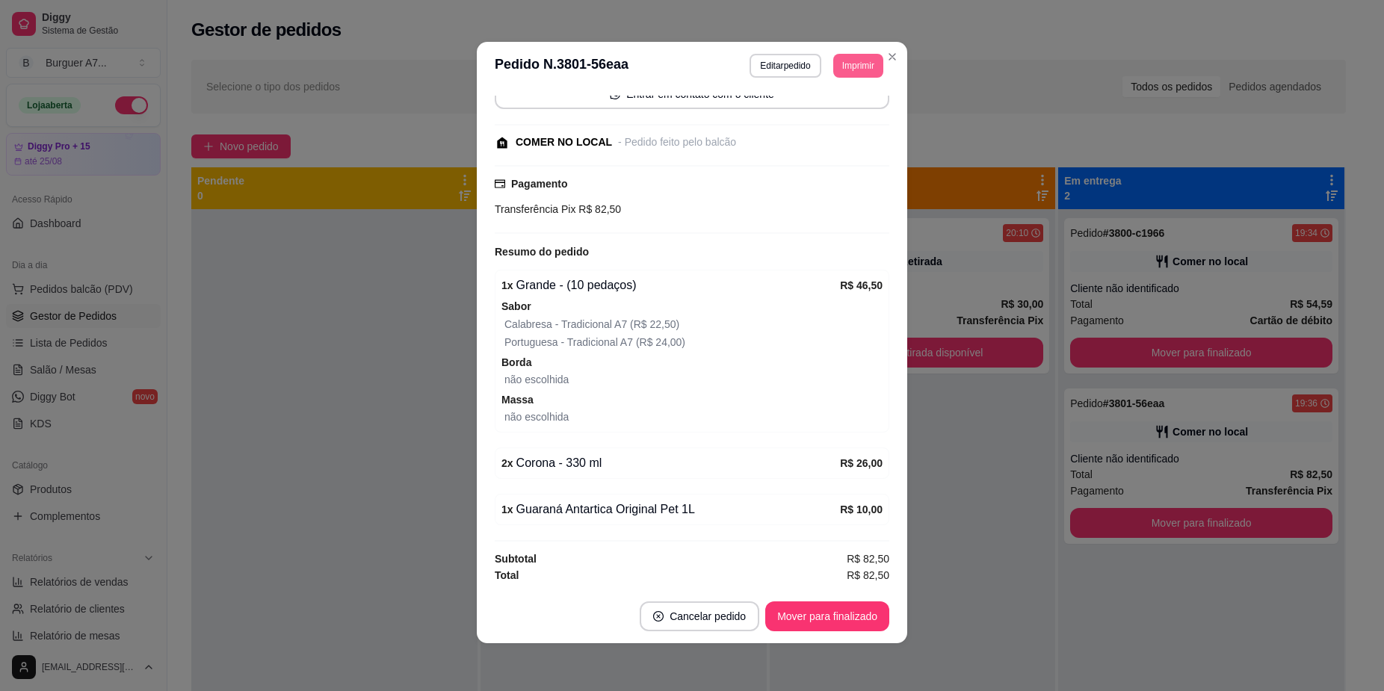
click at [844, 67] on button "Imprimir" at bounding box center [858, 66] width 50 height 24
click at [844, 146] on button "Impressora" at bounding box center [824, 148] width 108 height 24
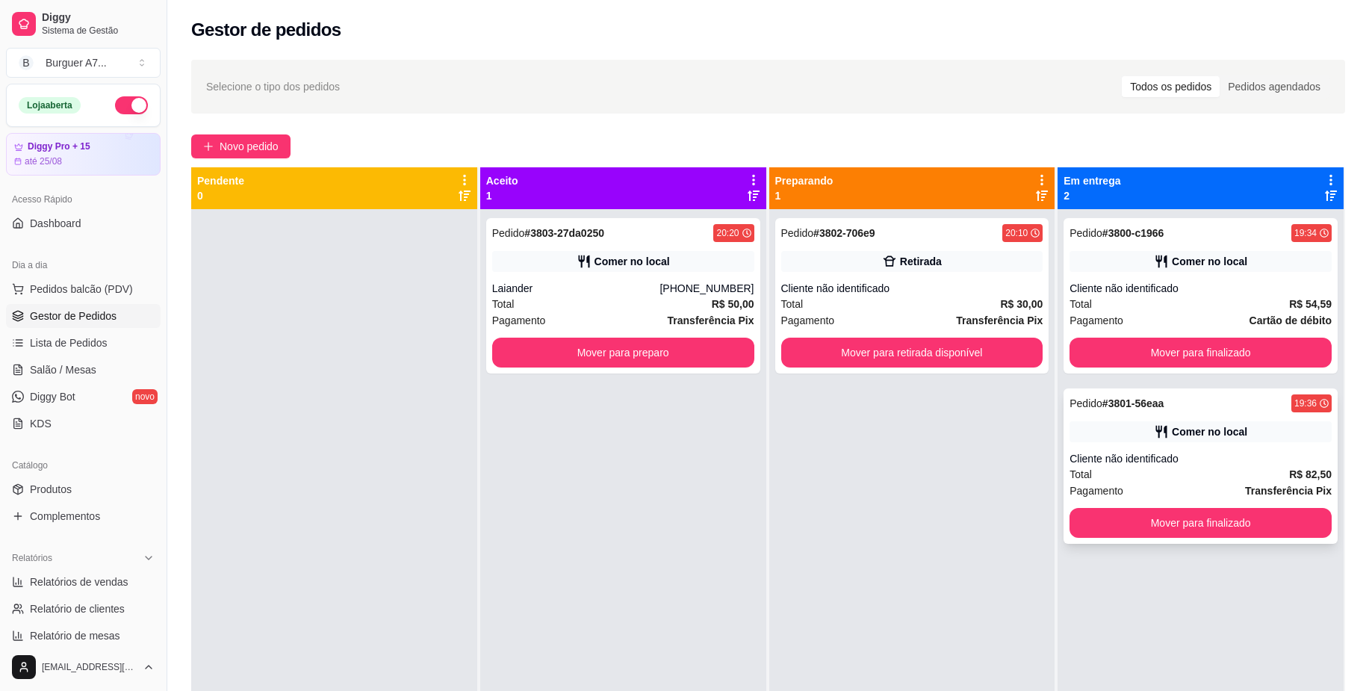
click at [1124, 427] on div "Comer no local" at bounding box center [1201, 431] width 262 height 21
click at [1162, 273] on div "Pedido # 3800-c1966 19:34 Comer no local Cliente não identificado Total R$ 54,5…" at bounding box center [1201, 295] width 274 height 155
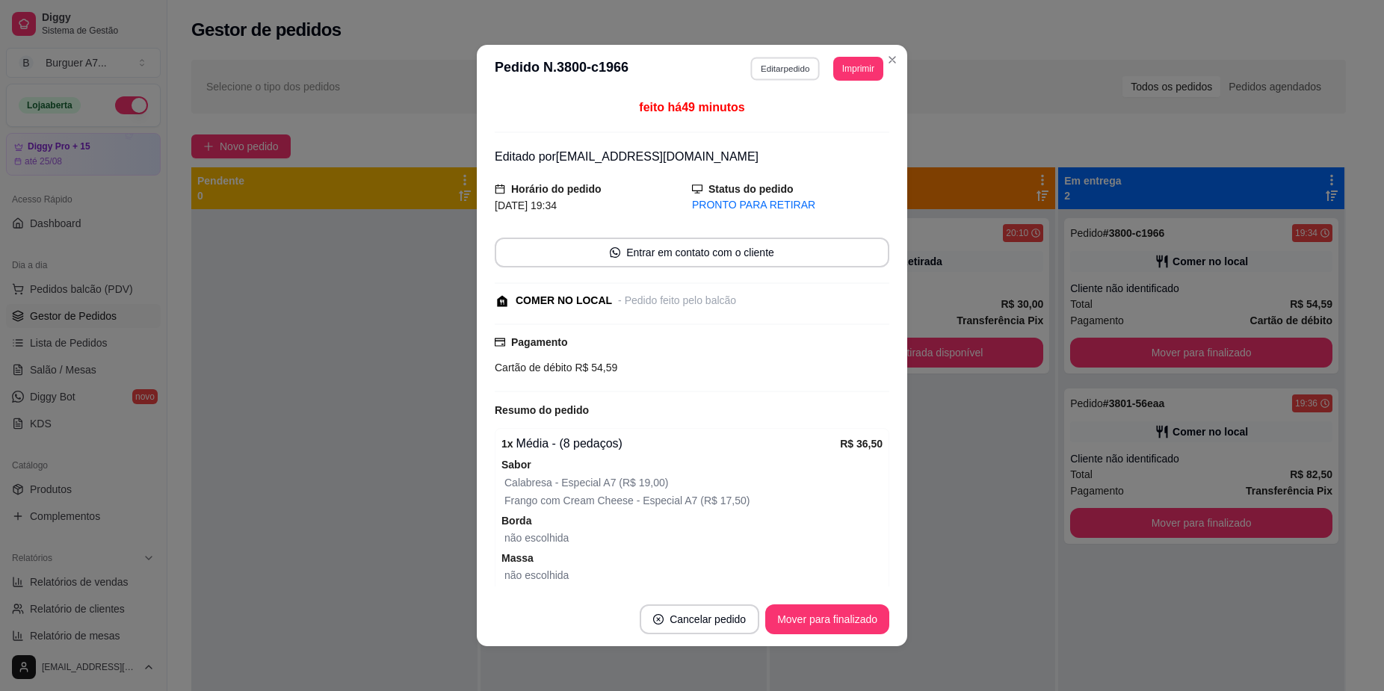
click at [774, 63] on button "Editar pedido" at bounding box center [785, 68] width 69 height 23
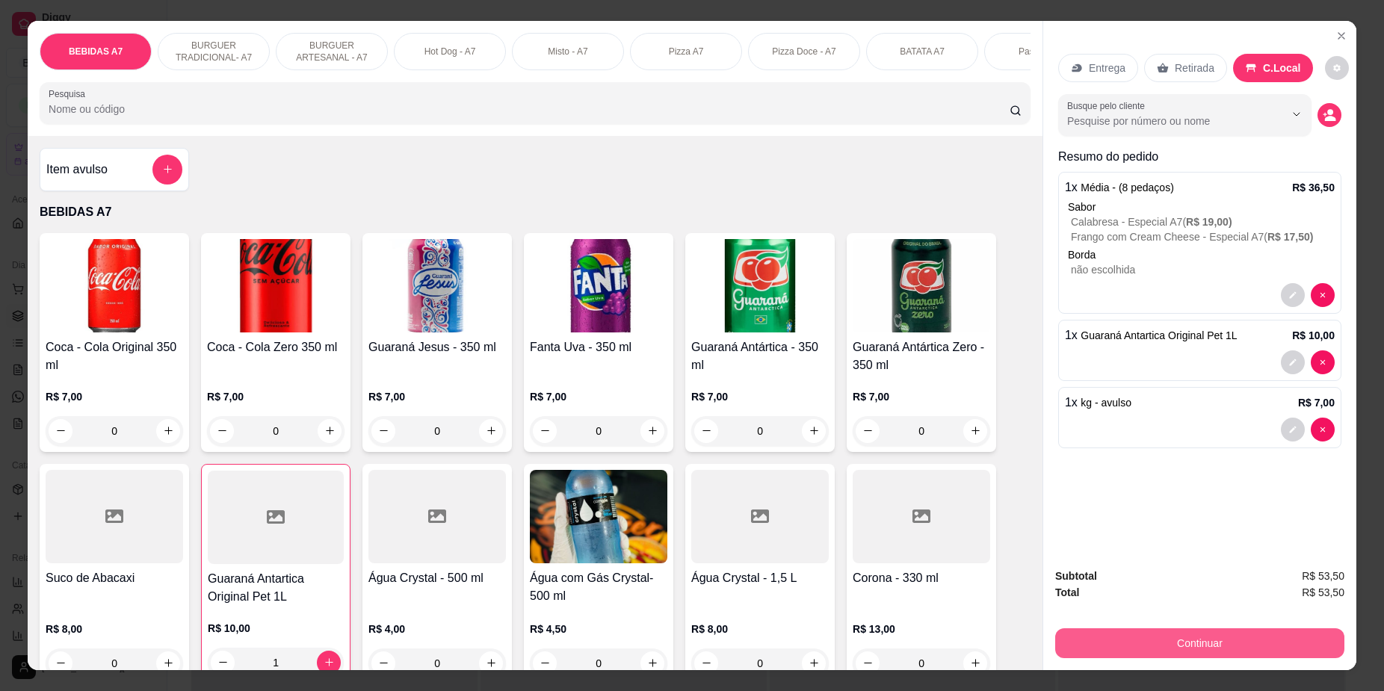
click at [1178, 655] on button "Continuar" at bounding box center [1199, 643] width 289 height 30
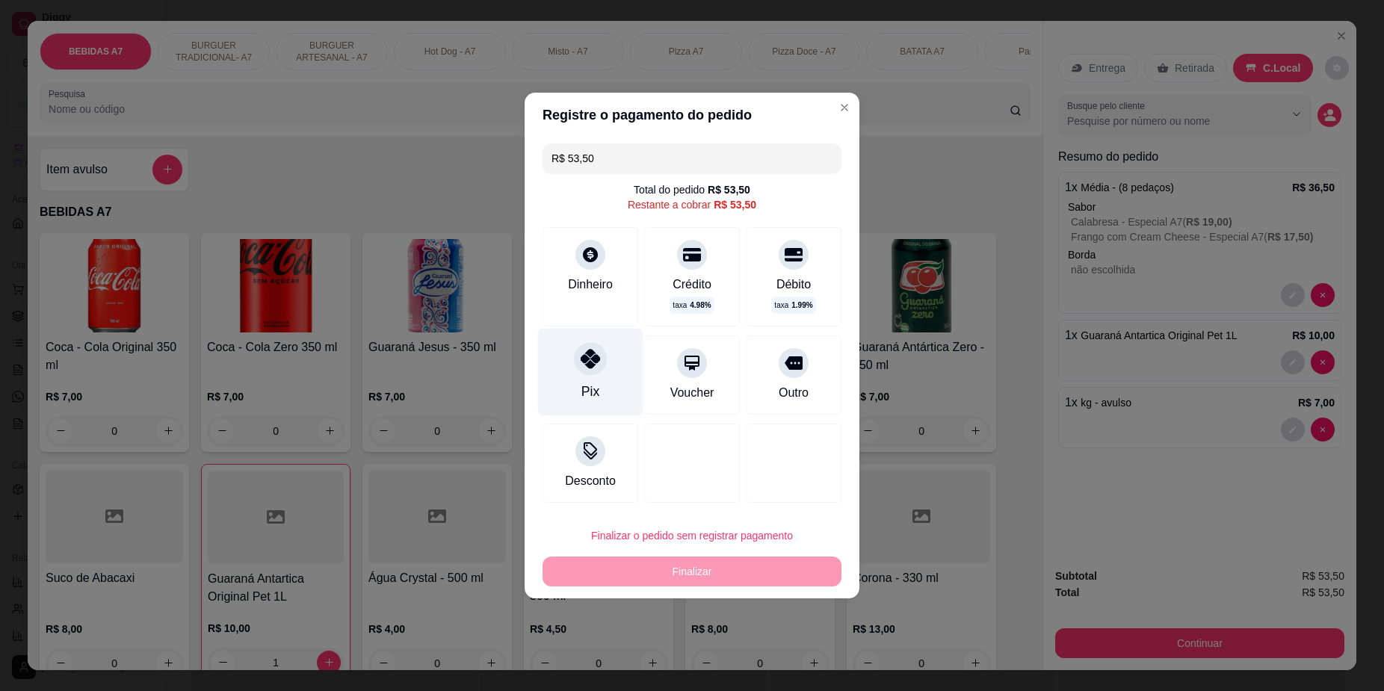
click at [614, 379] on div "Pix" at bounding box center [590, 372] width 105 height 87
type input "R$ 0,00"
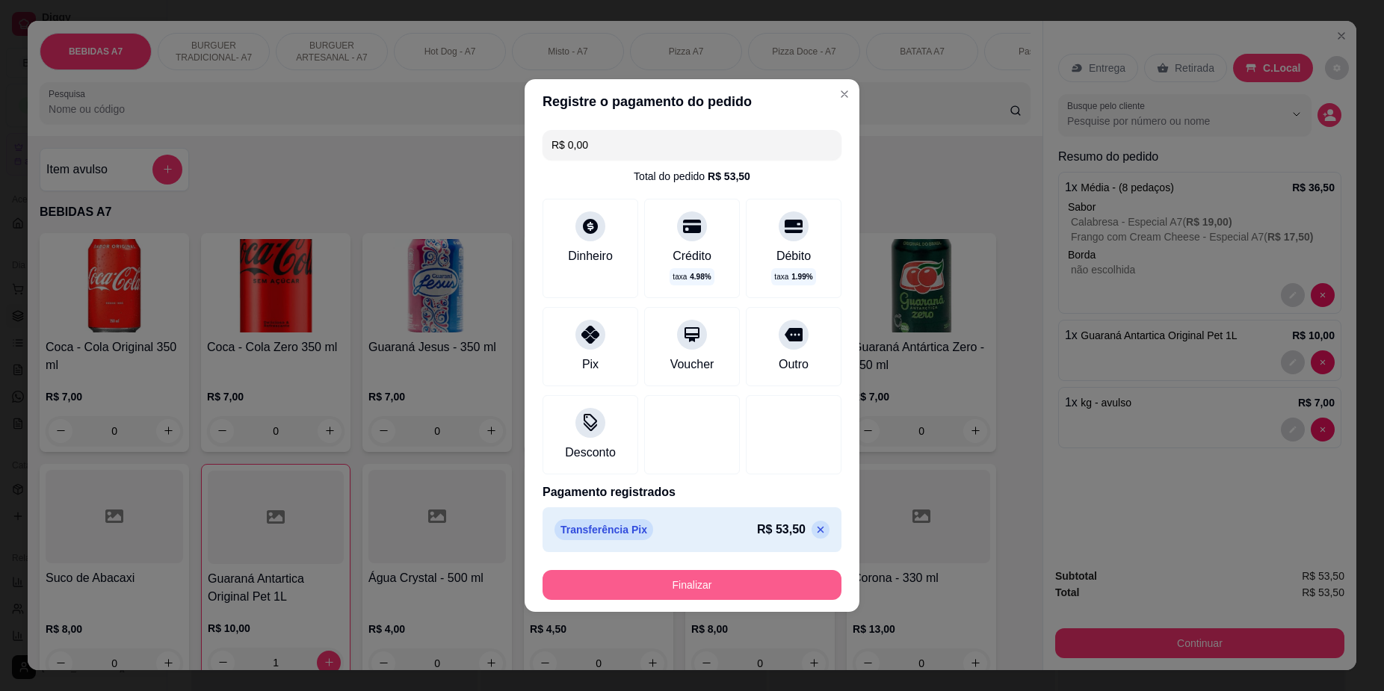
click at [761, 584] on button "Finalizar" at bounding box center [691, 585] width 299 height 30
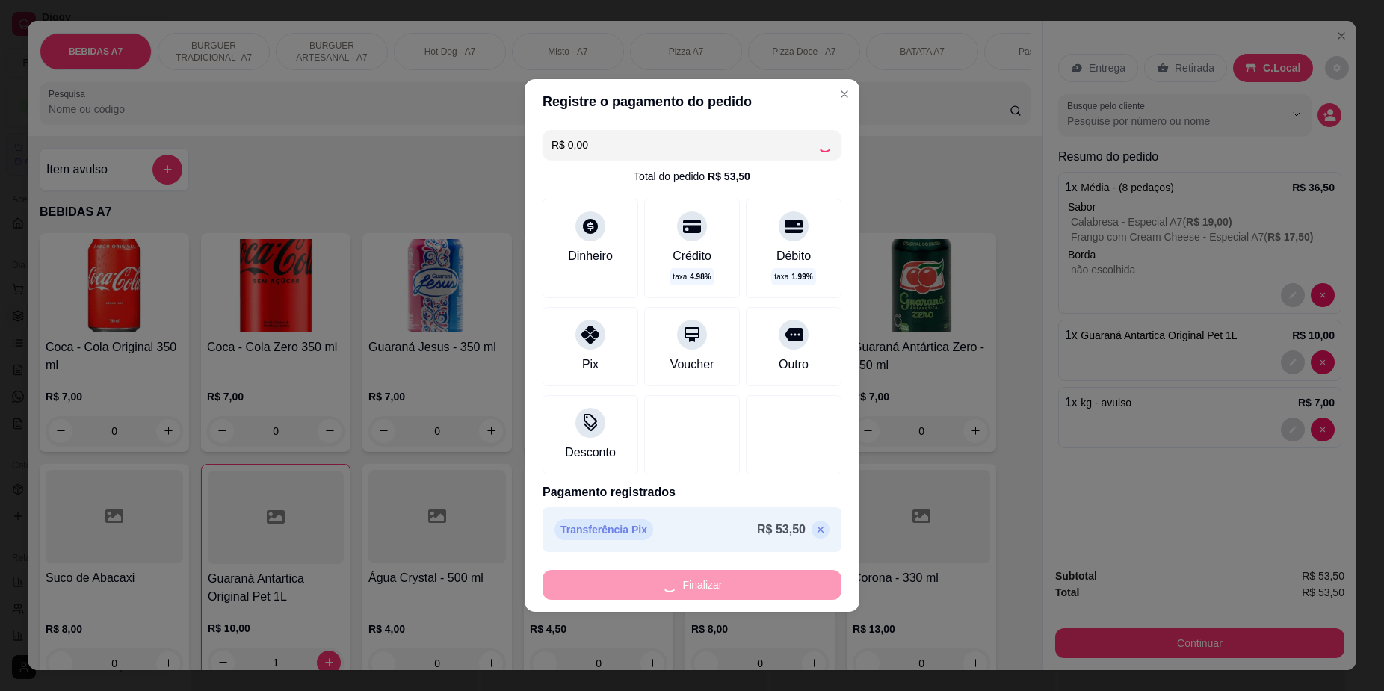
type input "0"
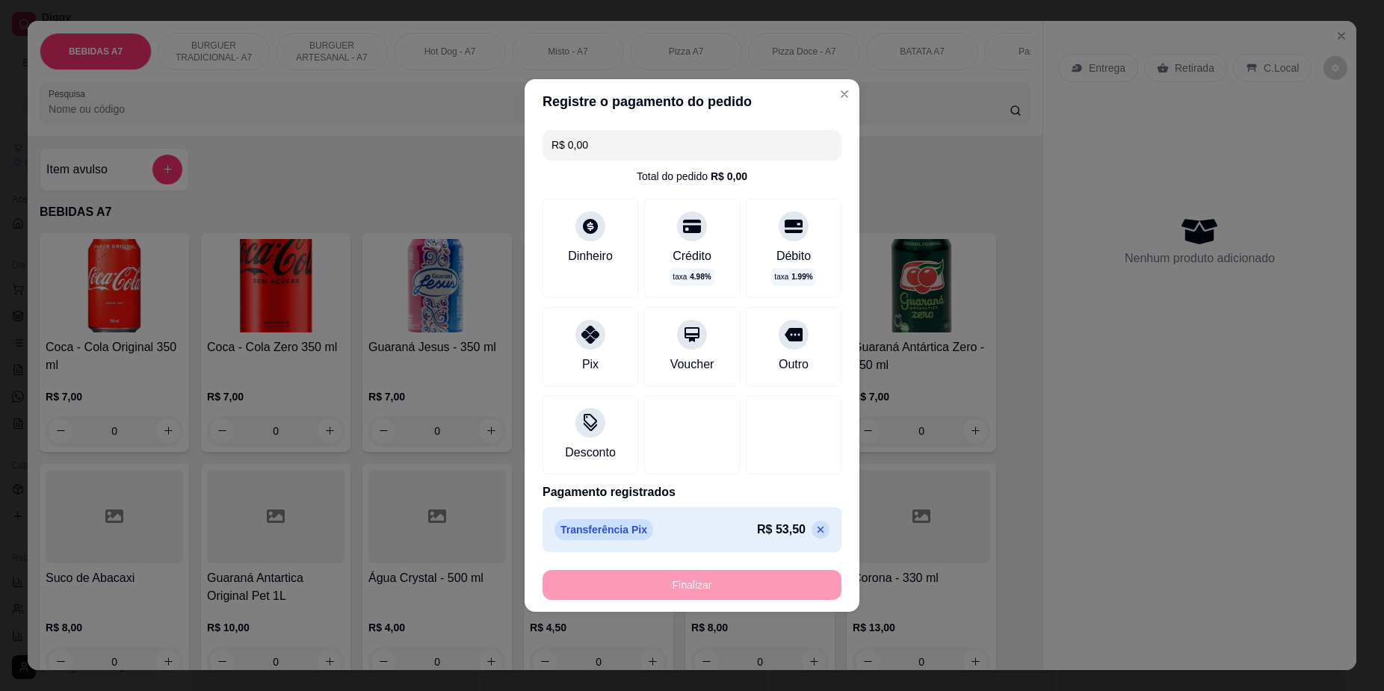
type input "-R$ 53,50"
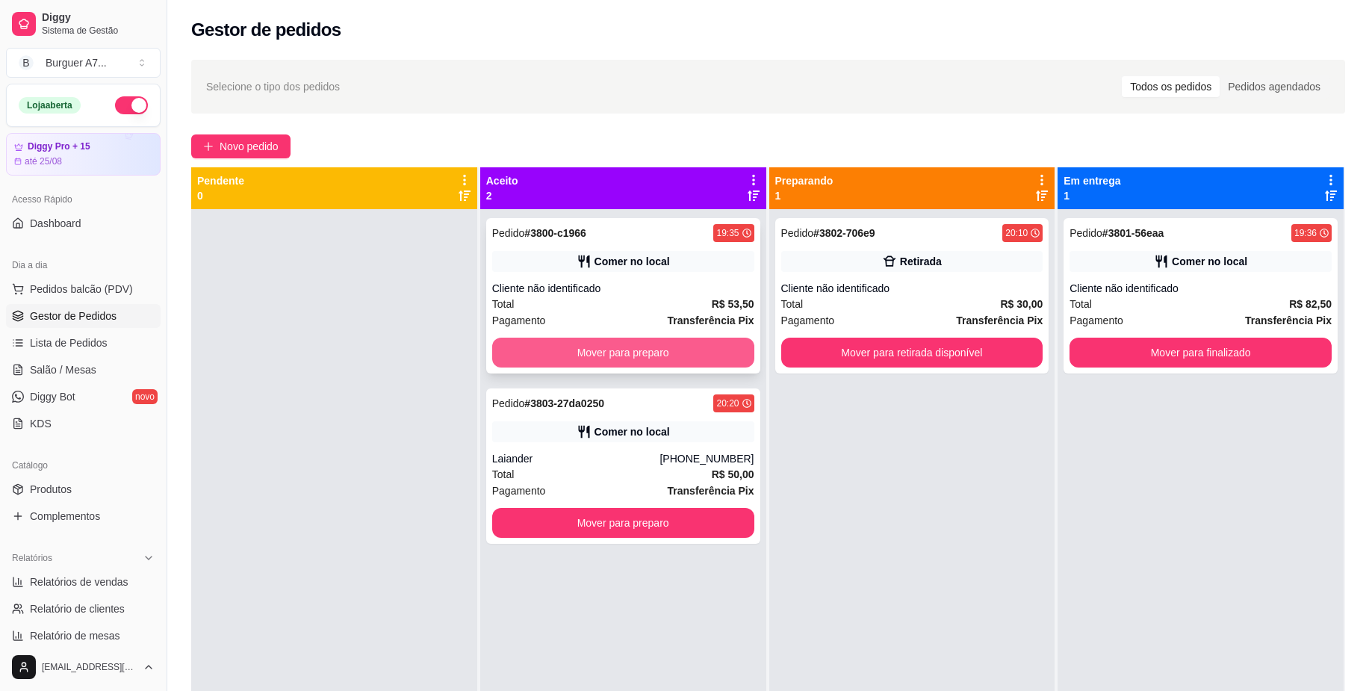
click at [713, 342] on button "Mover para preparo" at bounding box center [623, 353] width 262 height 30
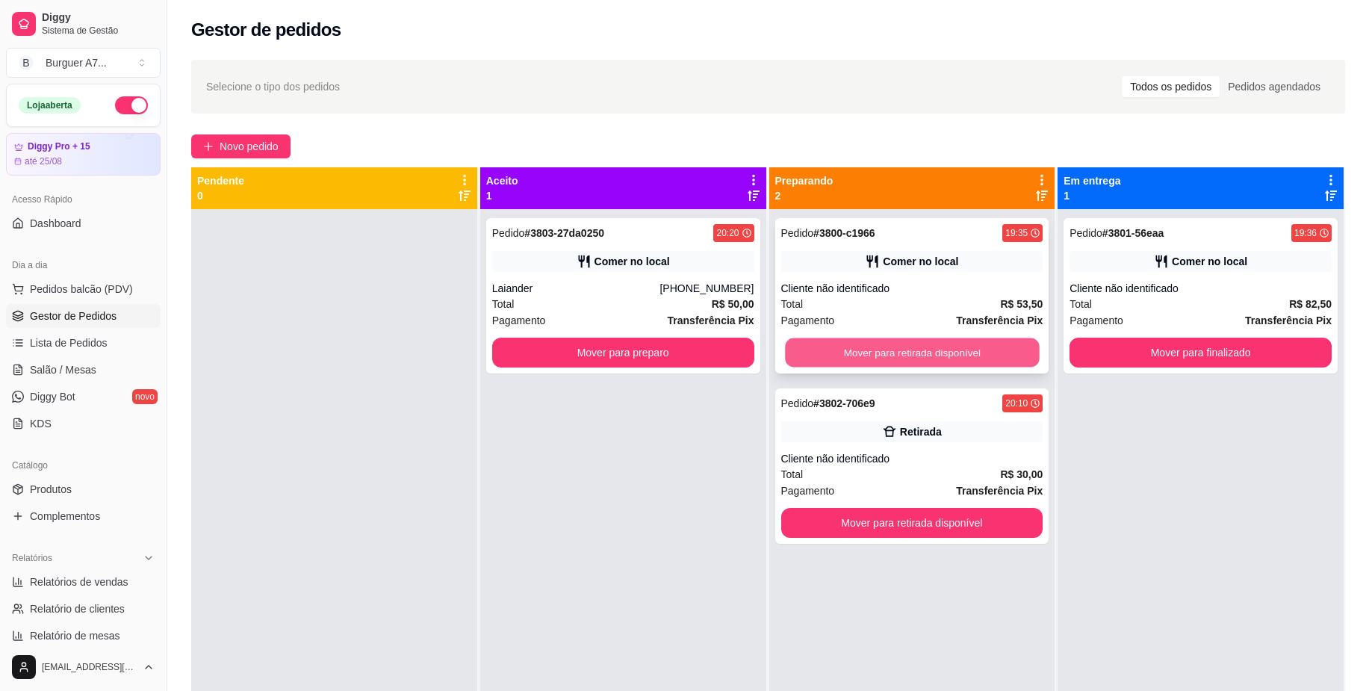
click at [1011, 346] on button "Mover para retirada disponível" at bounding box center [912, 352] width 254 height 29
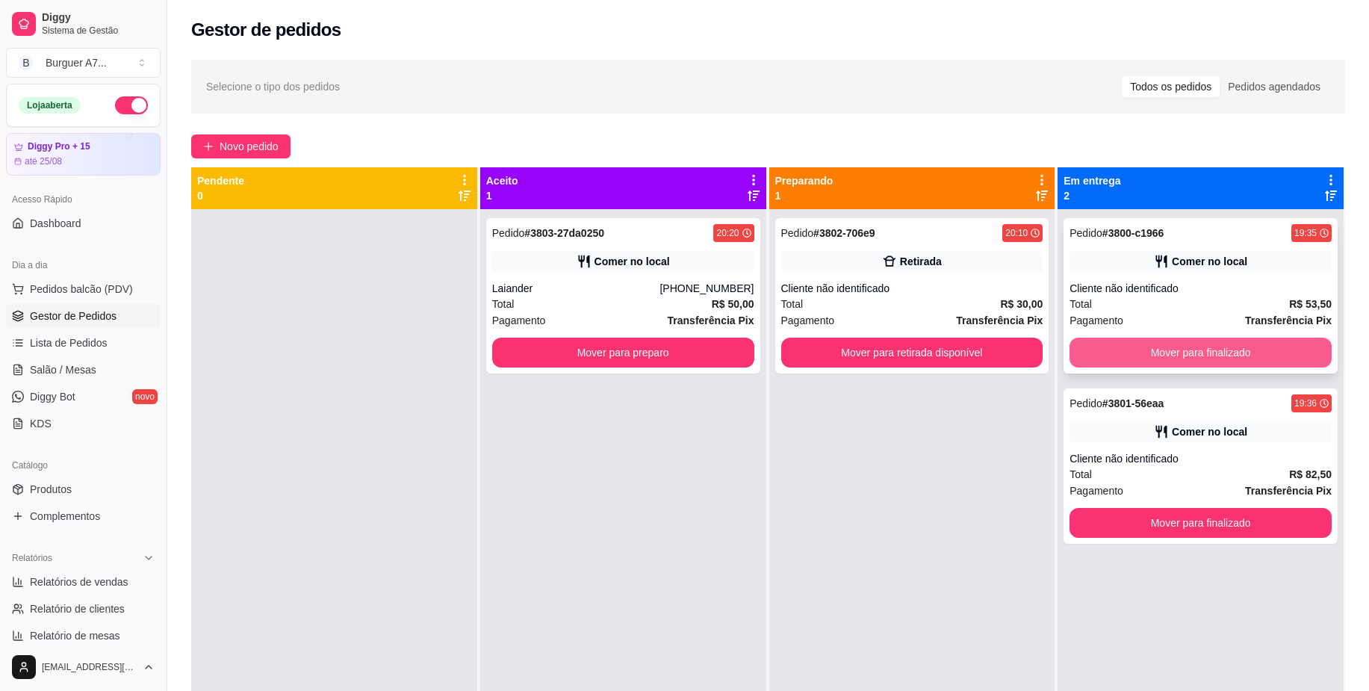
click at [1222, 350] on button "Mover para finalizado" at bounding box center [1201, 353] width 262 height 30
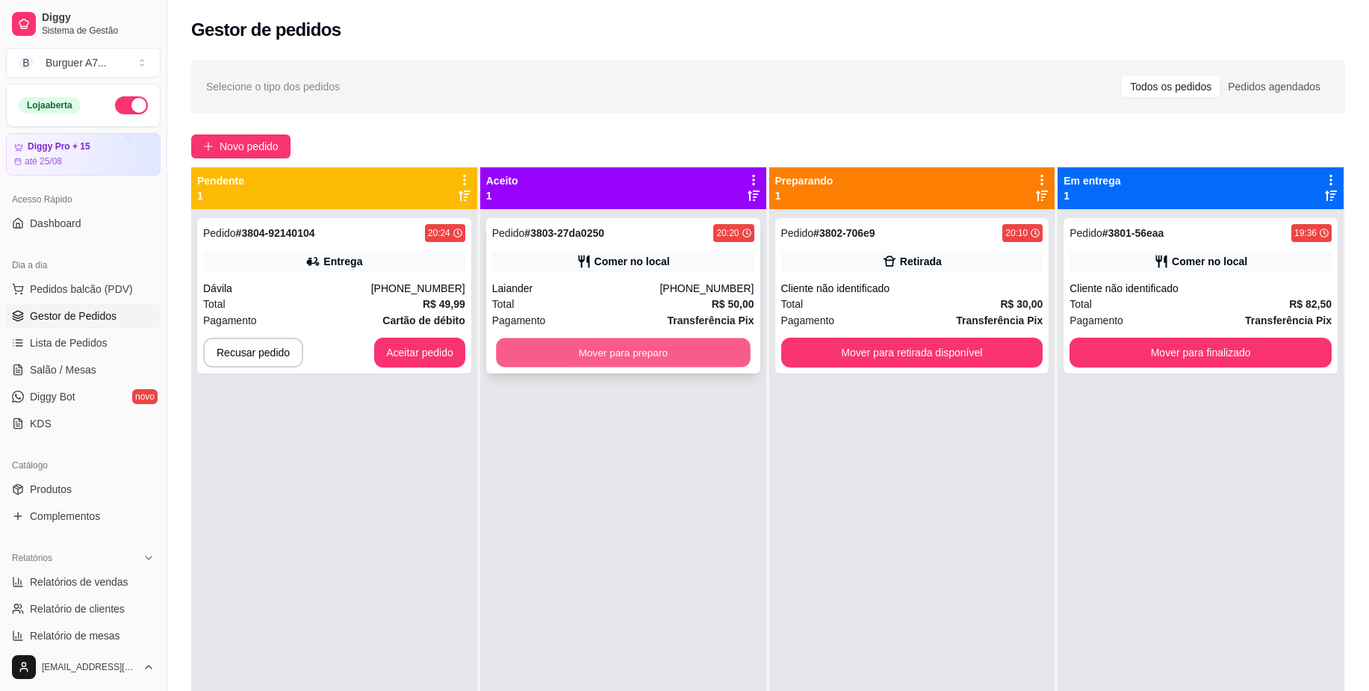
click at [614, 350] on button "Mover para preparo" at bounding box center [623, 352] width 254 height 29
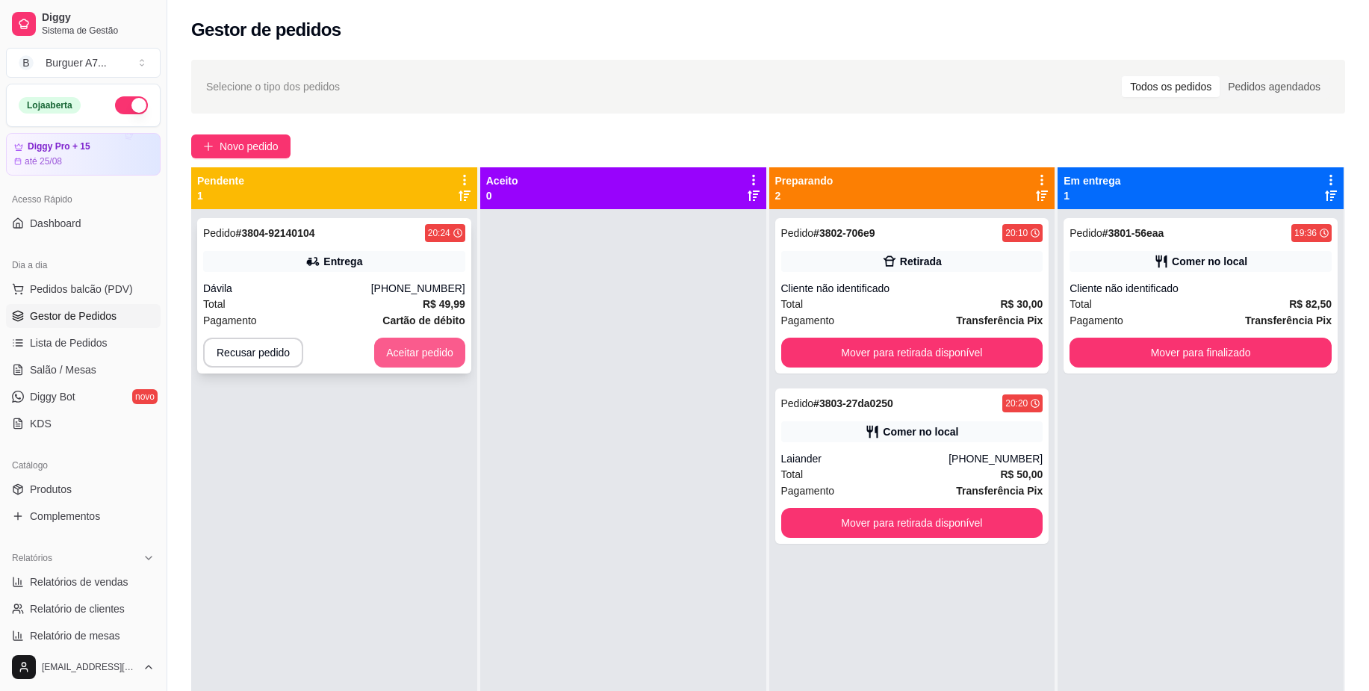
click at [448, 350] on button "Aceitar pedido" at bounding box center [419, 353] width 91 height 30
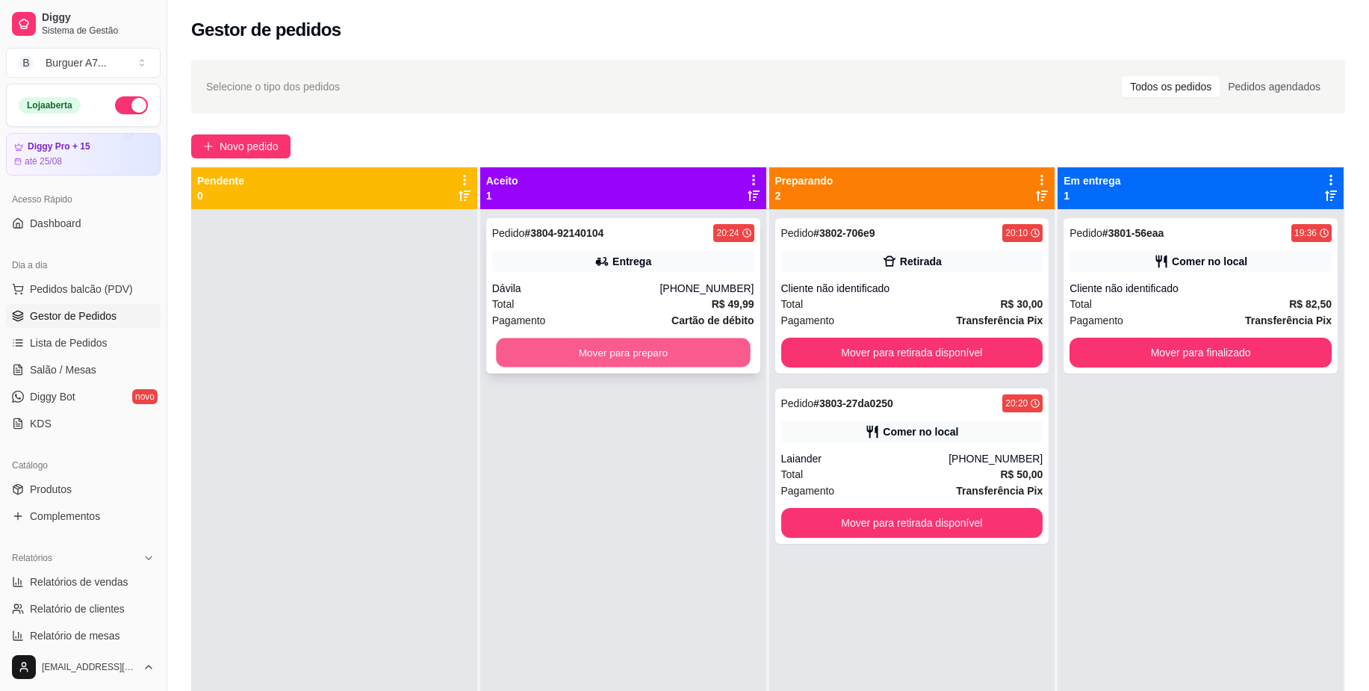
click at [665, 359] on button "Mover para preparo" at bounding box center [623, 352] width 254 height 29
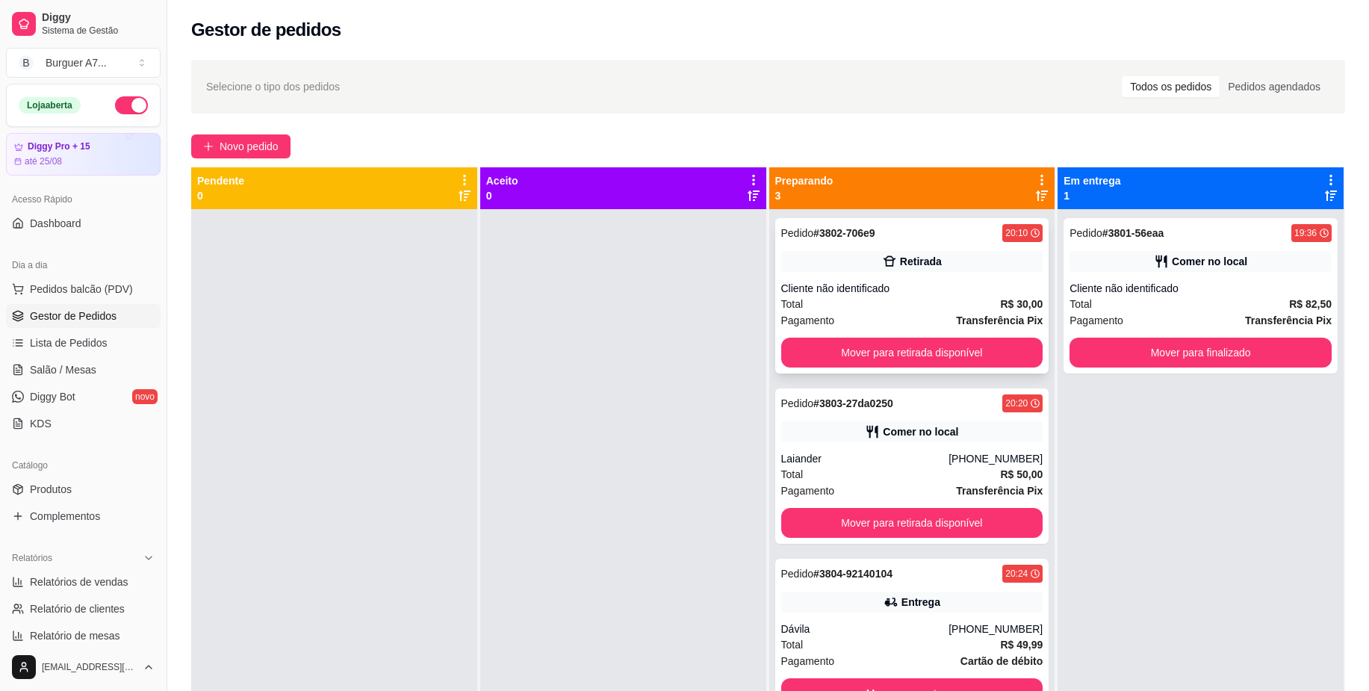
click at [956, 320] on strong "Transferência Pix" at bounding box center [999, 321] width 87 height 12
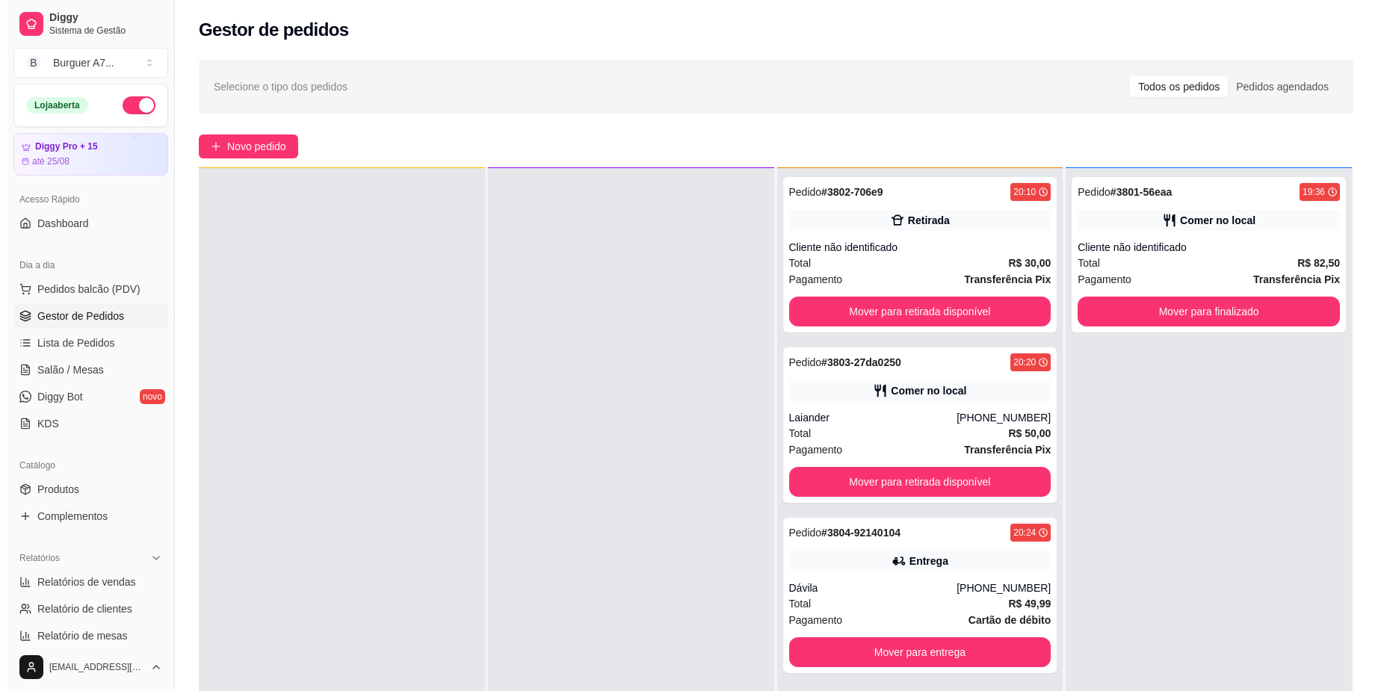
scroll to position [42, 0]
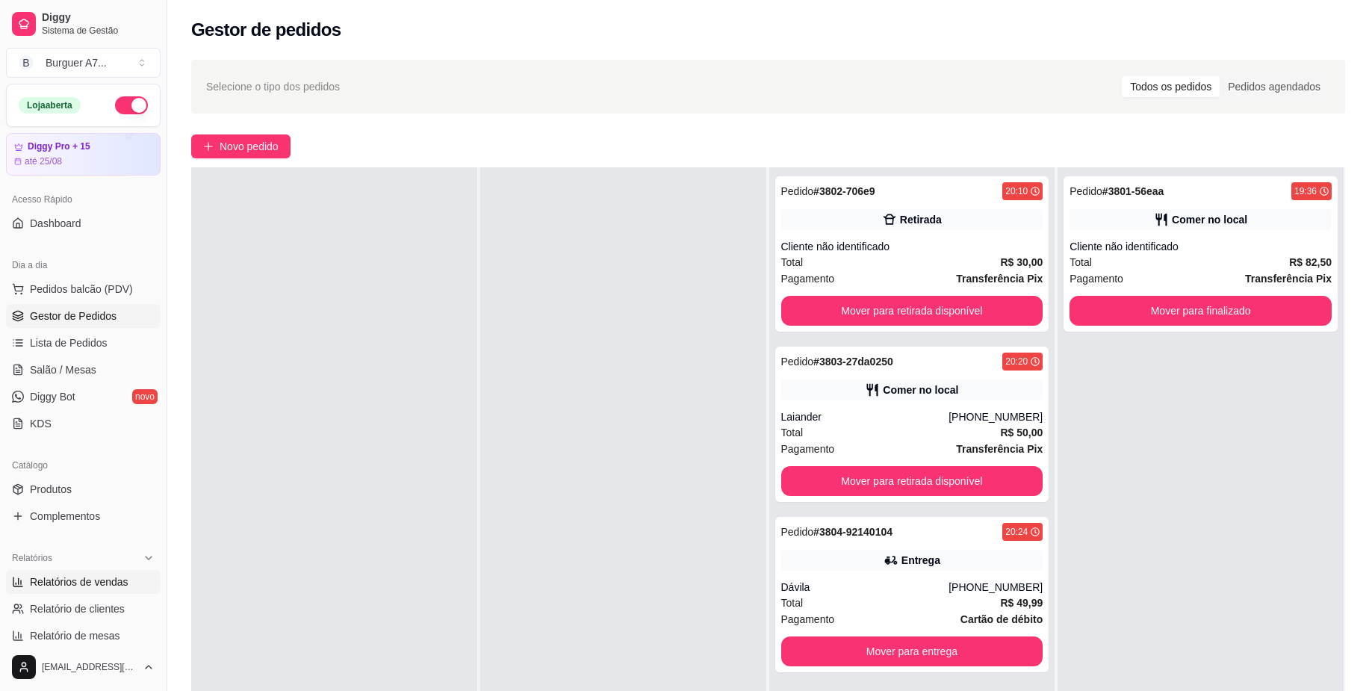
click at [130, 575] on link "Relatórios de vendas" at bounding box center [83, 582] width 155 height 24
select select "ALL"
select select "0"
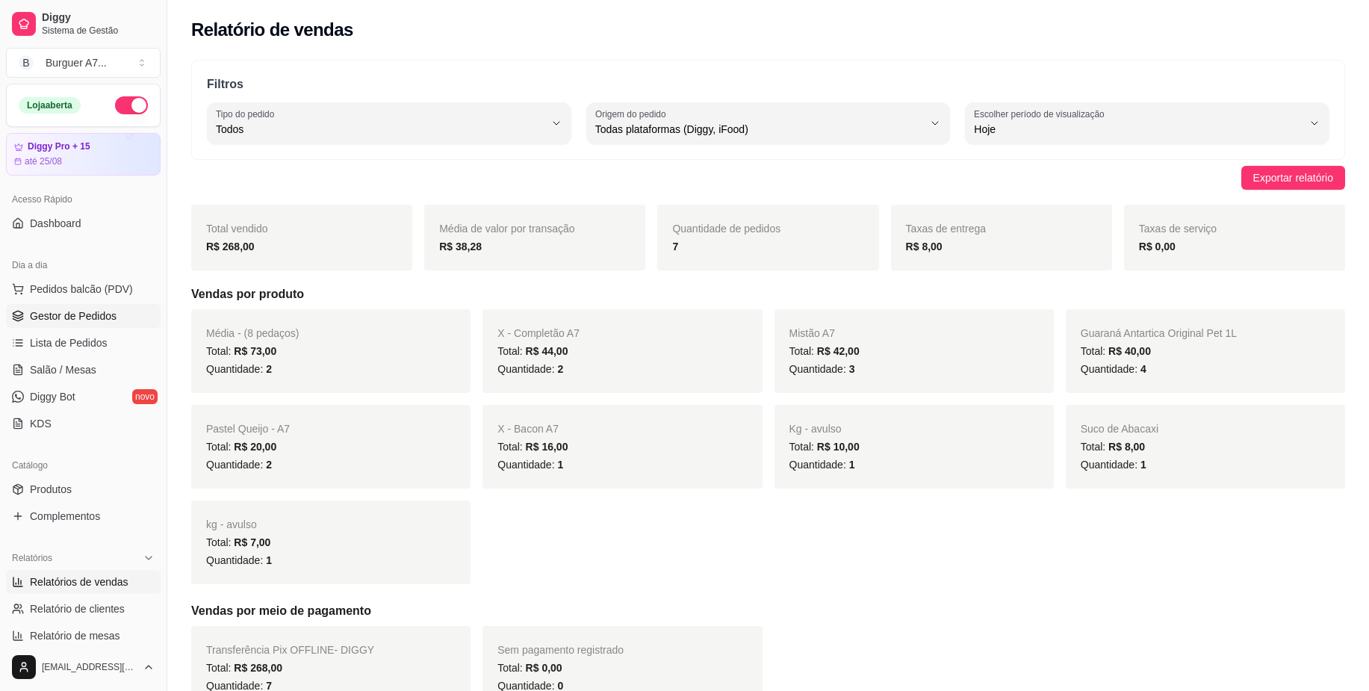
click at [118, 312] on link "Gestor de Pedidos" at bounding box center [83, 316] width 155 height 24
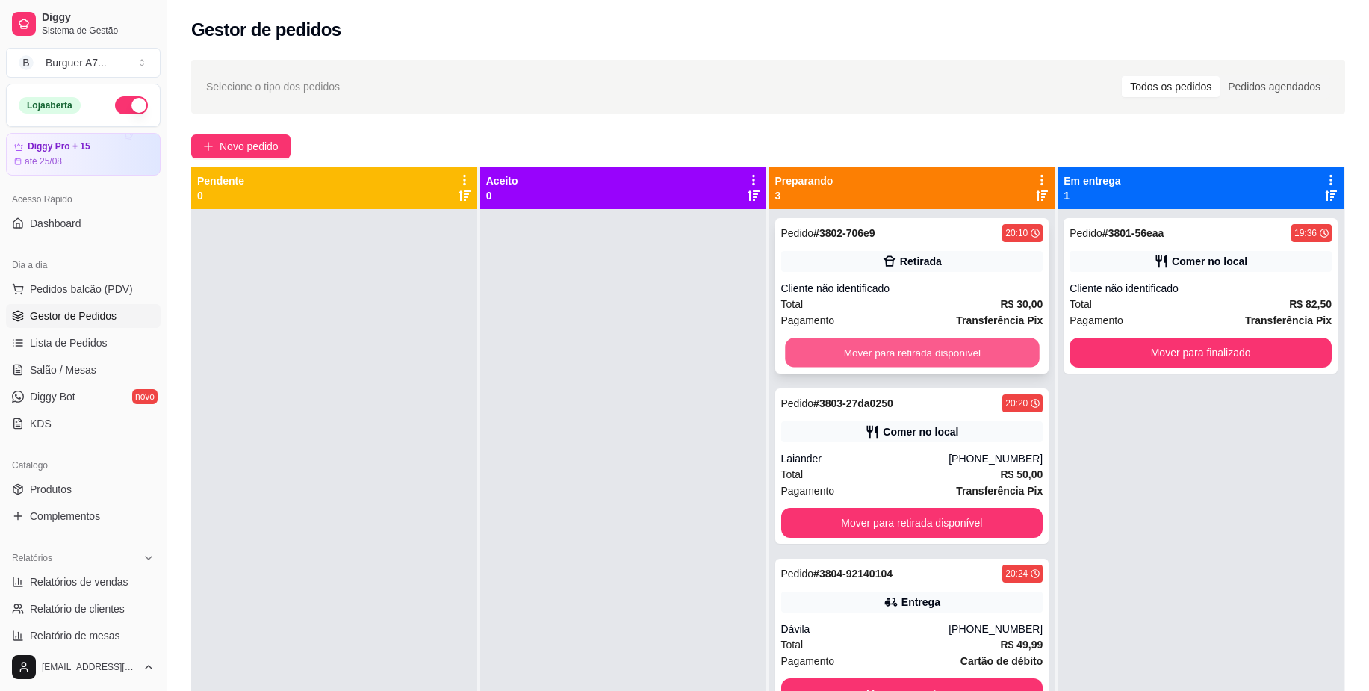
click at [982, 349] on button "Mover para retirada disponível" at bounding box center [912, 352] width 254 height 29
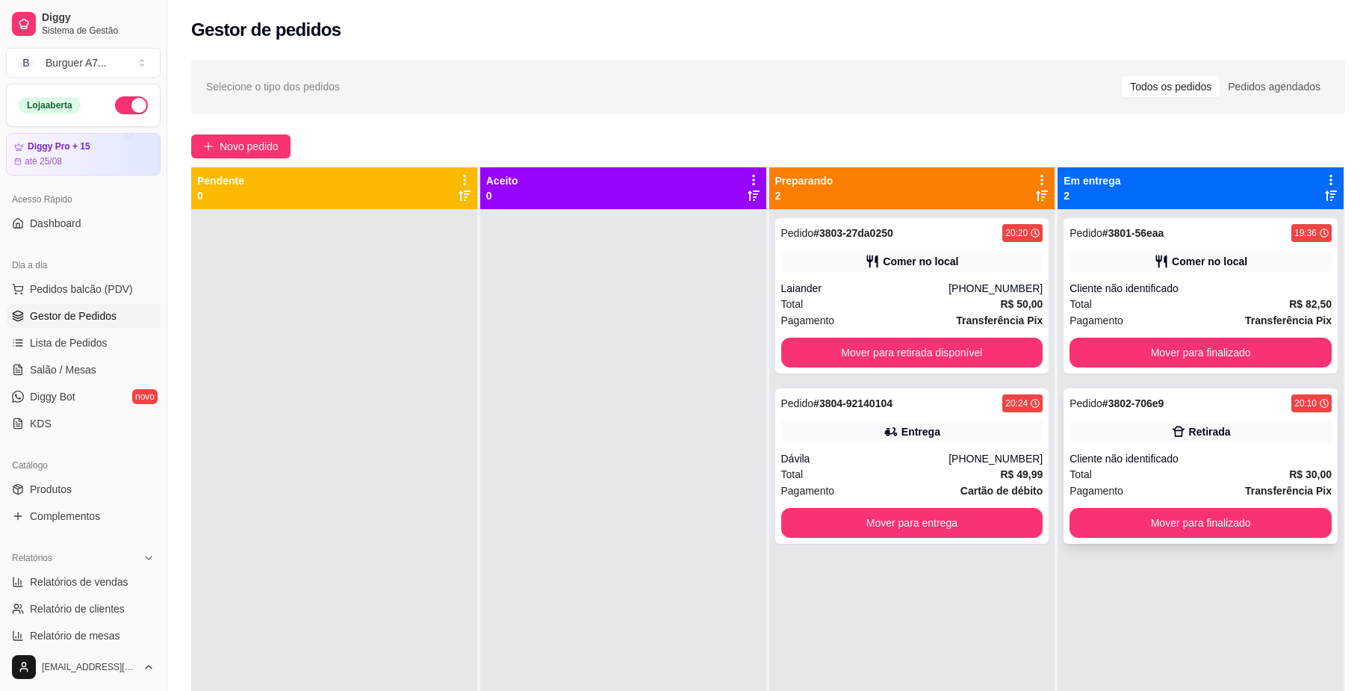
click at [1246, 470] on div "Total R$ 30,00" at bounding box center [1201, 474] width 262 height 16
click at [1206, 462] on div "Cliente não identificado" at bounding box center [1201, 458] width 262 height 15
click at [1207, 346] on button "Mover para finalizado" at bounding box center [1201, 353] width 262 height 30
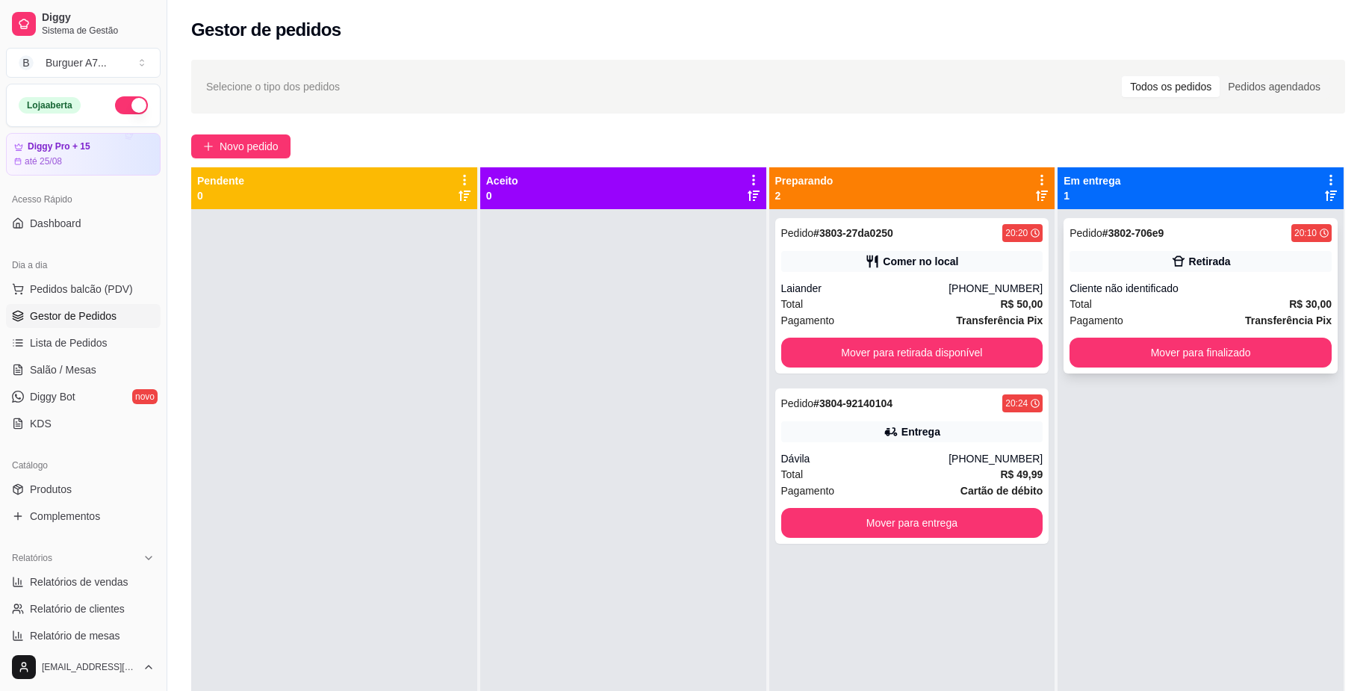
click at [1142, 285] on div "Cliente não identificado" at bounding box center [1201, 288] width 262 height 15
click at [129, 598] on link "Relatório de clientes" at bounding box center [83, 609] width 155 height 24
select select "30"
select select "HIGHEST_TOTAL_SPENT_WITH_ORDERS"
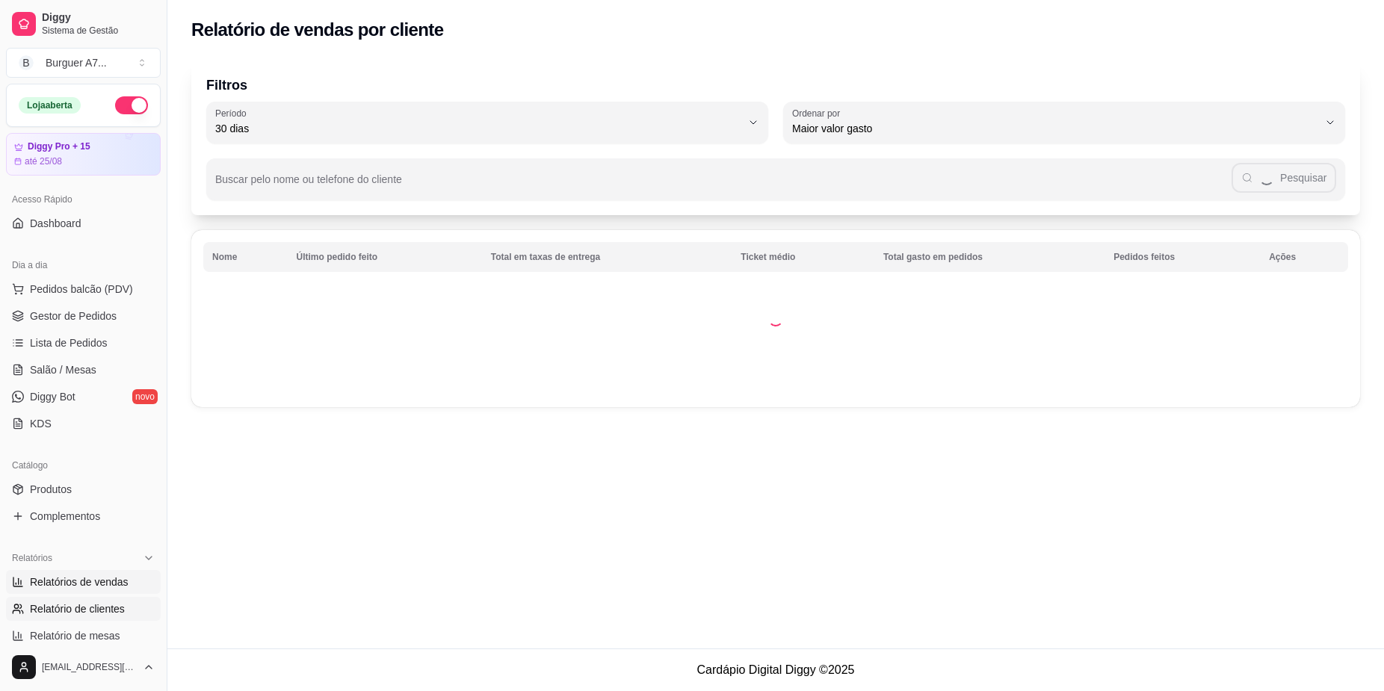
click at [118, 578] on span "Relatórios de vendas" at bounding box center [79, 582] width 99 height 15
select select "ALL"
select select "0"
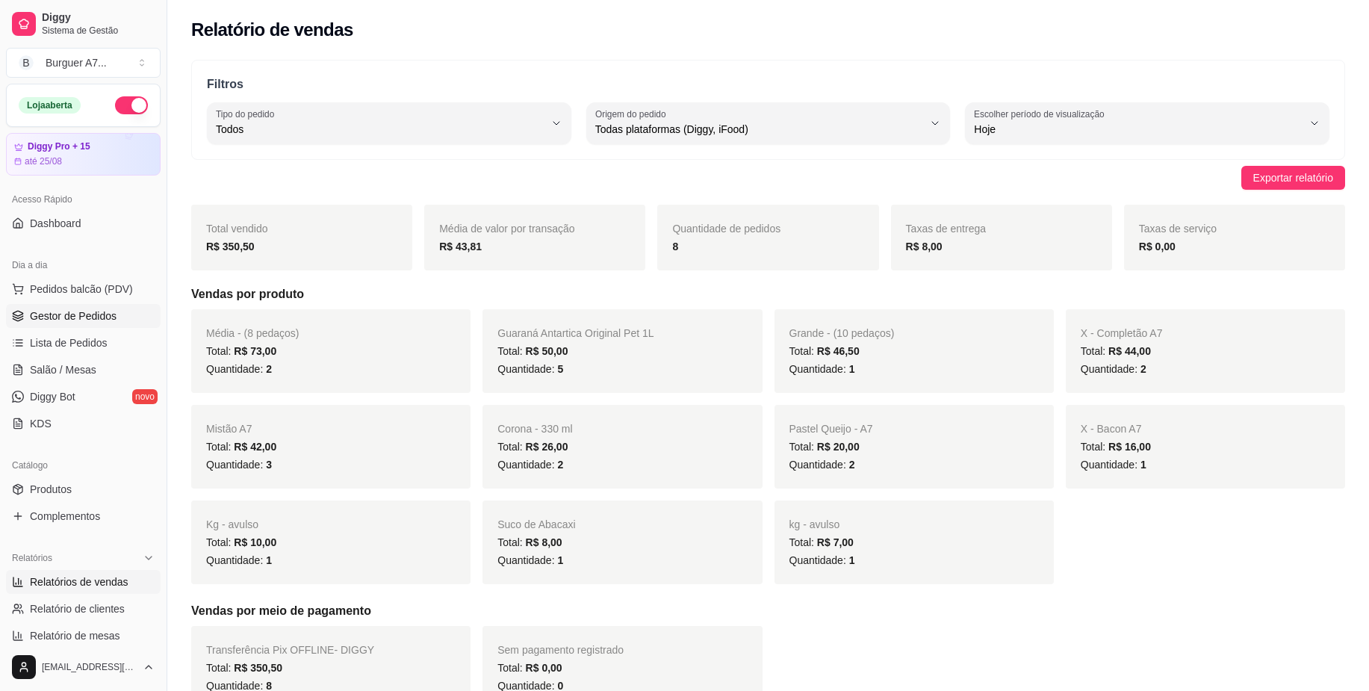
click at [74, 312] on span "Gestor de Pedidos" at bounding box center [73, 316] width 87 height 15
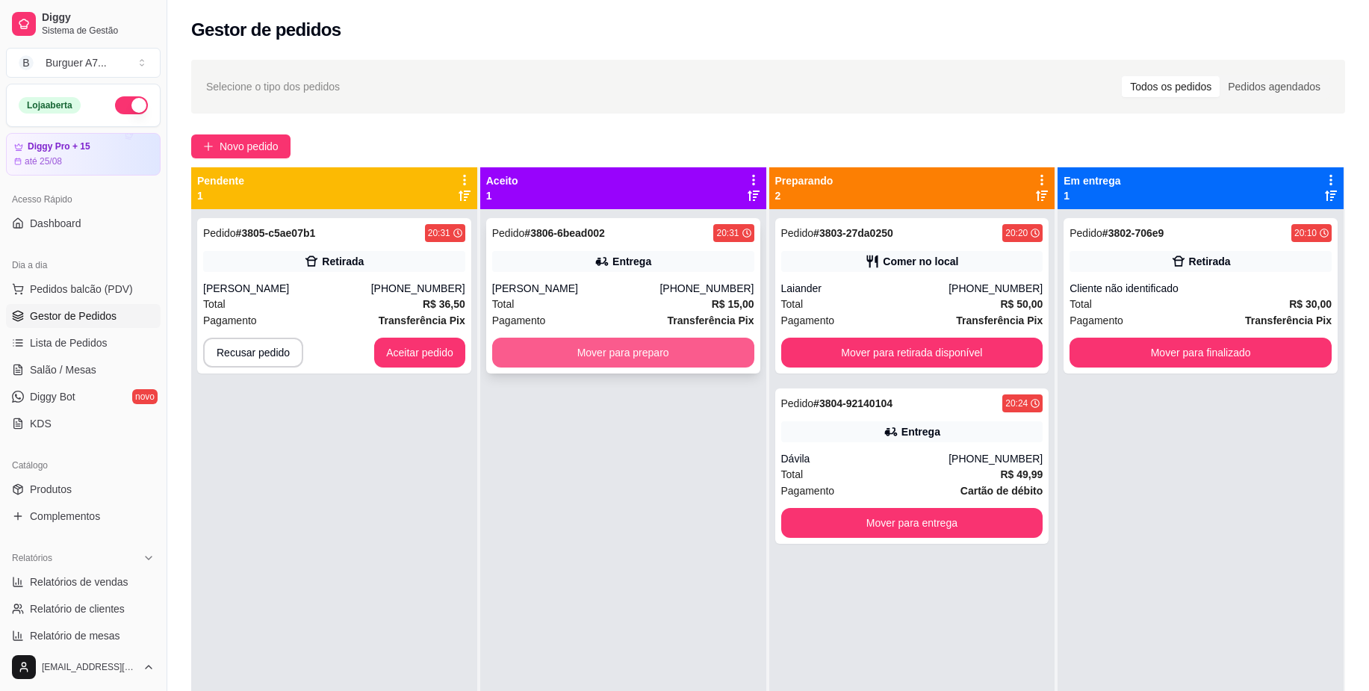
click at [631, 344] on button "Mover para preparo" at bounding box center [623, 353] width 262 height 30
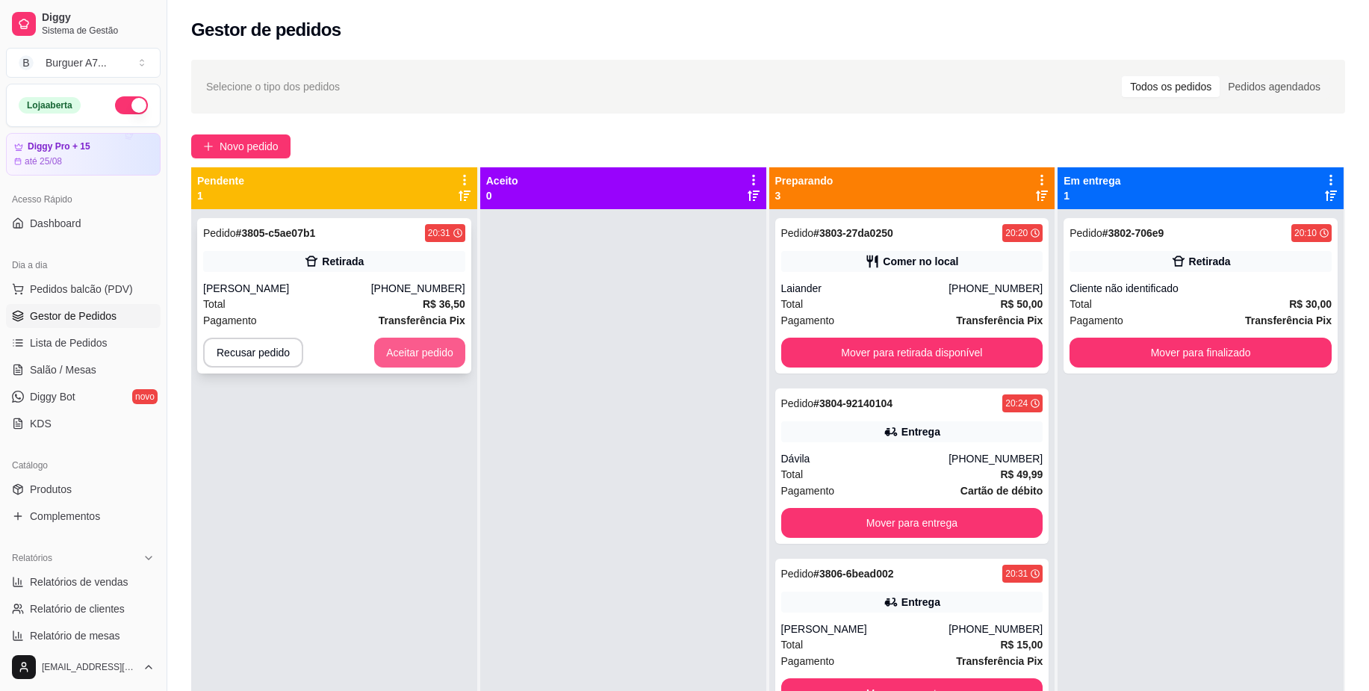
click at [446, 352] on button "Aceitar pedido" at bounding box center [419, 353] width 91 height 30
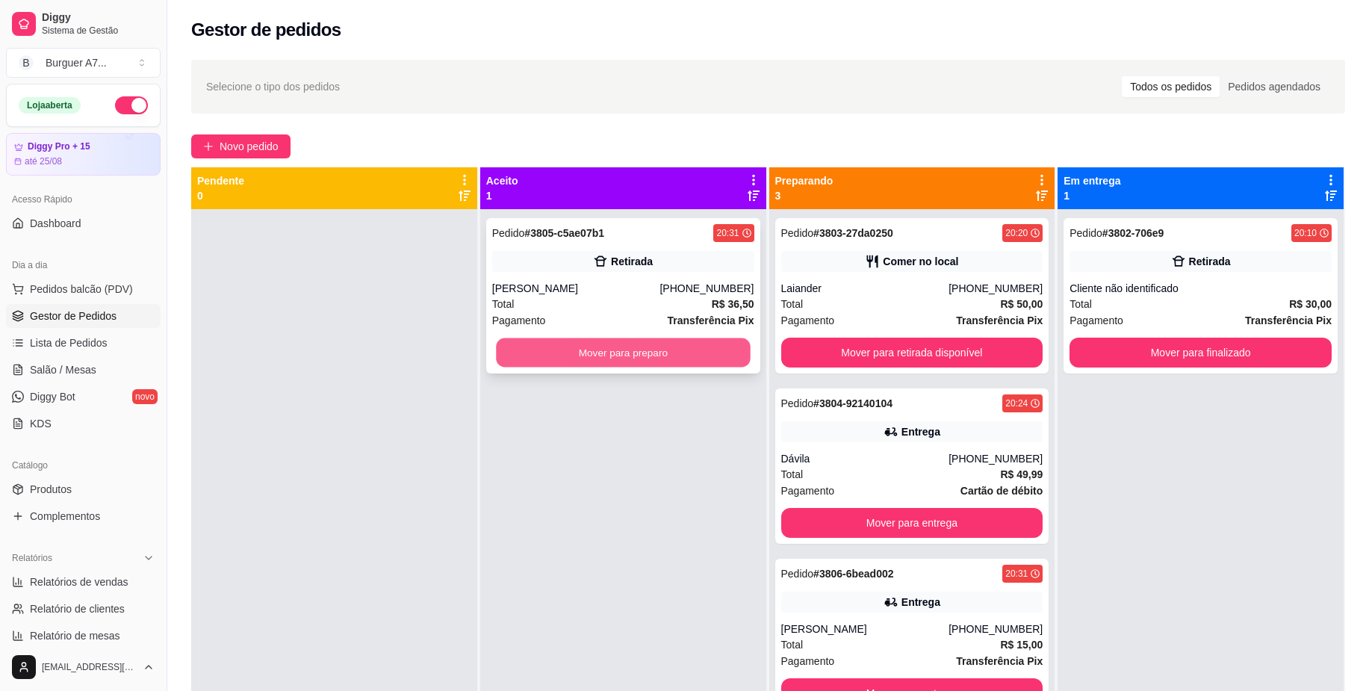
click at [542, 348] on button "Mover para preparo" at bounding box center [623, 352] width 254 height 29
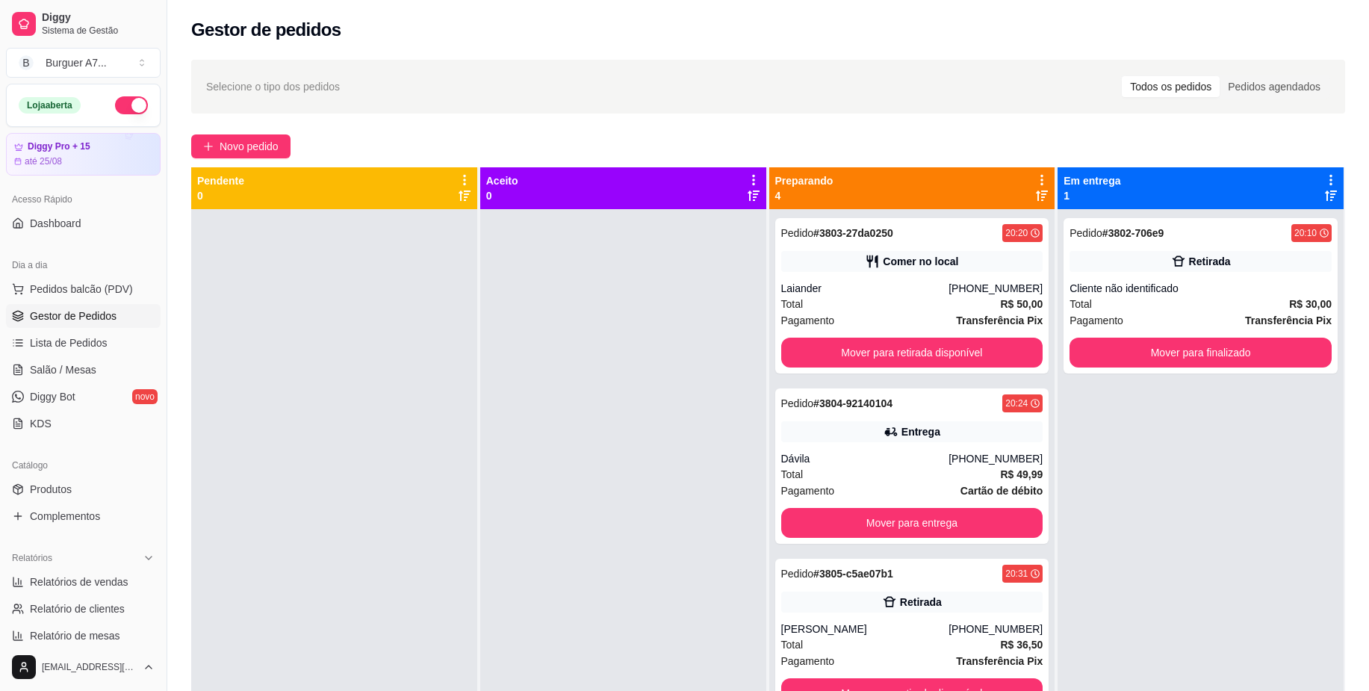
drag, startPoint x: 638, startPoint y: 502, endPoint x: 689, endPoint y: 479, distance: 55.8
click at [639, 502] on div at bounding box center [623, 554] width 286 height 691
click at [1195, 350] on button "Mover para finalizado" at bounding box center [1201, 353] width 262 height 30
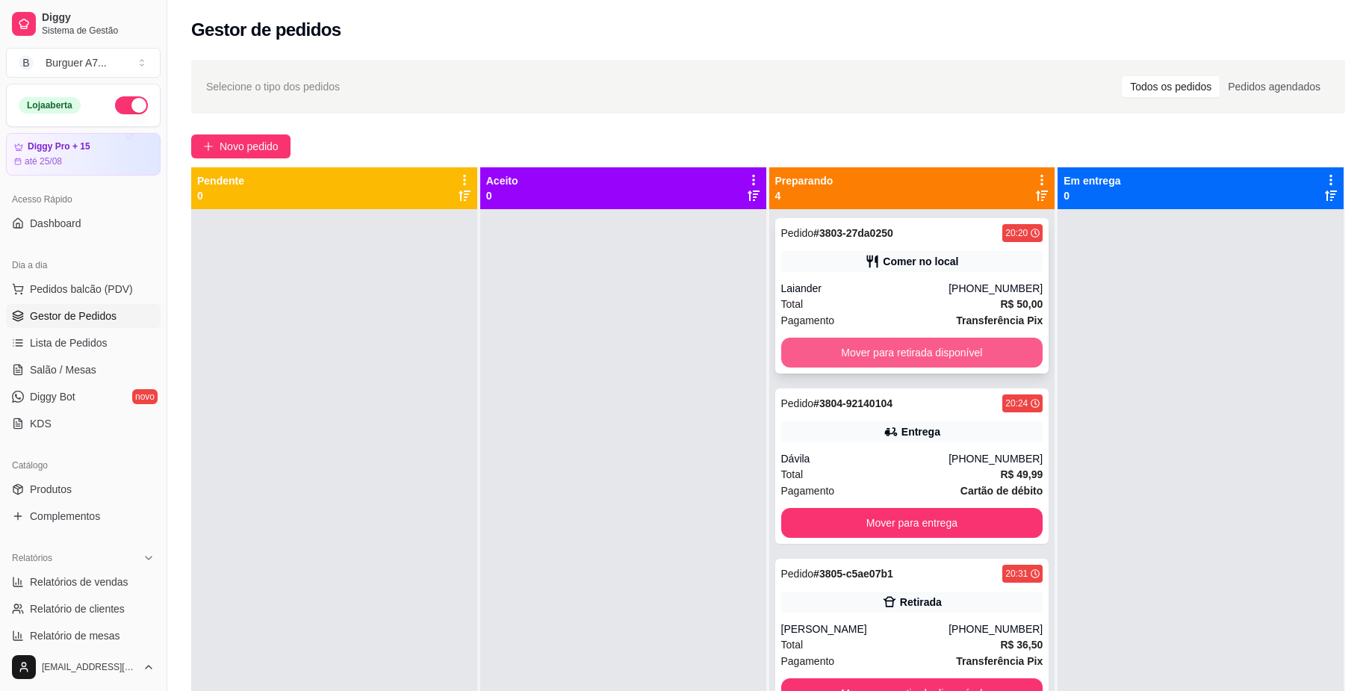
click at [937, 338] on button "Mover para retirada disponível" at bounding box center [912, 353] width 262 height 30
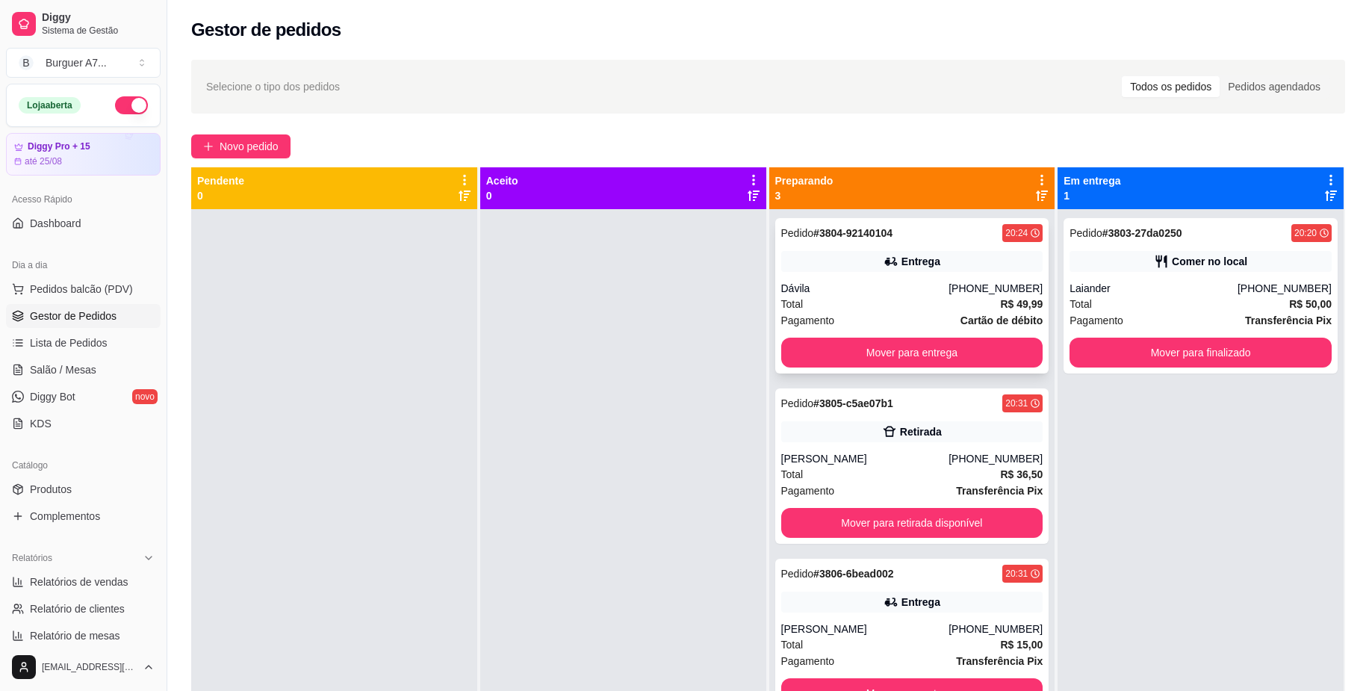
click at [884, 261] on icon at bounding box center [891, 261] width 15 height 15
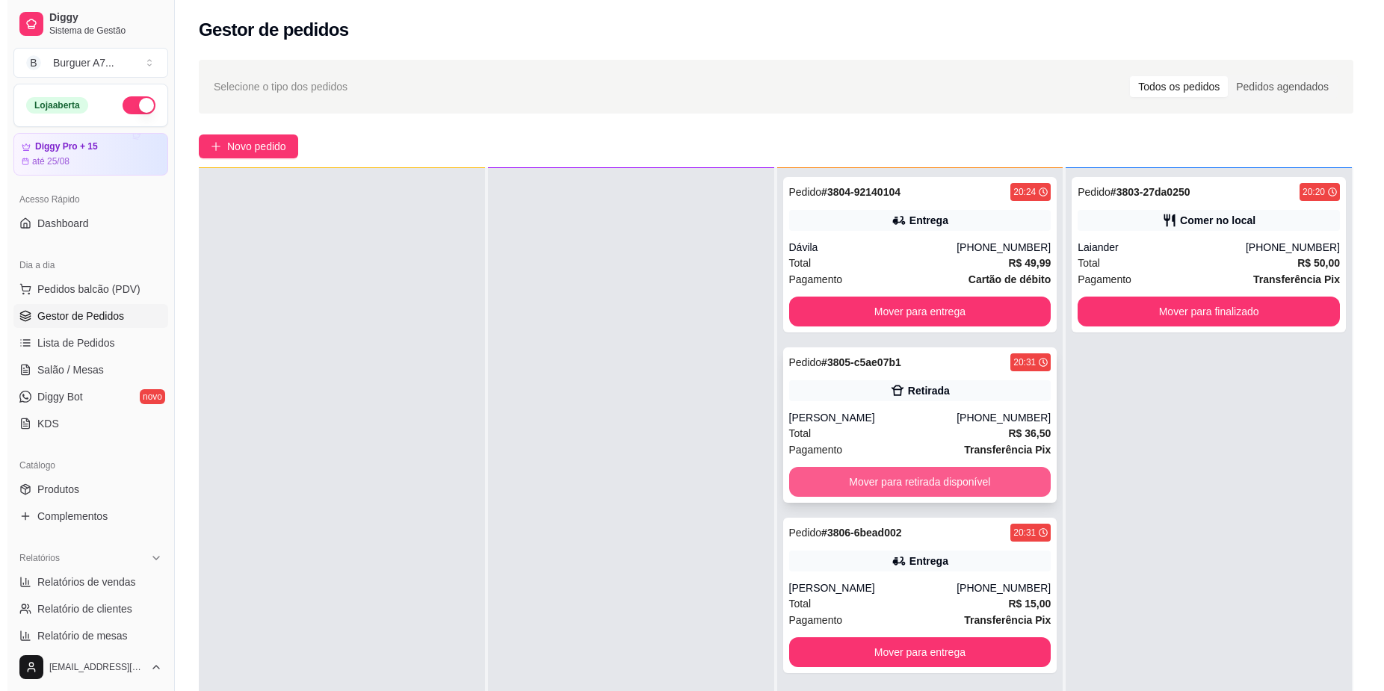
scroll to position [42, 0]
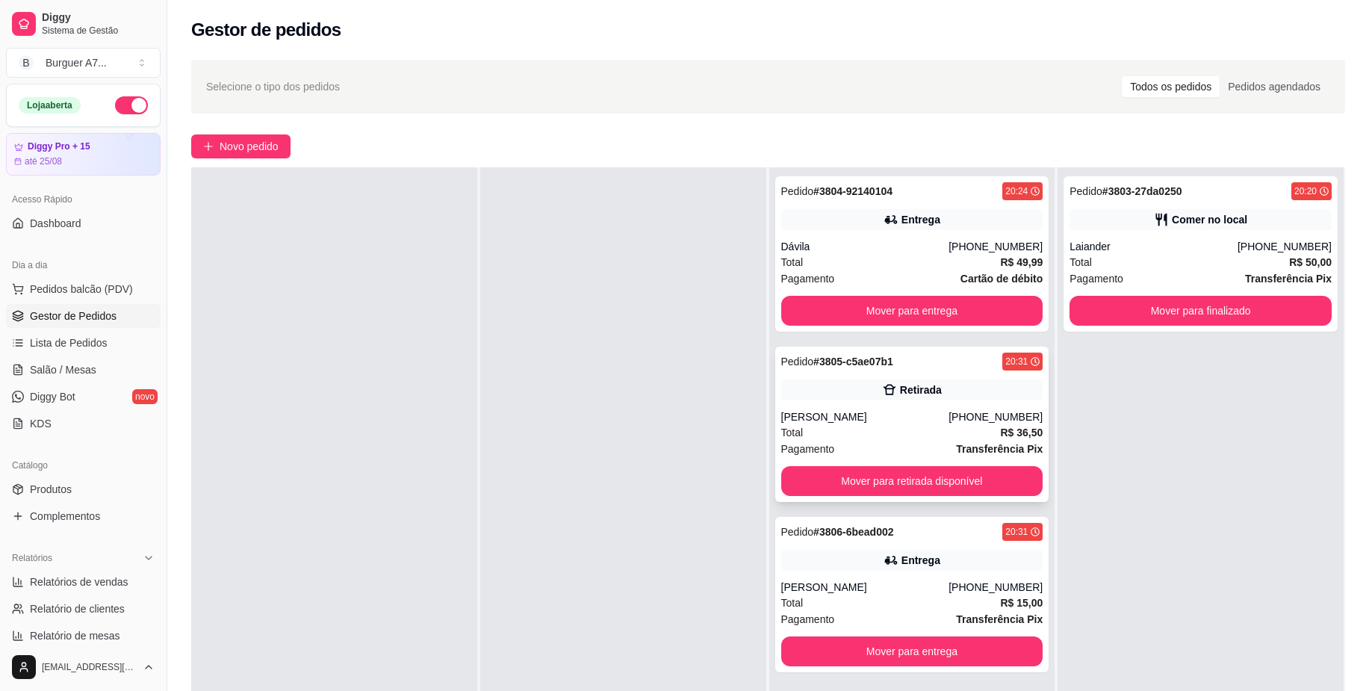
click at [911, 398] on div "Retirada" at bounding box center [912, 390] width 262 height 21
click at [994, 472] on button "Mover para retirada disponível" at bounding box center [912, 481] width 262 height 30
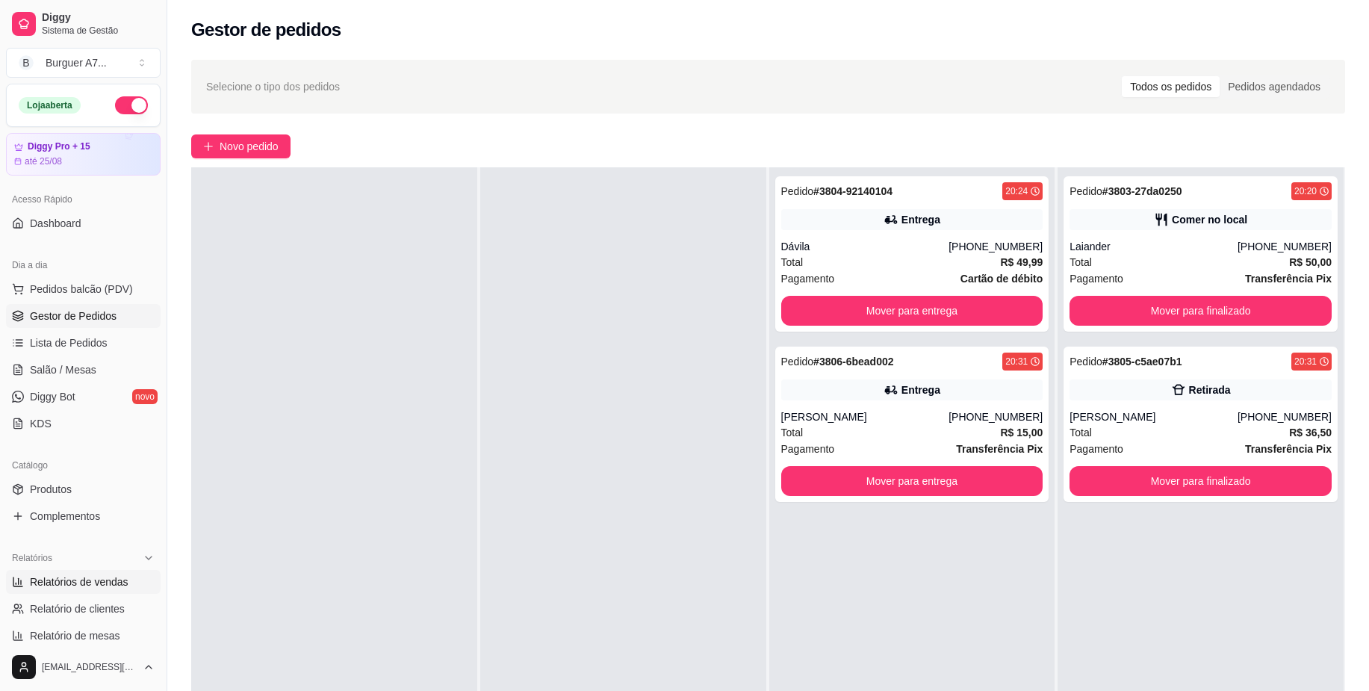
click at [95, 572] on link "Relatórios de vendas" at bounding box center [83, 582] width 155 height 24
select select "ALL"
select select "0"
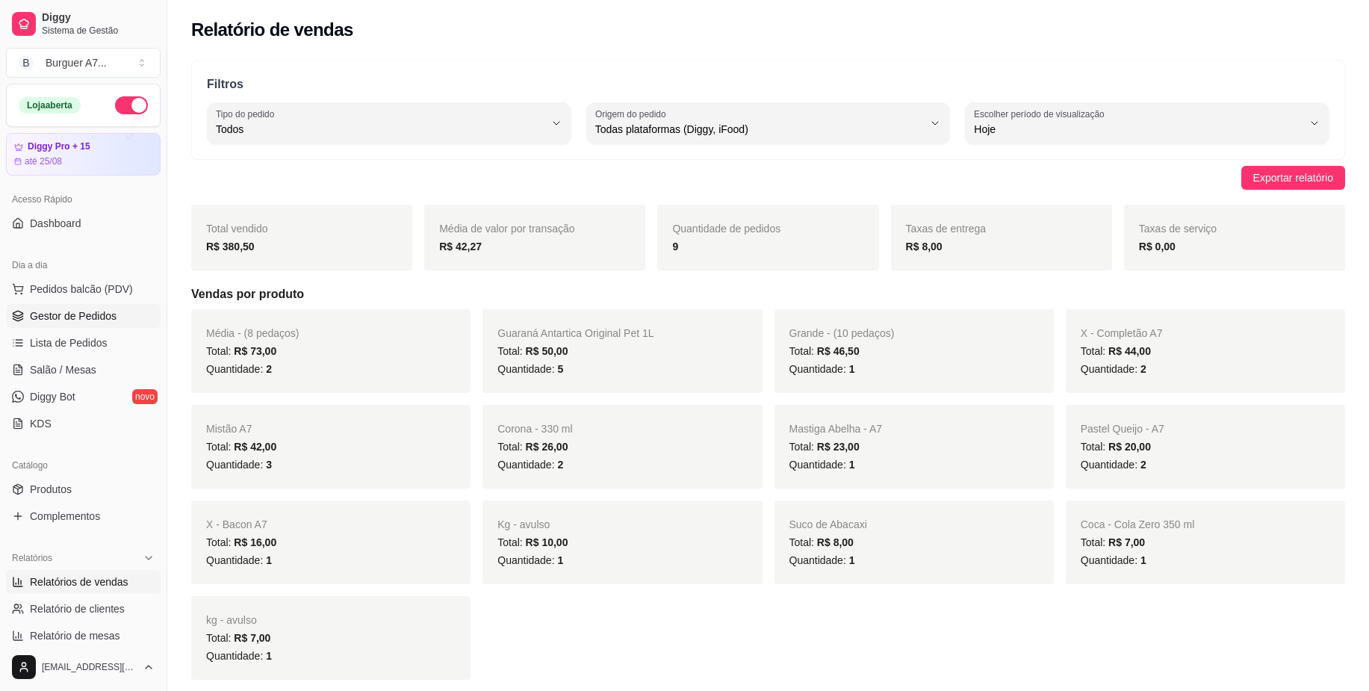
click at [76, 306] on link "Gestor de Pedidos" at bounding box center [83, 316] width 155 height 24
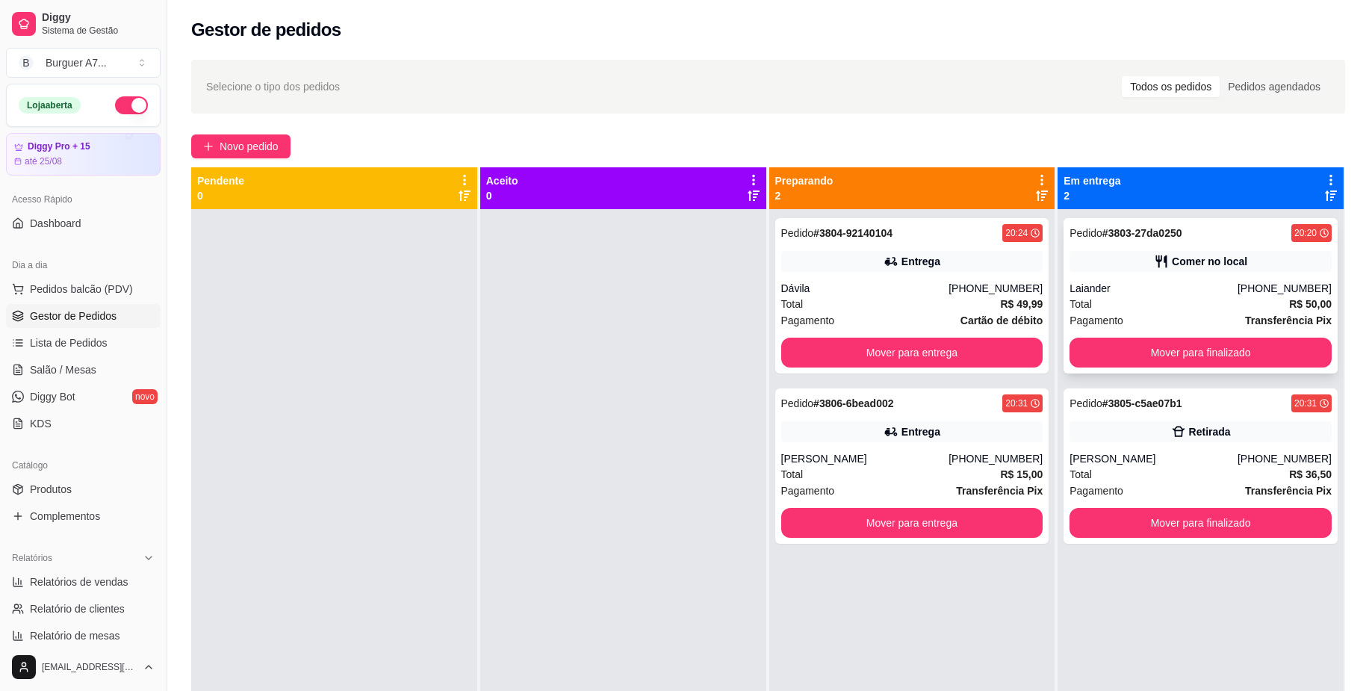
click at [1222, 312] on div "Pagamento Transferência Pix" at bounding box center [1201, 320] width 262 height 16
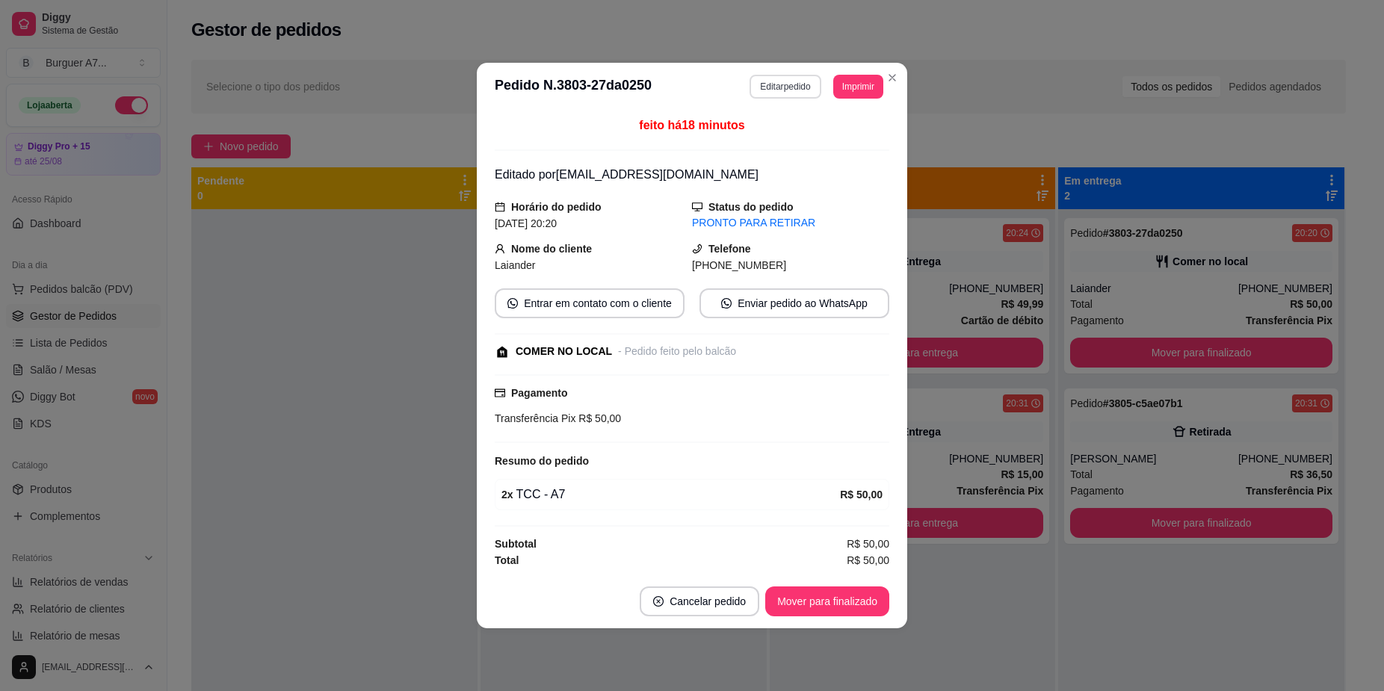
click at [755, 76] on button "Editar pedido" at bounding box center [784, 87] width 71 height 24
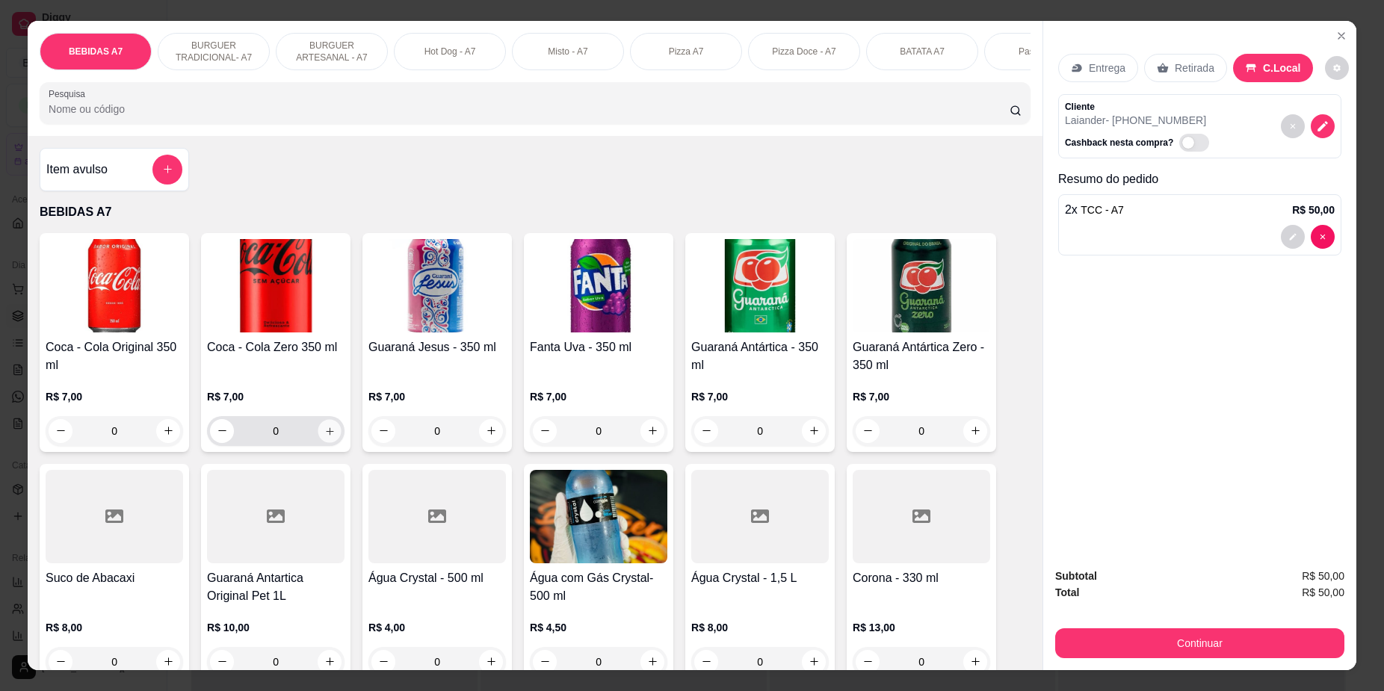
click at [325, 436] on icon "increase-product-quantity" at bounding box center [329, 430] width 11 height 11
click at [324, 436] on icon "increase-product-quantity" at bounding box center [329, 430] width 11 height 11
type input "2"
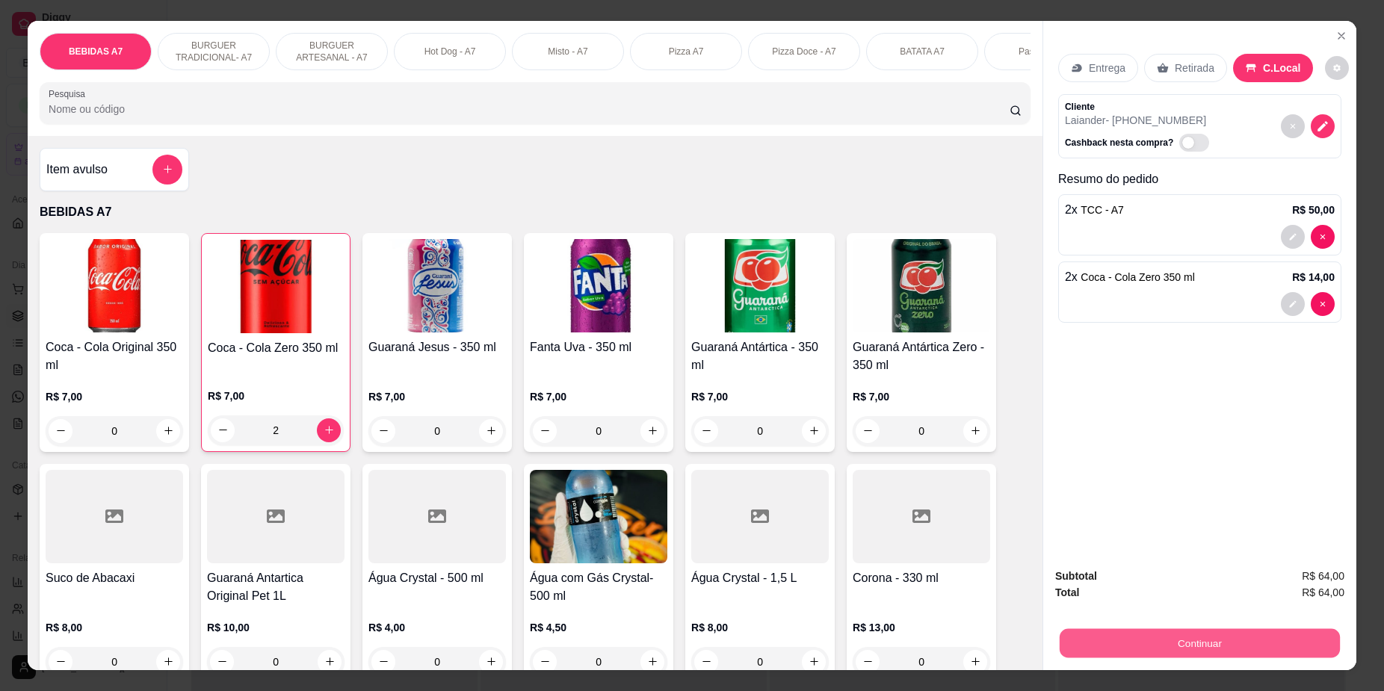
click at [1226, 634] on button "Continuar" at bounding box center [1199, 643] width 280 height 29
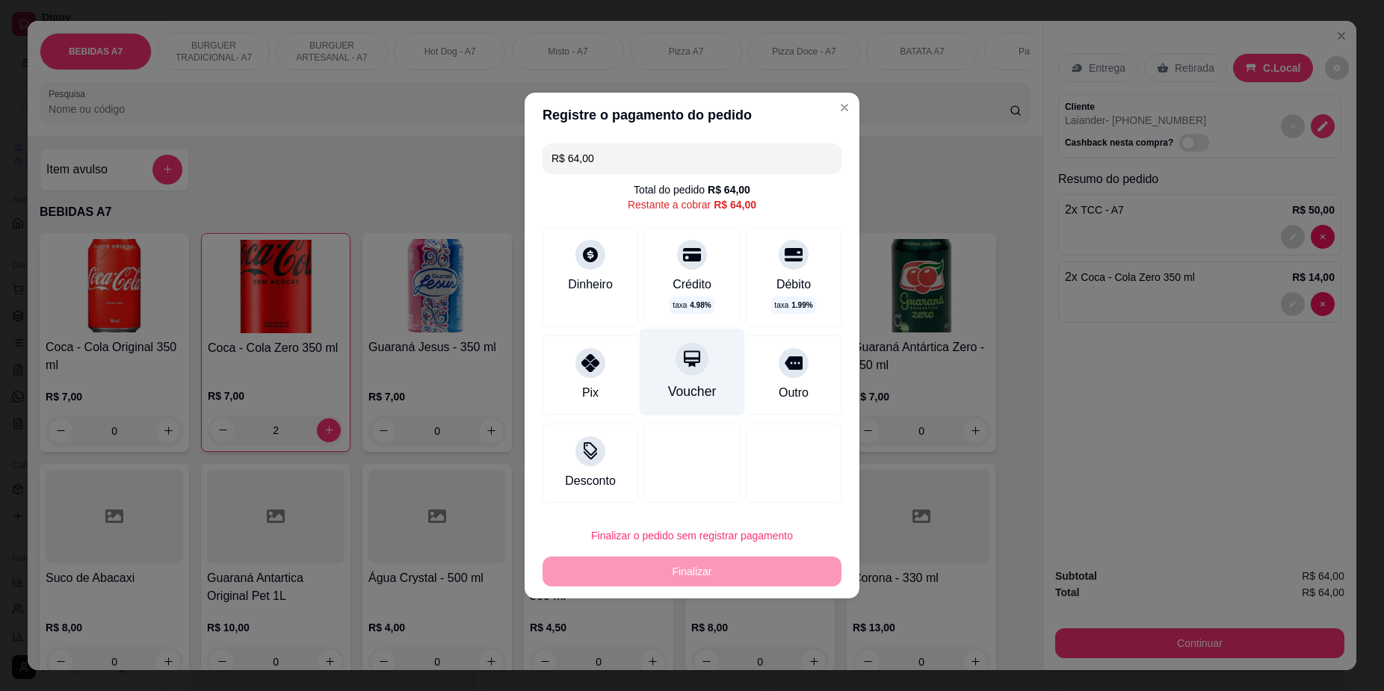
click at [648, 403] on div "Voucher" at bounding box center [692, 372] width 105 height 87
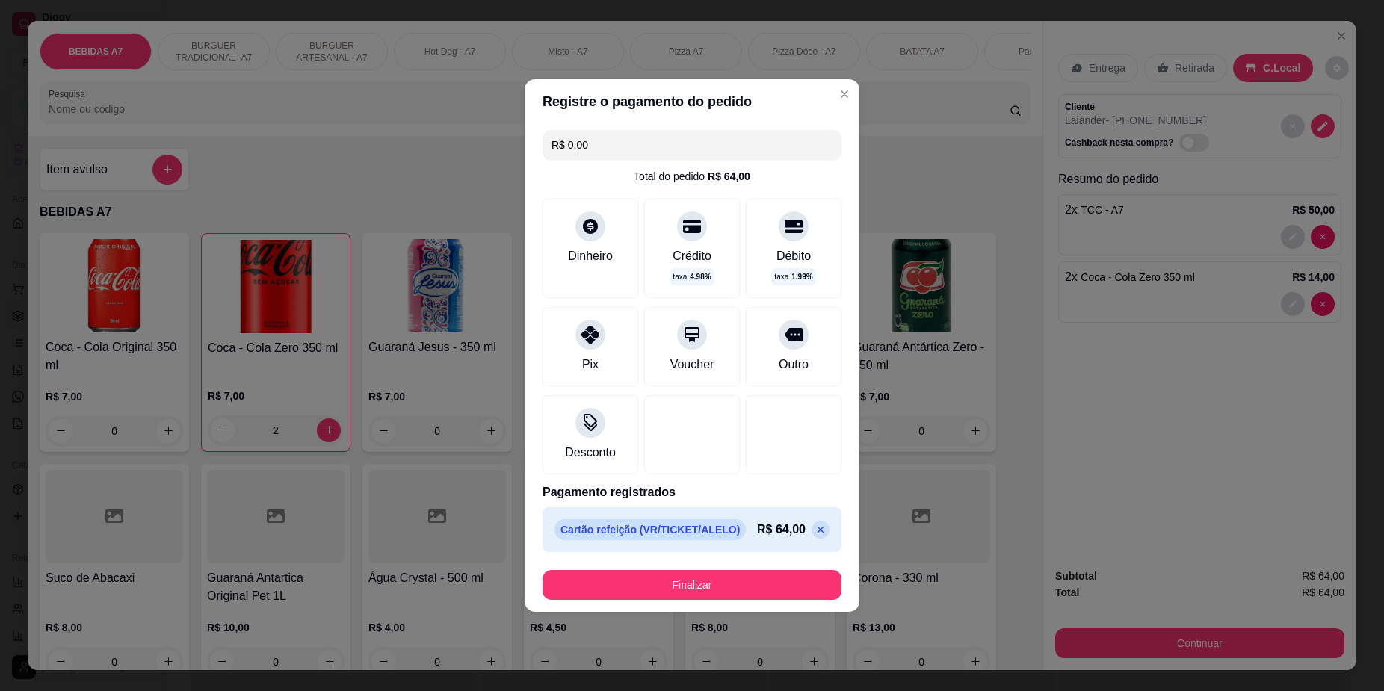
click at [812, 524] on div "R$ 64,00" at bounding box center [793, 530] width 72 height 18
click at [814, 524] on icon at bounding box center [820, 530] width 12 height 12
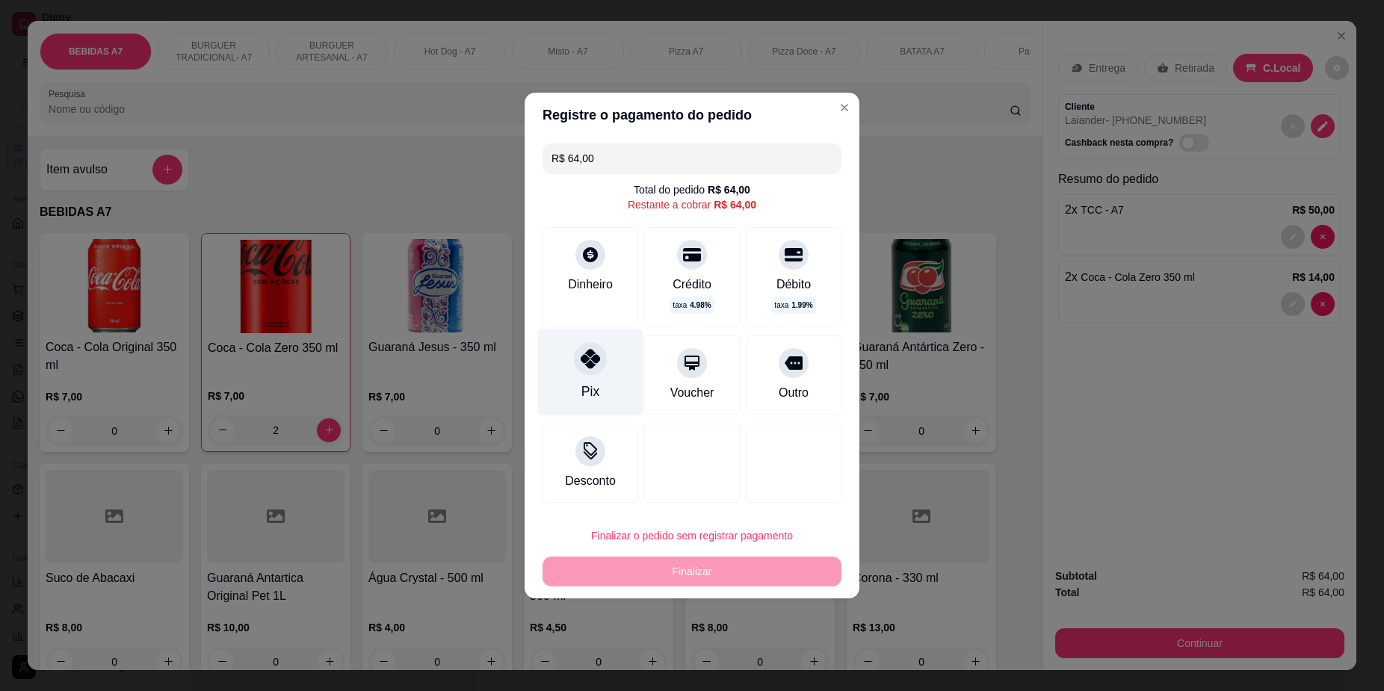
click at [598, 365] on div at bounding box center [590, 358] width 33 height 33
type input "R$ 0,00"
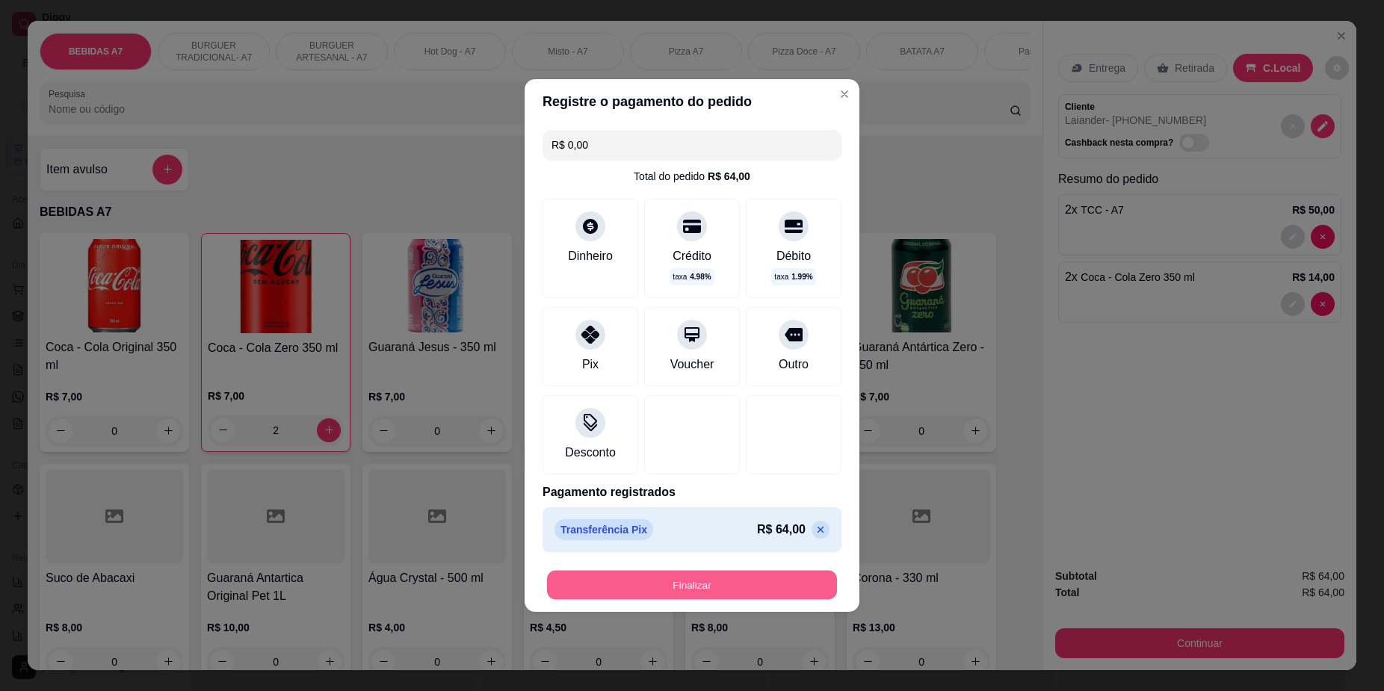
click at [724, 586] on button "Finalizar" at bounding box center [692, 585] width 290 height 29
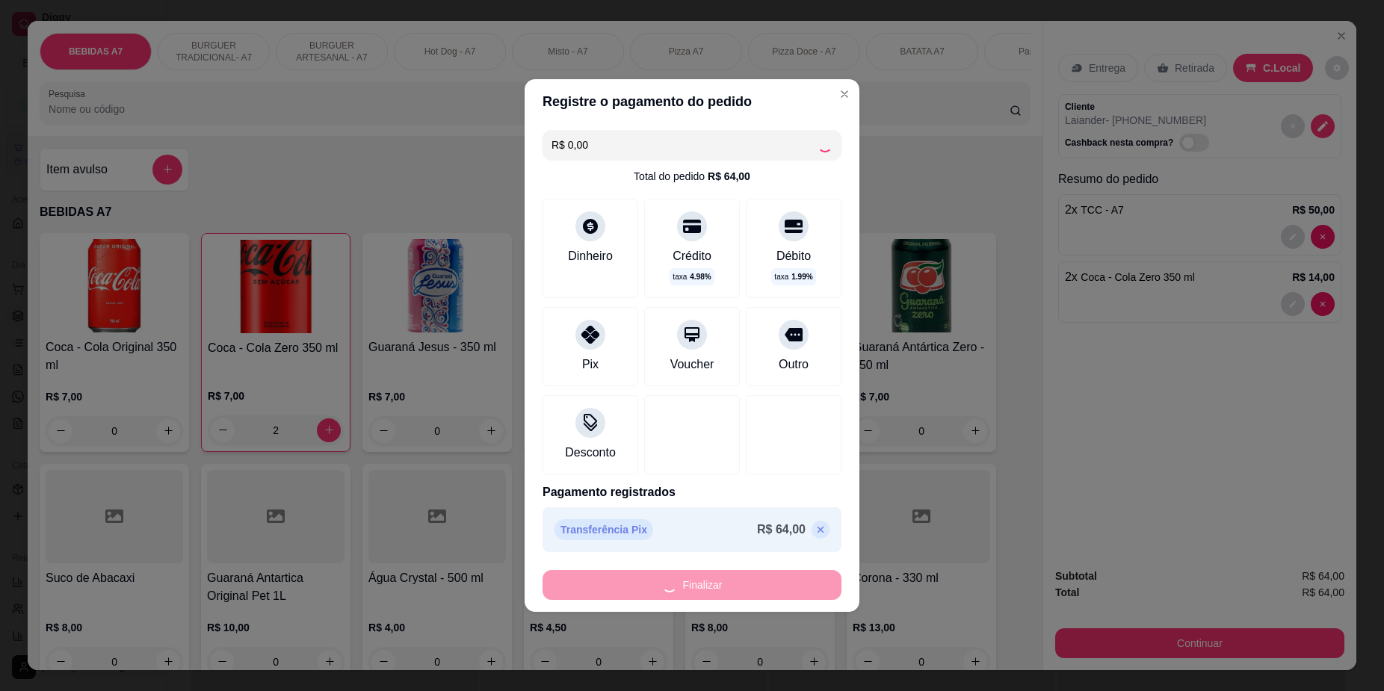
type input "0"
type input "-R$ 64,00"
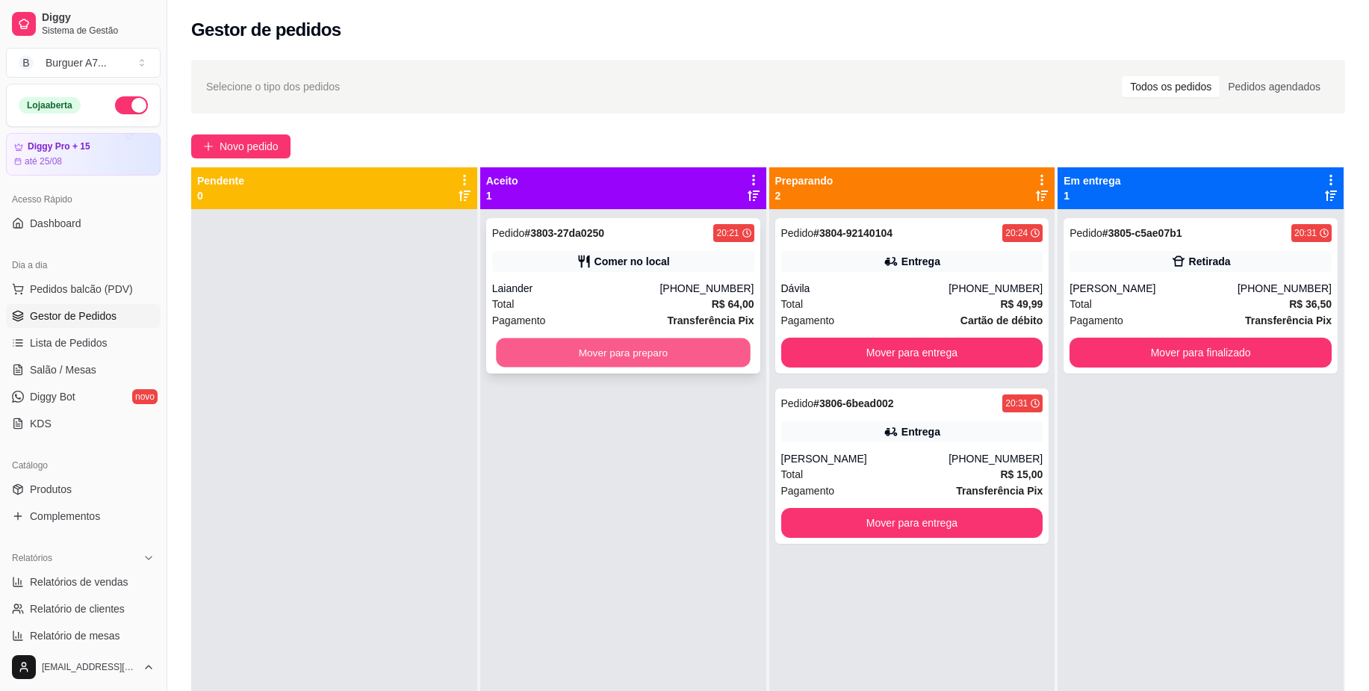
click at [714, 341] on button "Mover para preparo" at bounding box center [623, 352] width 254 height 29
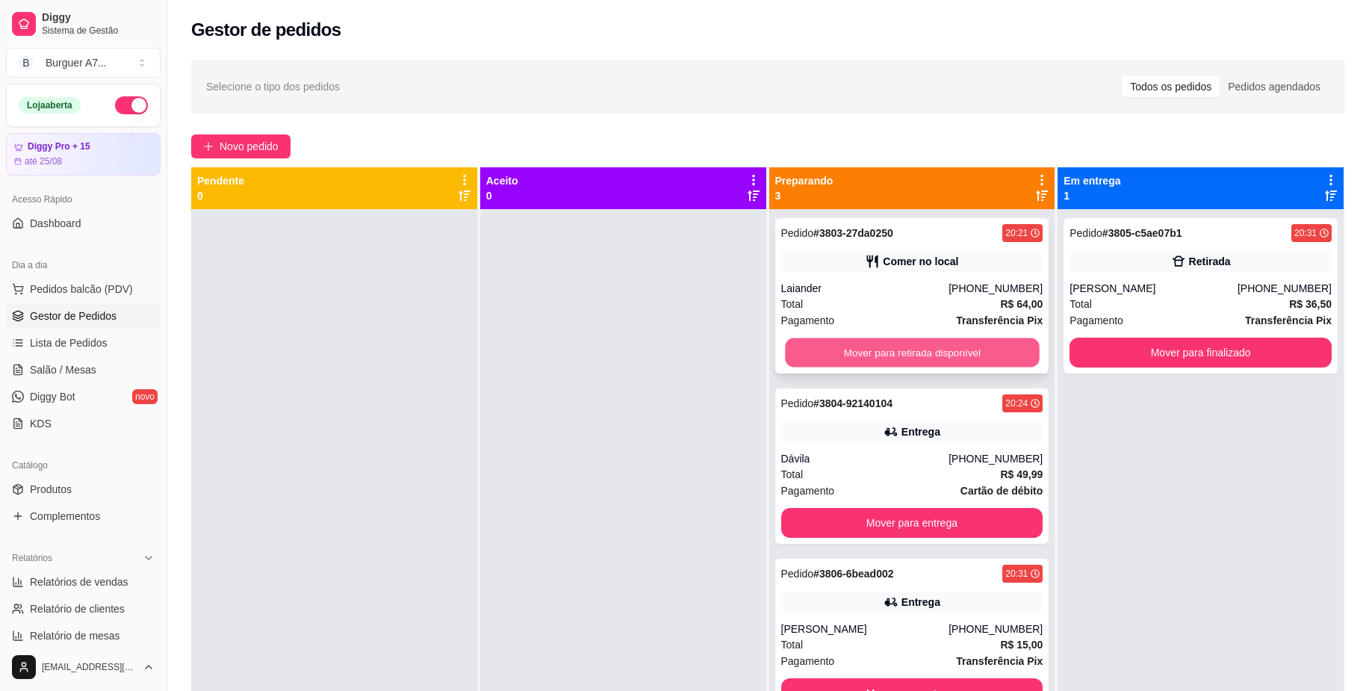
click at [988, 347] on button "Mover para retirada disponível" at bounding box center [912, 352] width 254 height 29
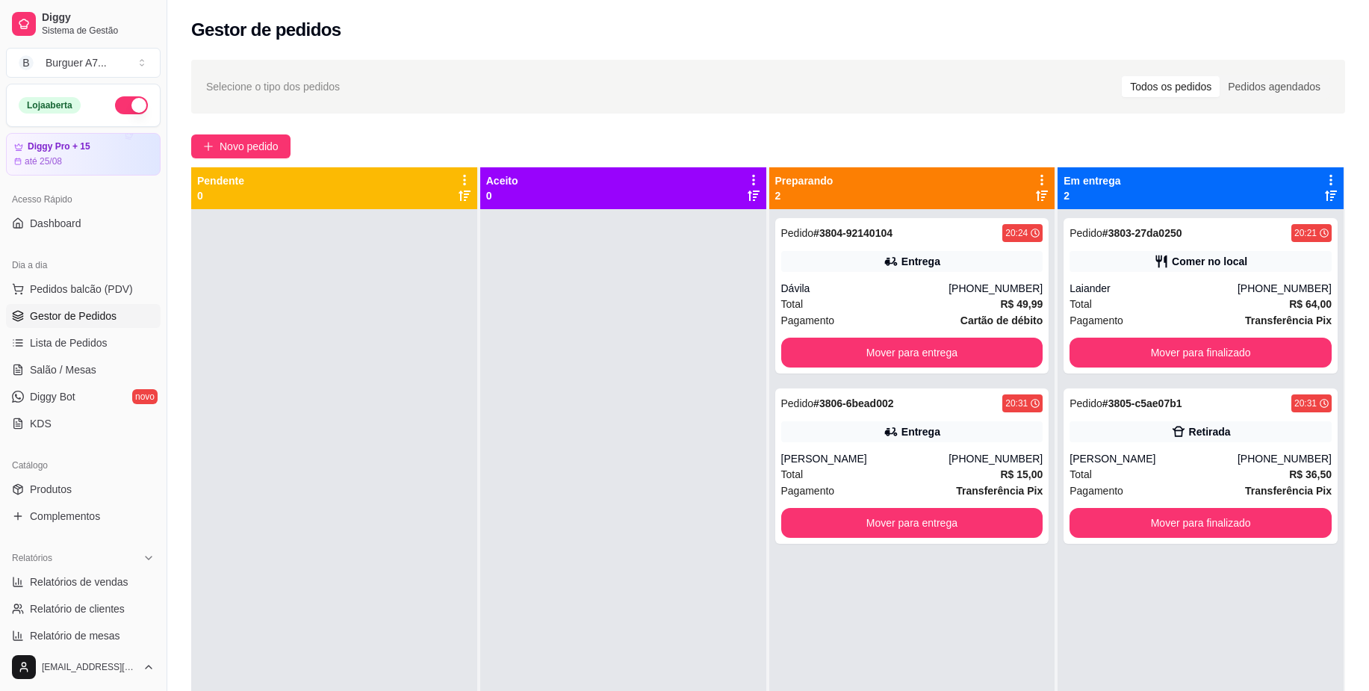
click at [982, 595] on div "Pedido # 3804-92140104 20:24 Entrega Dávila [PHONE_NUMBER] Total R$ 49,99 Pagam…" at bounding box center [913, 554] width 286 height 691
click at [231, 159] on div "Selecione o tipo dos pedidos Todos os pedidos Pedidos agendados Novo pedido Pen…" at bounding box center [768, 464] width 1202 height 826
click at [240, 149] on span "Novo pedido" at bounding box center [249, 146] width 59 height 16
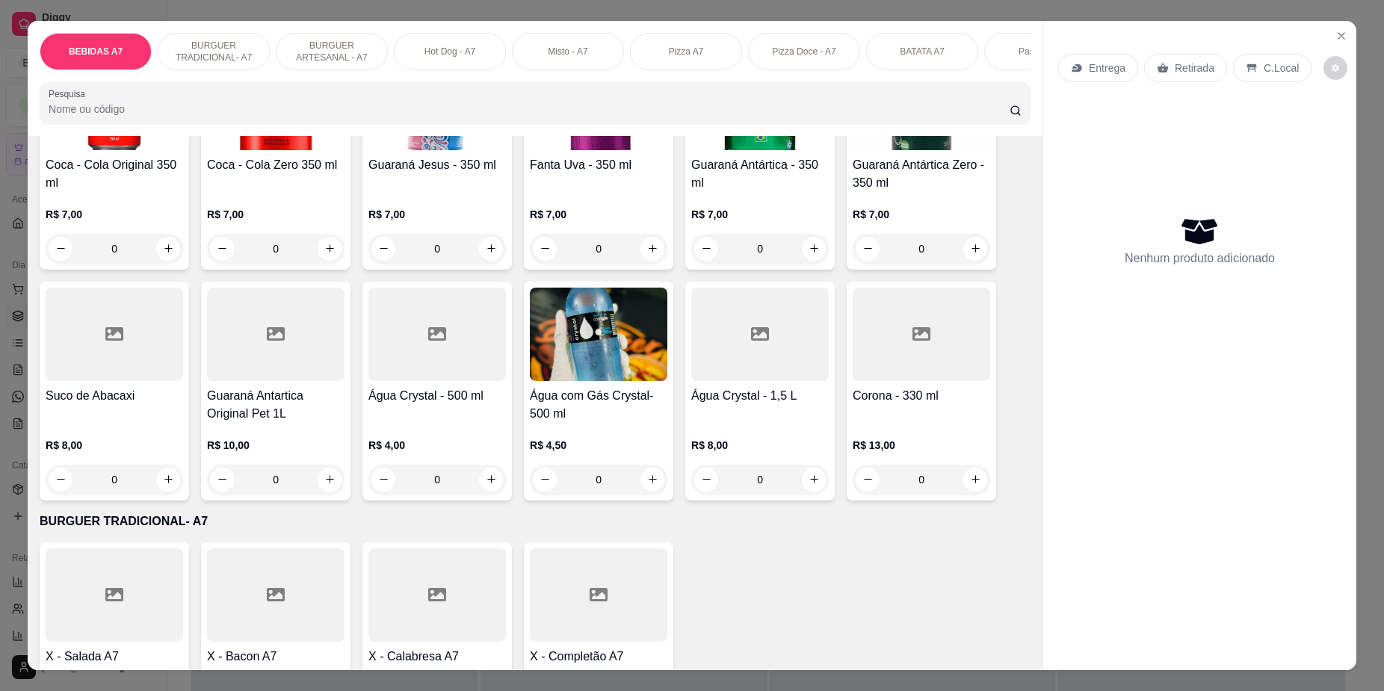
scroll to position [187, 0]
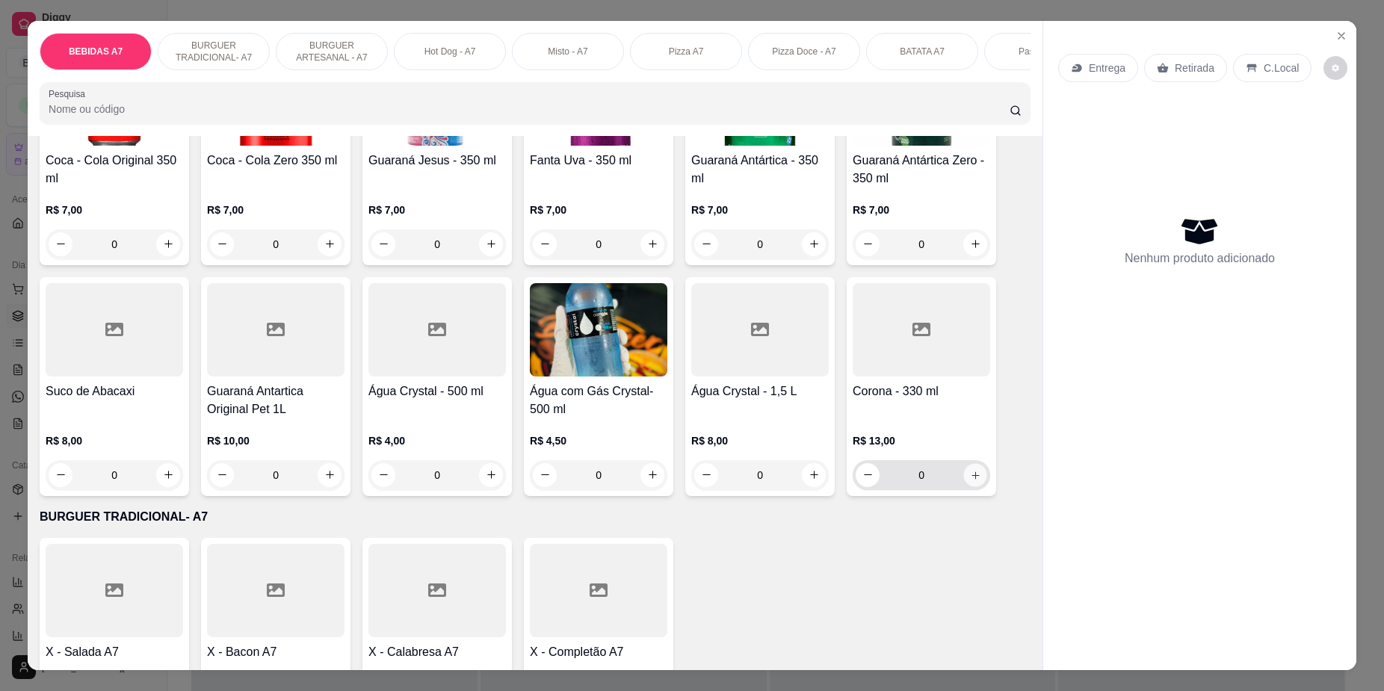
click at [964, 486] on button "increase-product-quantity" at bounding box center [975, 474] width 23 height 23
type input "1"
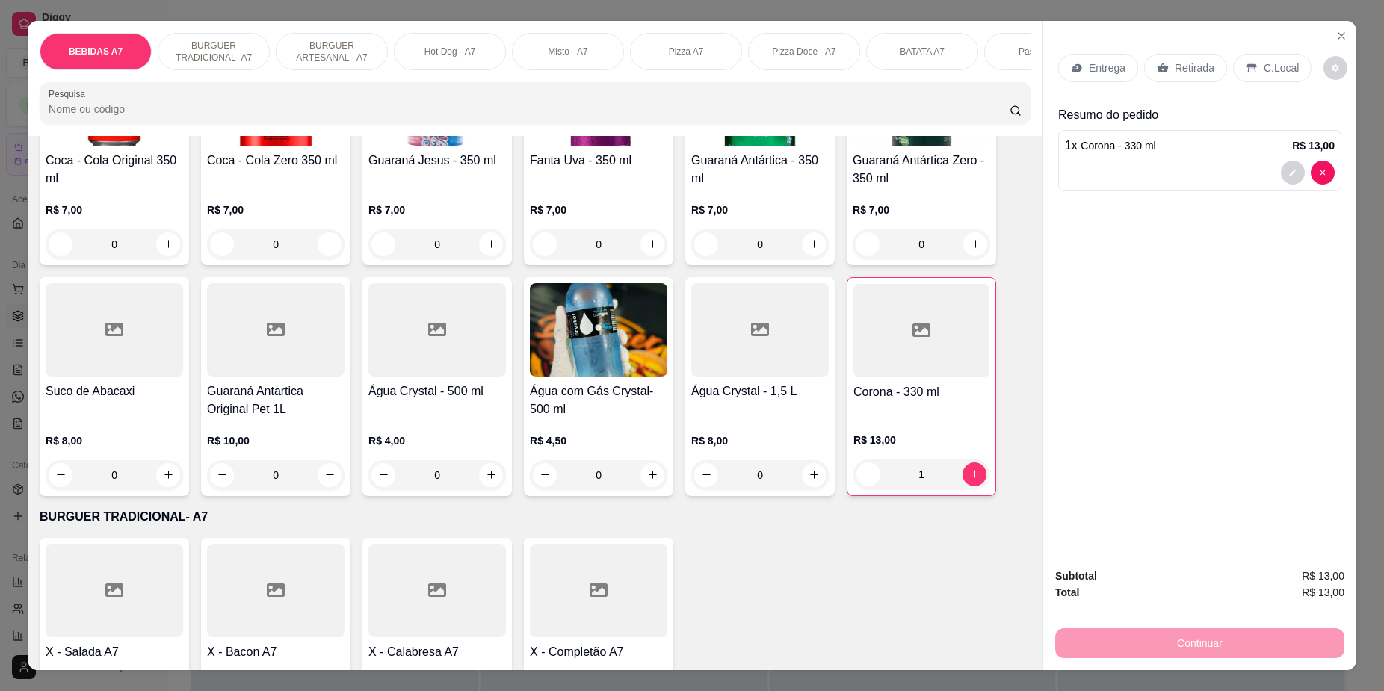
click at [1189, 64] on p "Retirada" at bounding box center [1194, 68] width 40 height 15
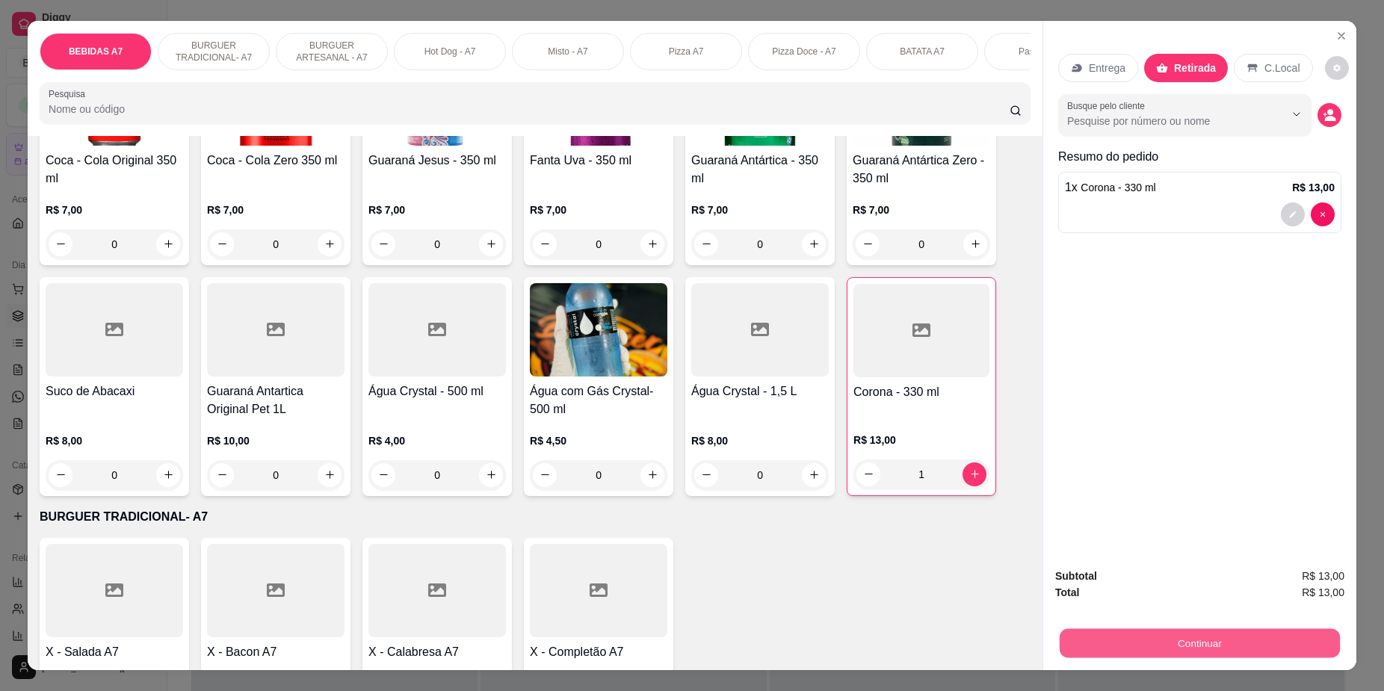
click at [1301, 649] on button "Continuar" at bounding box center [1199, 643] width 280 height 29
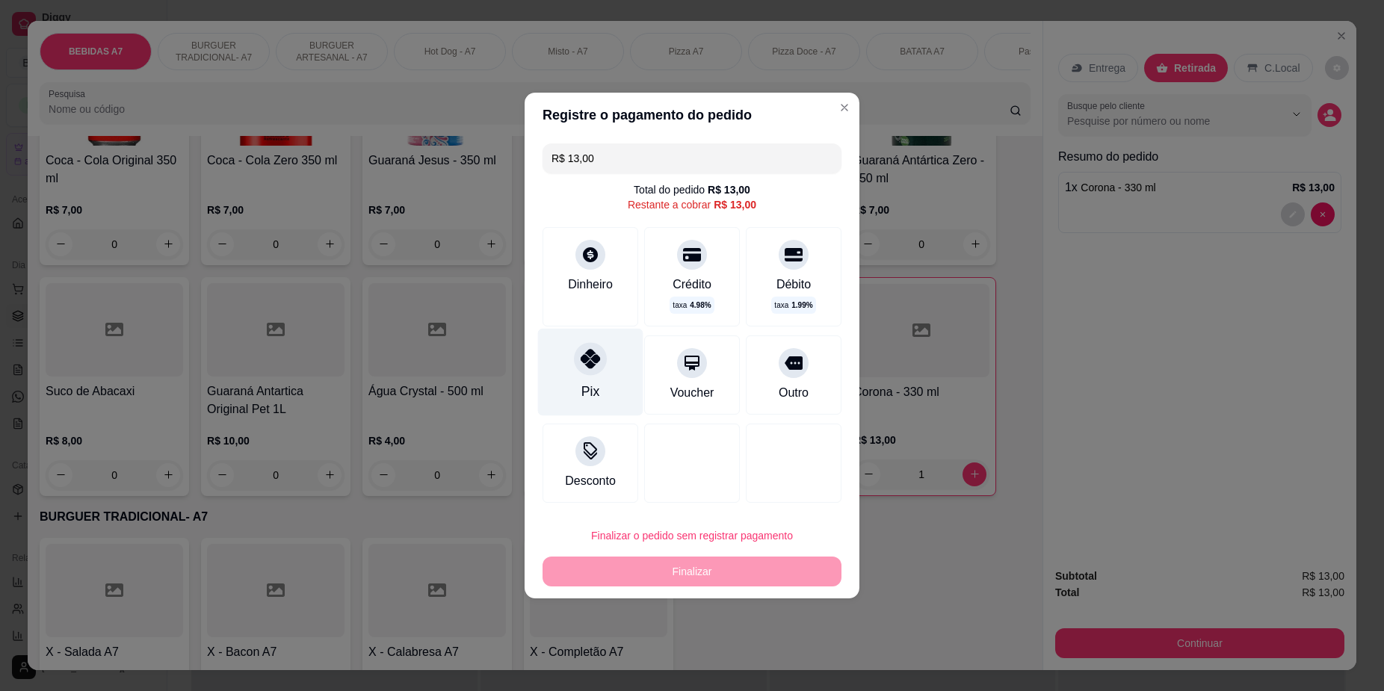
click at [595, 368] on icon at bounding box center [590, 358] width 19 height 19
type input "R$ 0,00"
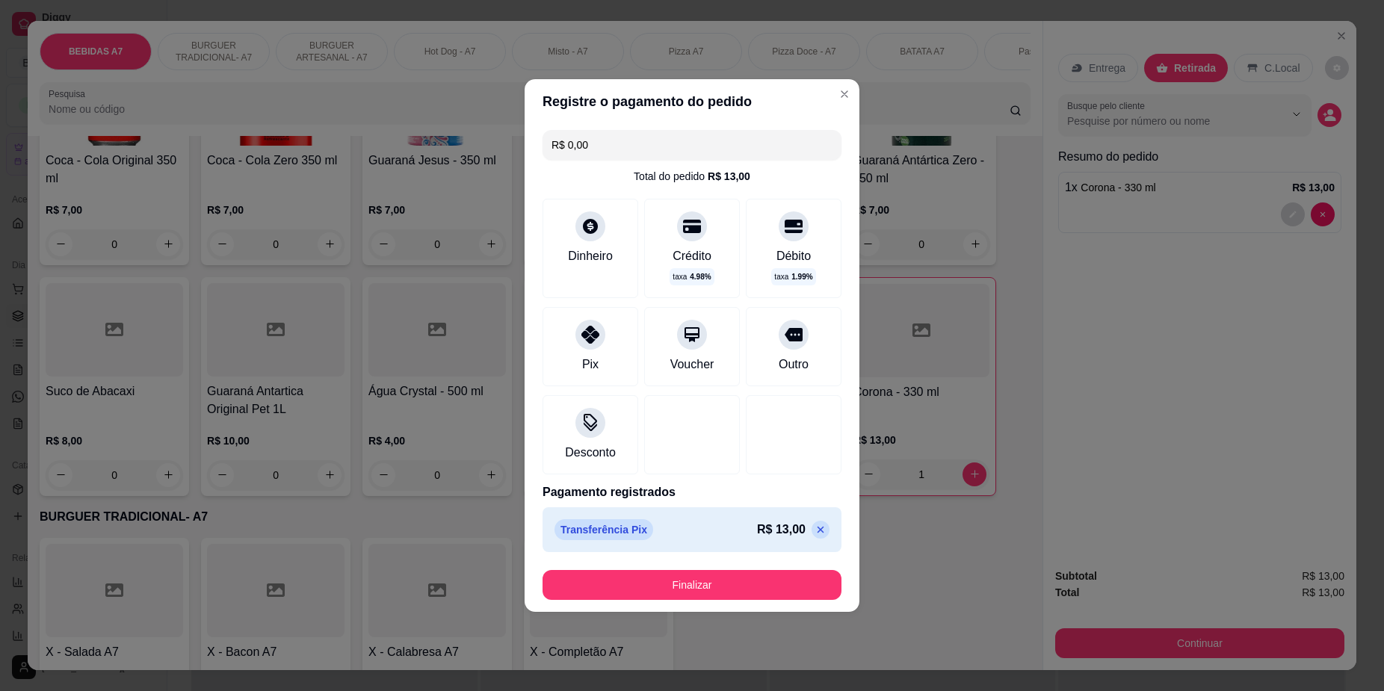
click at [756, 569] on footer "Finalizar" at bounding box center [691, 585] width 335 height 54
click at [764, 581] on button "Finalizar" at bounding box center [691, 585] width 299 height 30
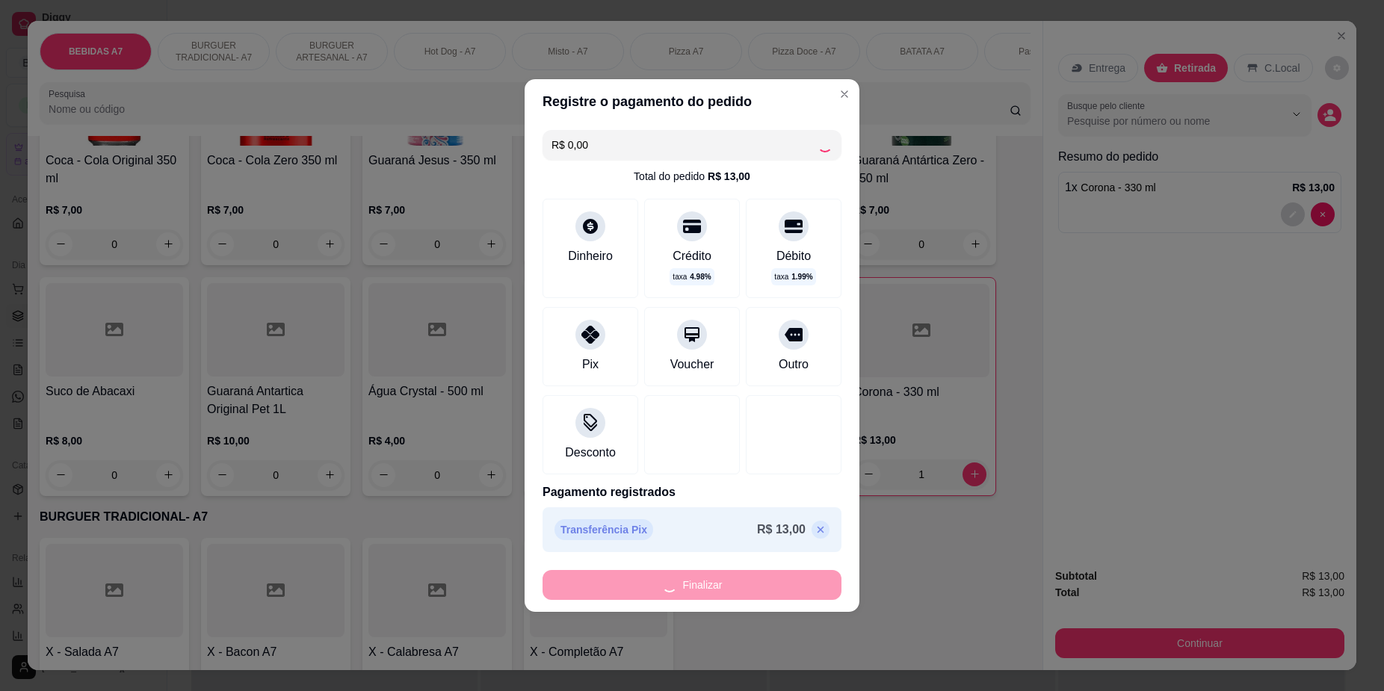
type input "0"
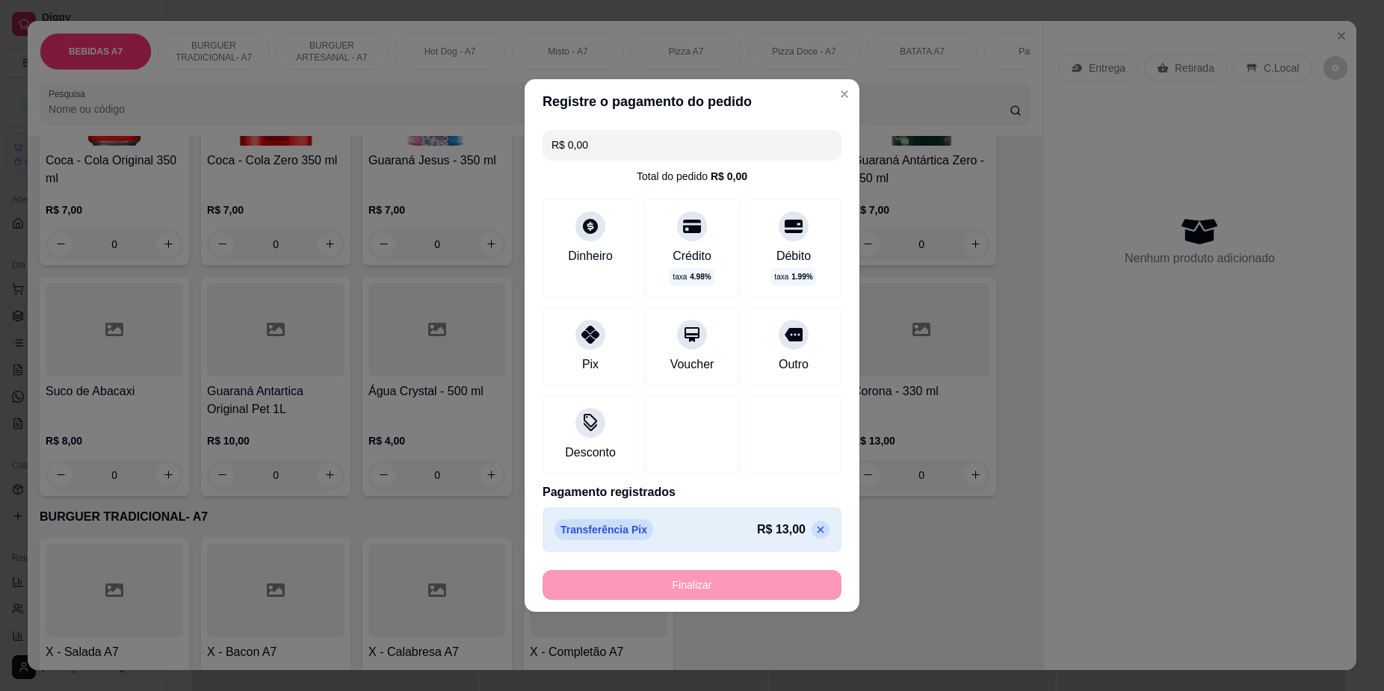
type input "-R$ 13,00"
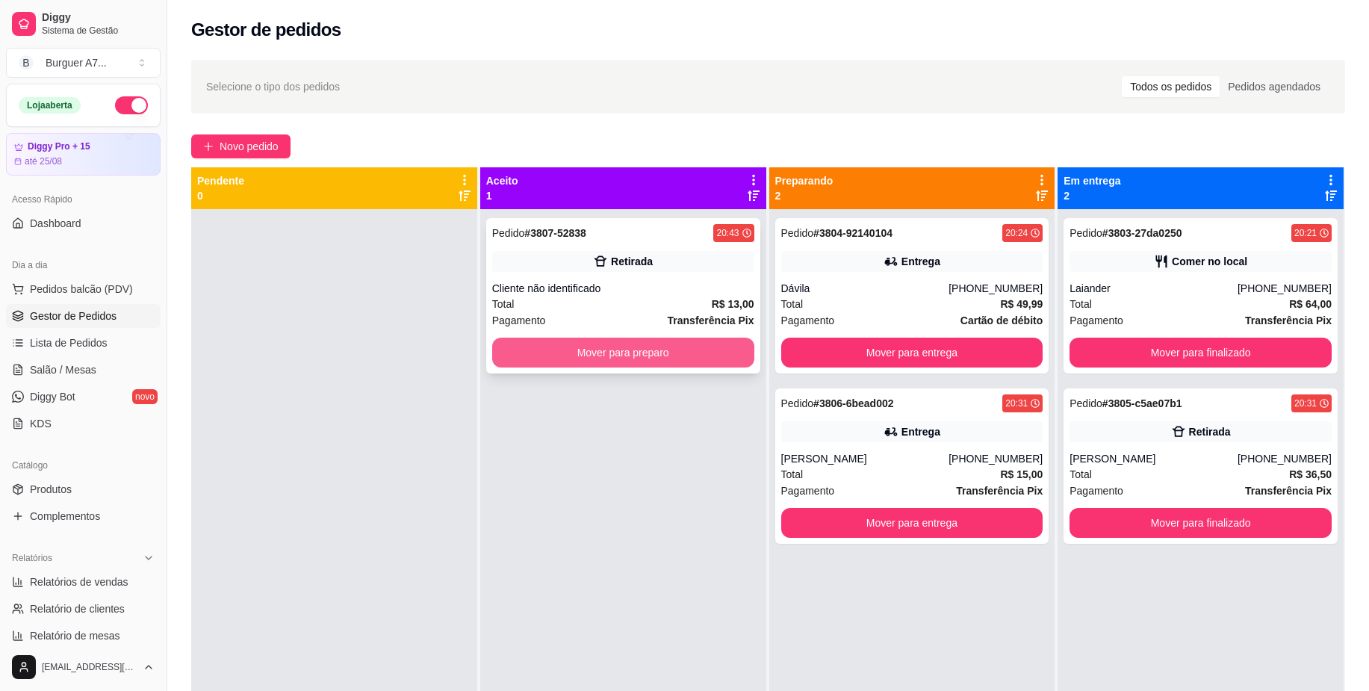
click at [681, 361] on button "Mover para preparo" at bounding box center [623, 353] width 262 height 30
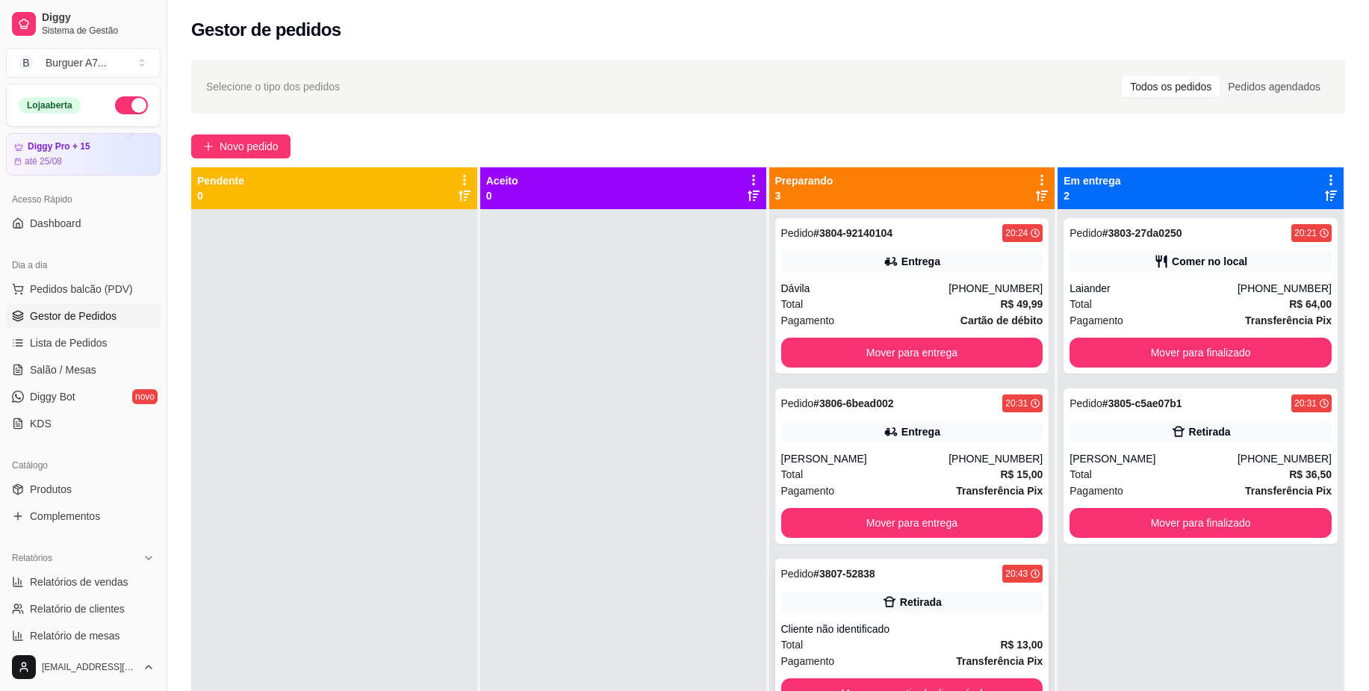
click at [1015, 672] on div "Pedido # 3807-52838 20:43 Retirada Cliente não identificado Total R$ 13,00 Paga…" at bounding box center [913, 636] width 274 height 155
click at [1014, 678] on button "Mover para retirada disponível" at bounding box center [912, 693] width 262 height 30
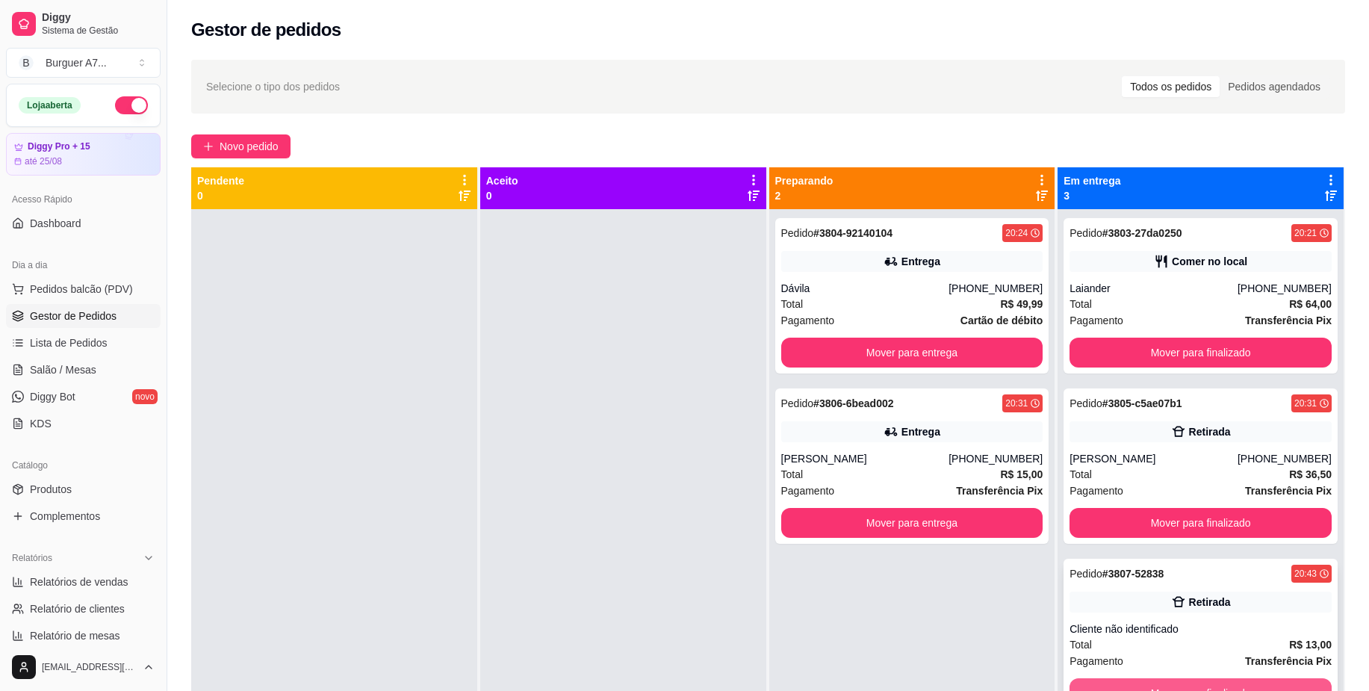
click at [1177, 682] on button "Mover para finalizado" at bounding box center [1201, 693] width 262 height 30
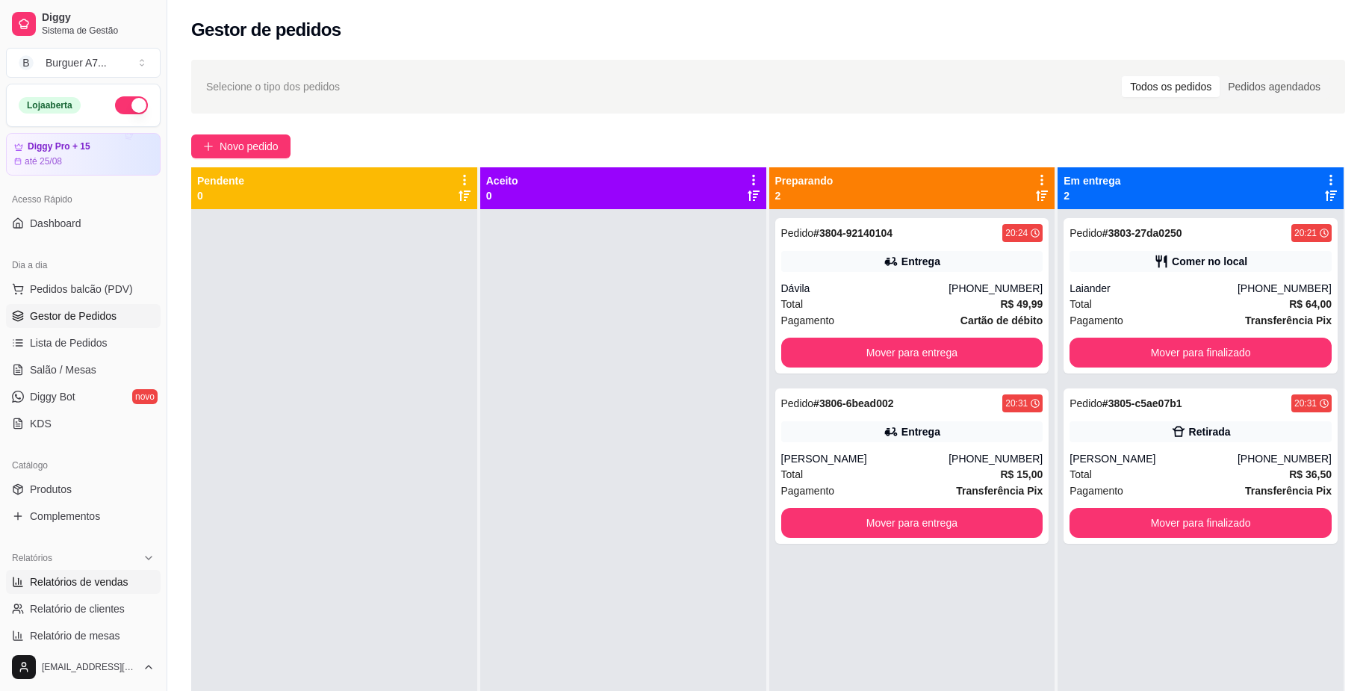
click at [102, 586] on span "Relatórios de vendas" at bounding box center [79, 582] width 99 height 15
select select "ALL"
select select "0"
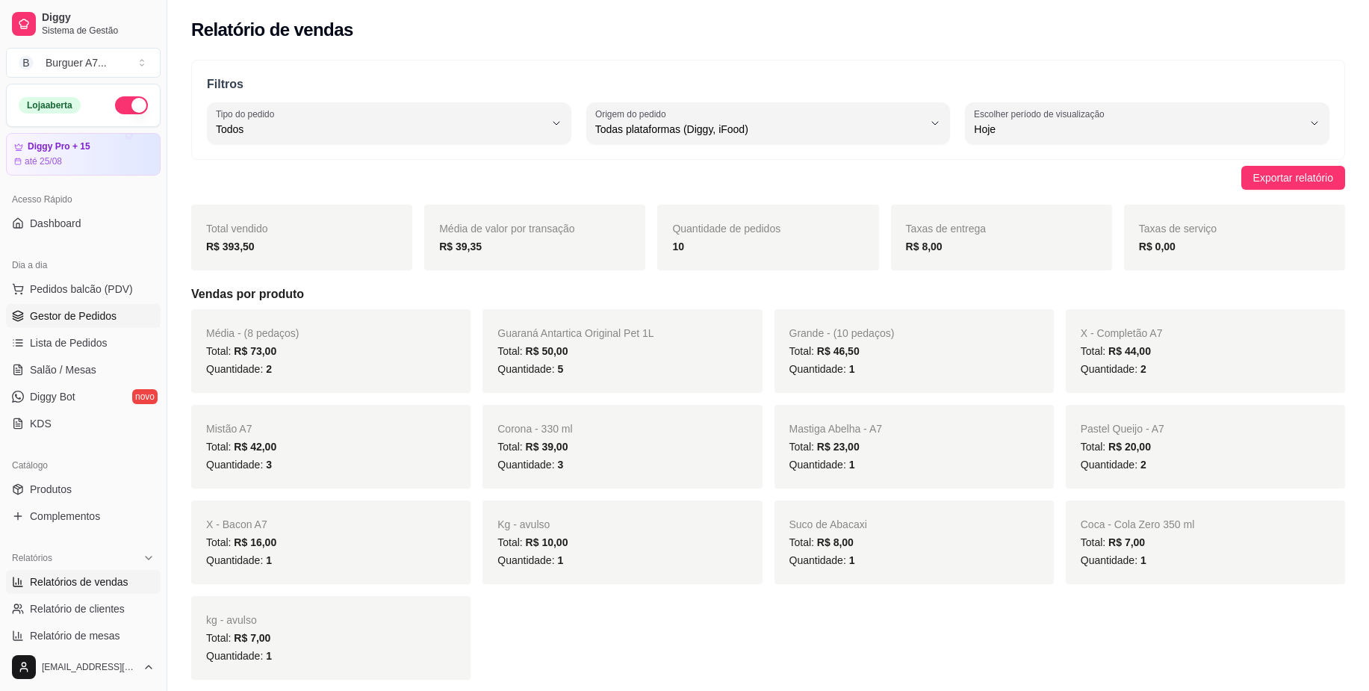
click at [80, 309] on span "Gestor de Pedidos" at bounding box center [73, 316] width 87 height 15
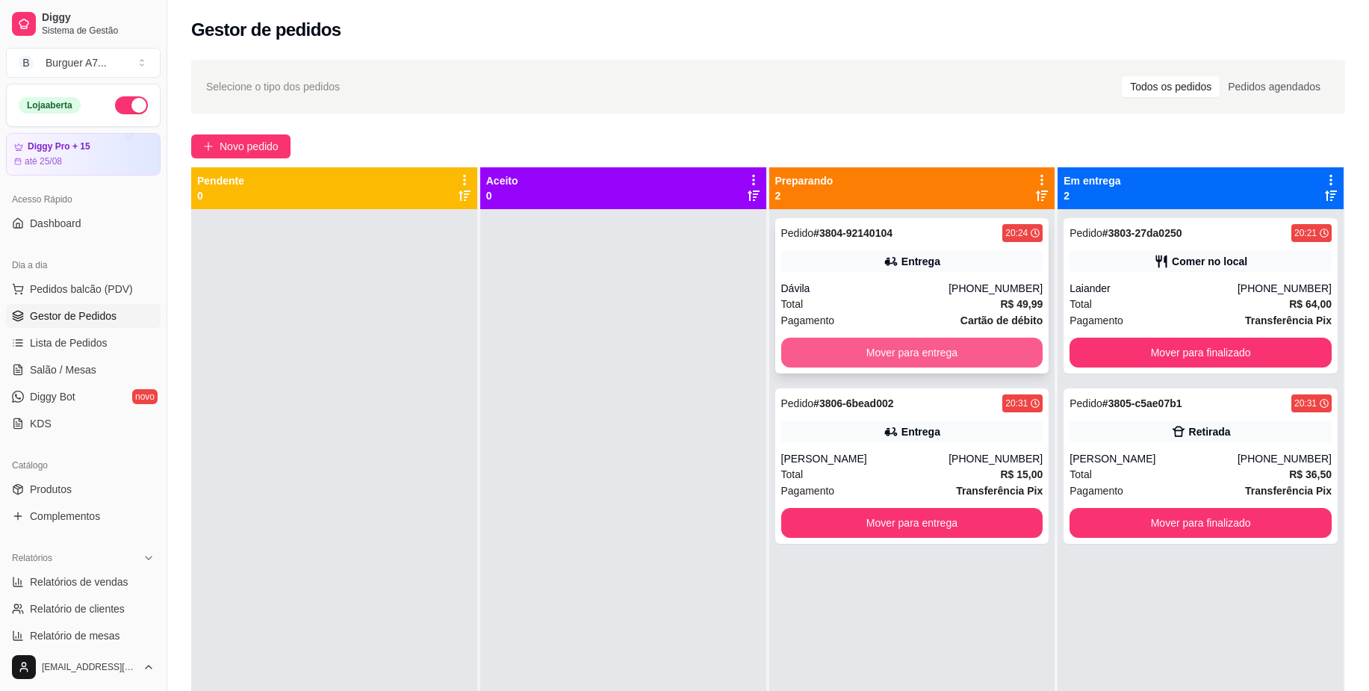
click at [963, 356] on button "Mover para entrega" at bounding box center [912, 353] width 262 height 30
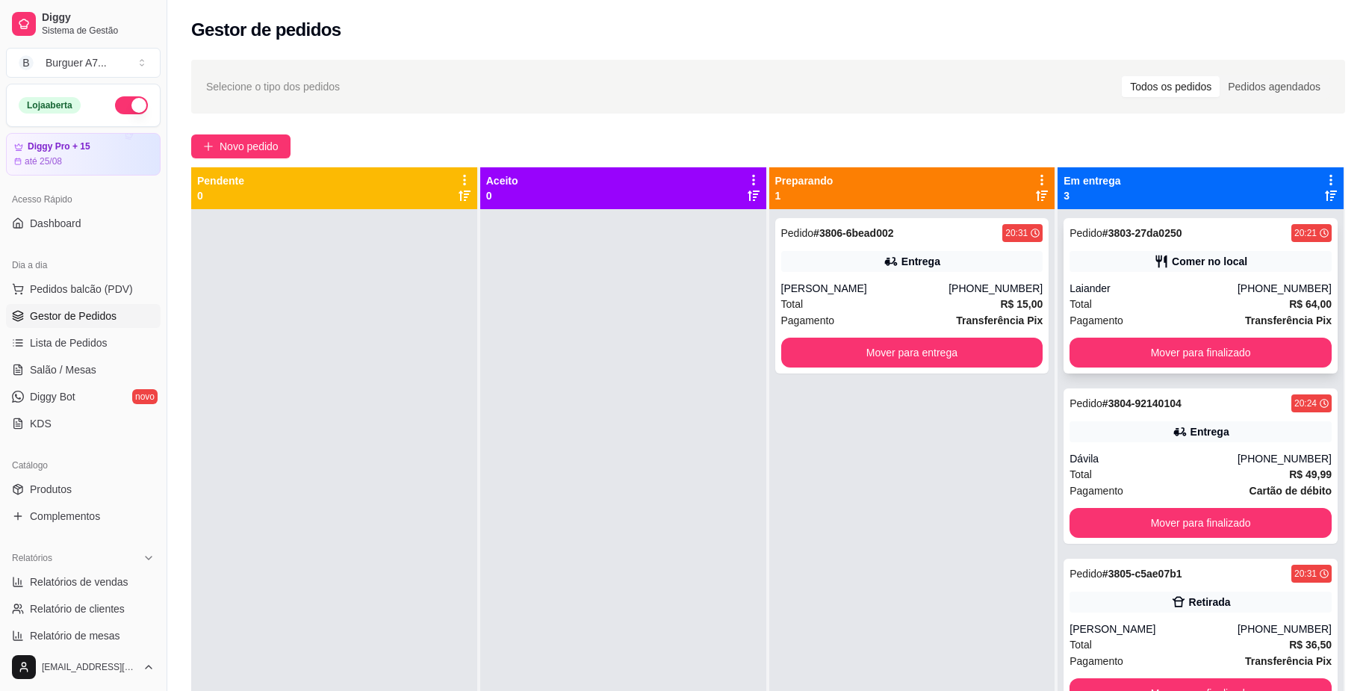
click at [1143, 275] on div "Pedido # 3803-27da0250 20:21 Comer no local Laiander [PHONE_NUMBER] Total R$ 64…" at bounding box center [1201, 295] width 274 height 155
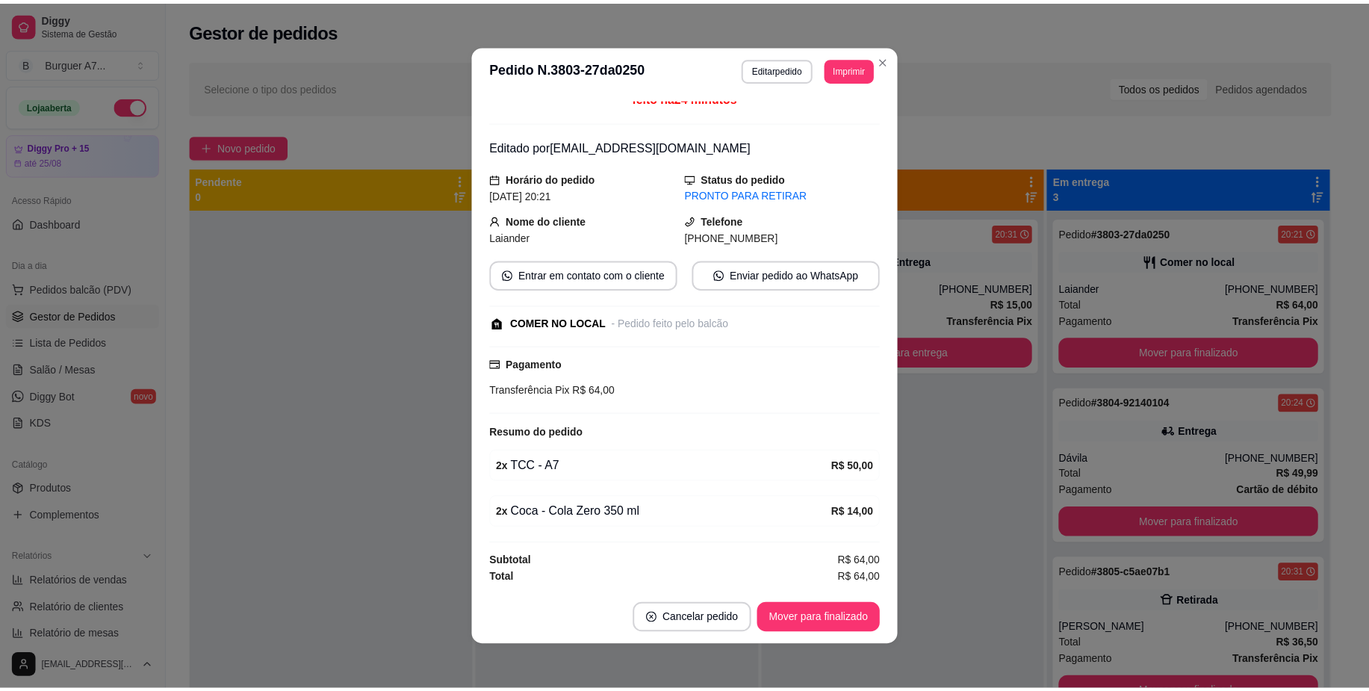
scroll to position [3, 0]
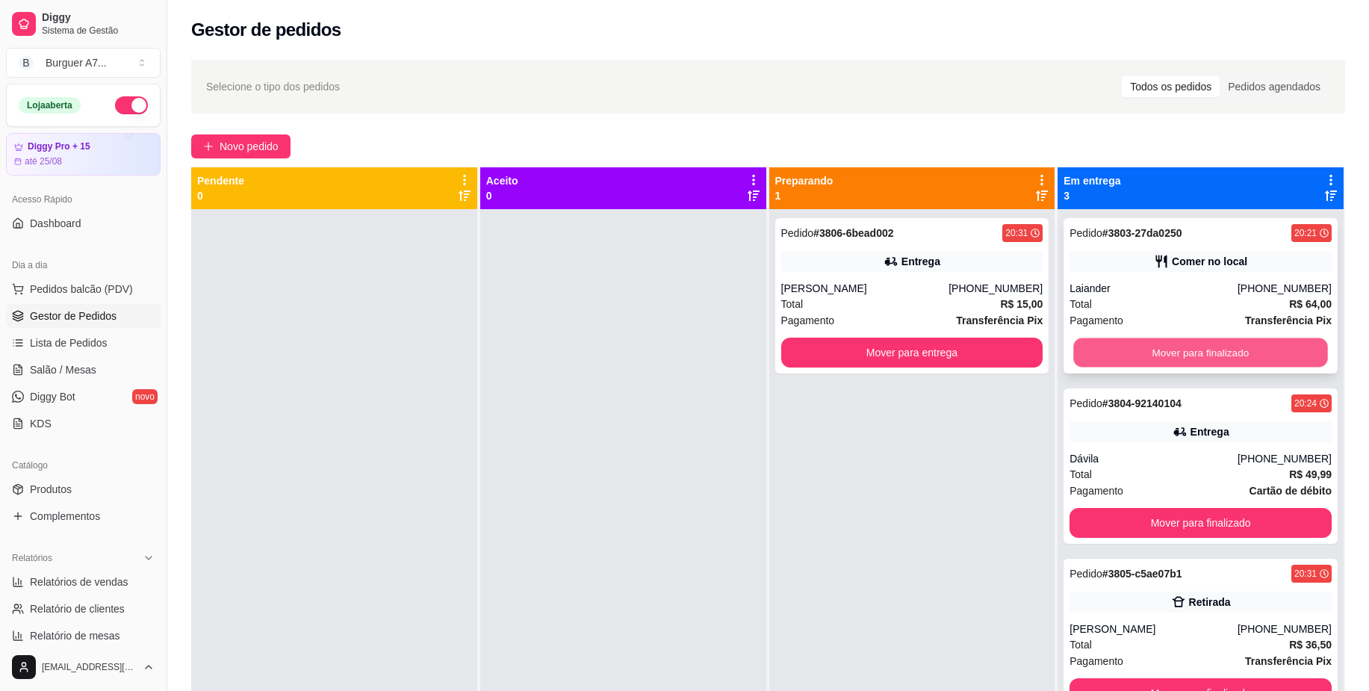
click at [1248, 353] on button "Mover para finalizado" at bounding box center [1201, 352] width 254 height 29
